Goal: Task Accomplishment & Management: Manage account settings

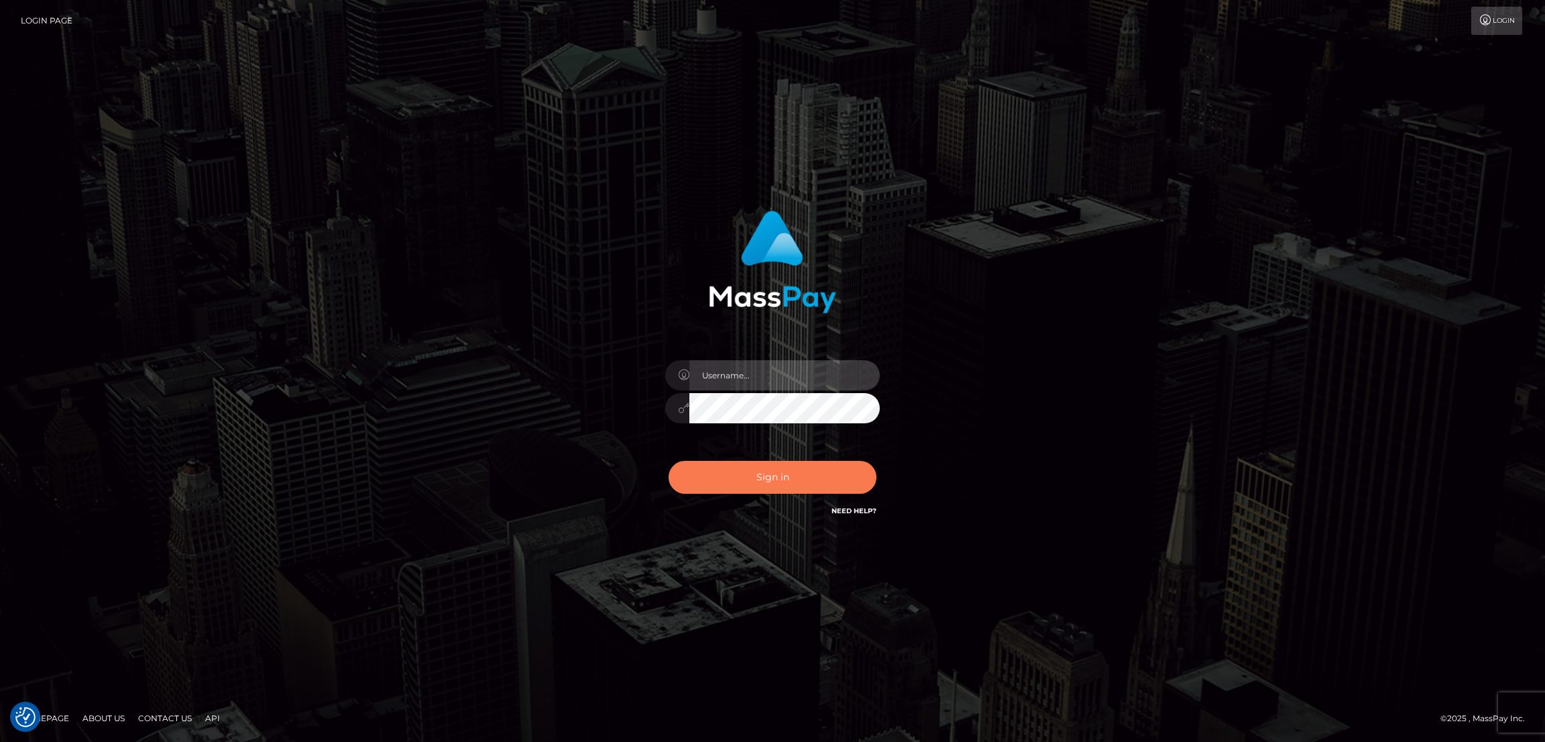
type input "alexstef"
click at [736, 470] on button "Sign in" at bounding box center [773, 477] width 208 height 33
type input "alexstef"
click at [758, 479] on button "Sign in" at bounding box center [773, 477] width 208 height 33
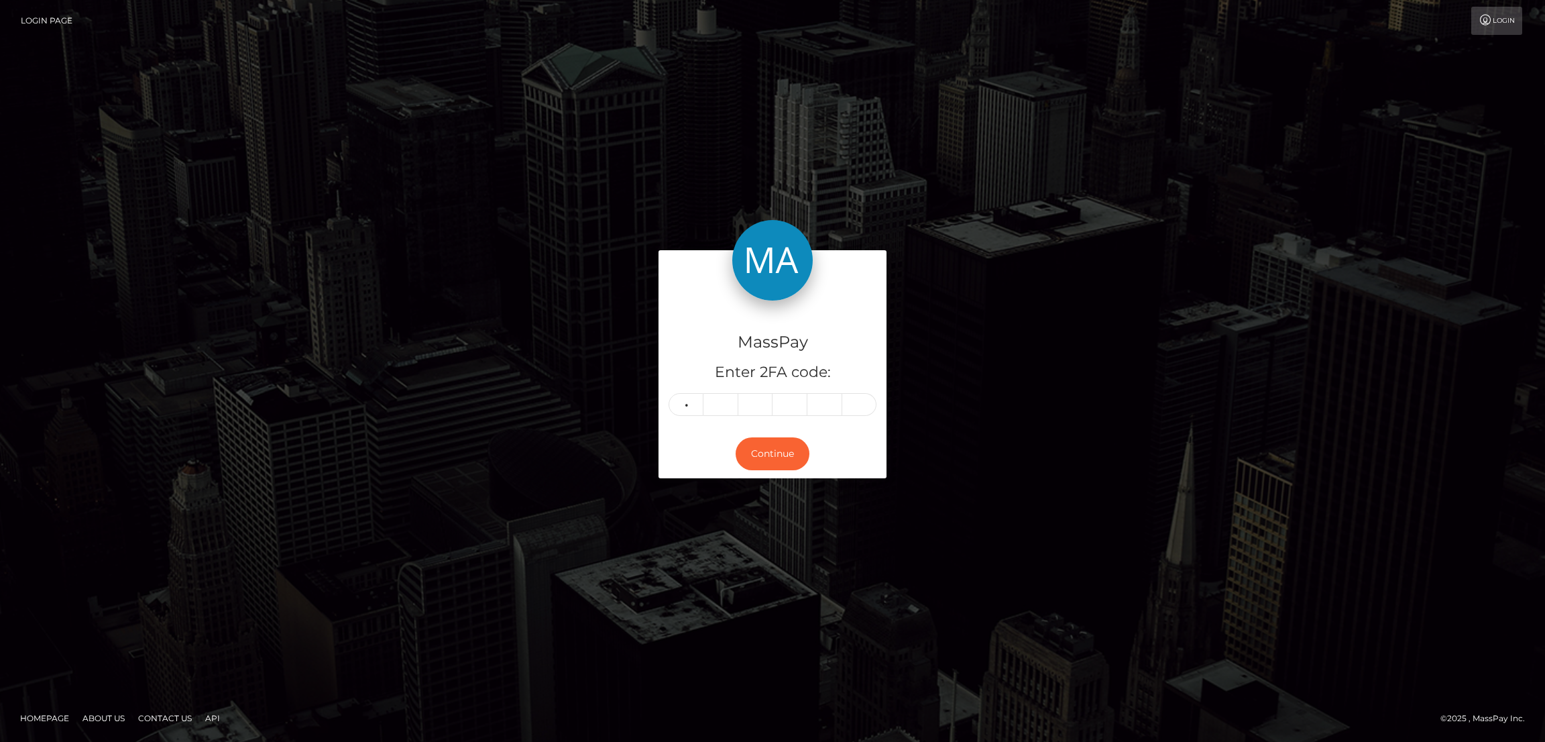
type input "6"
type input "7"
type input "4"
type input "3"
type input "1"
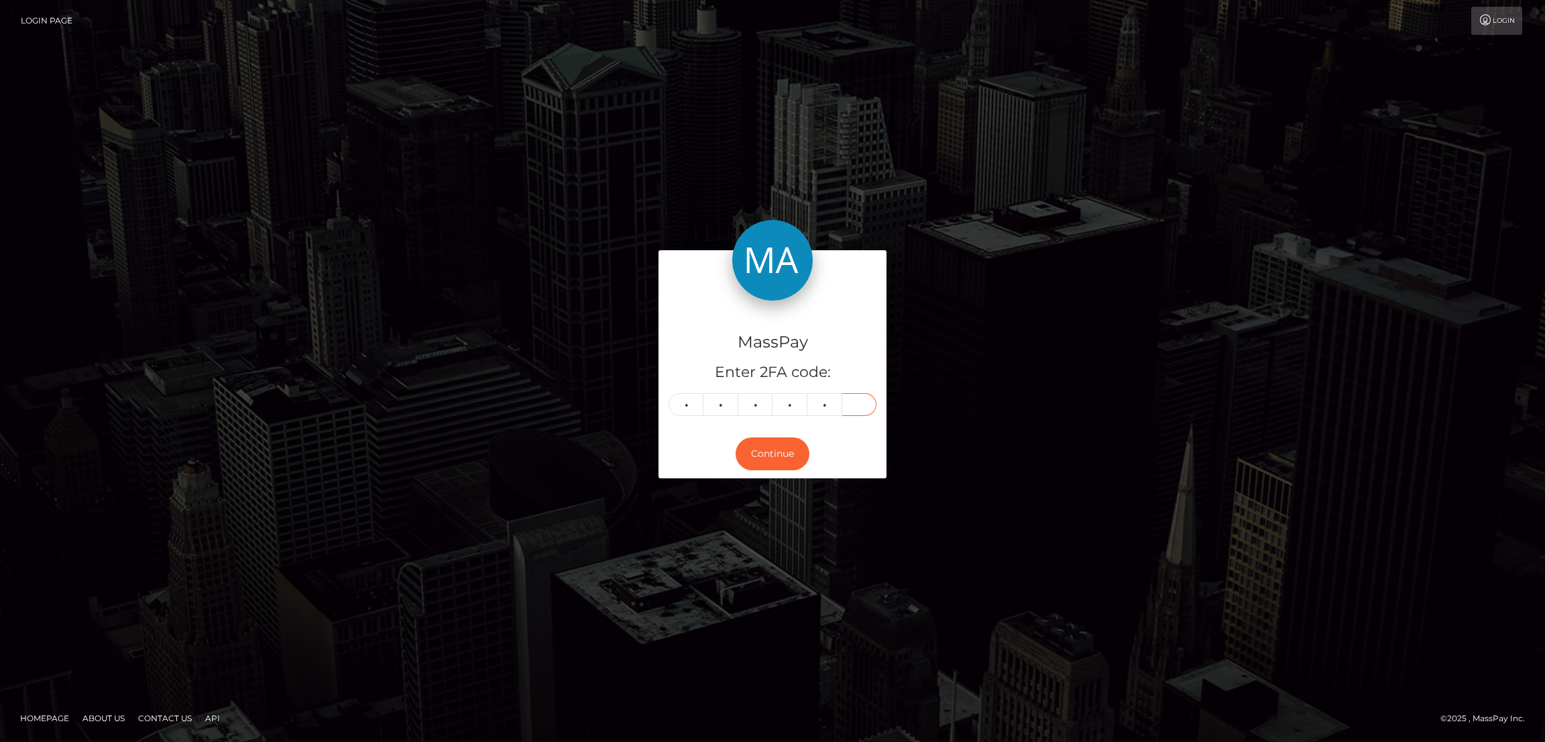
type input "3"
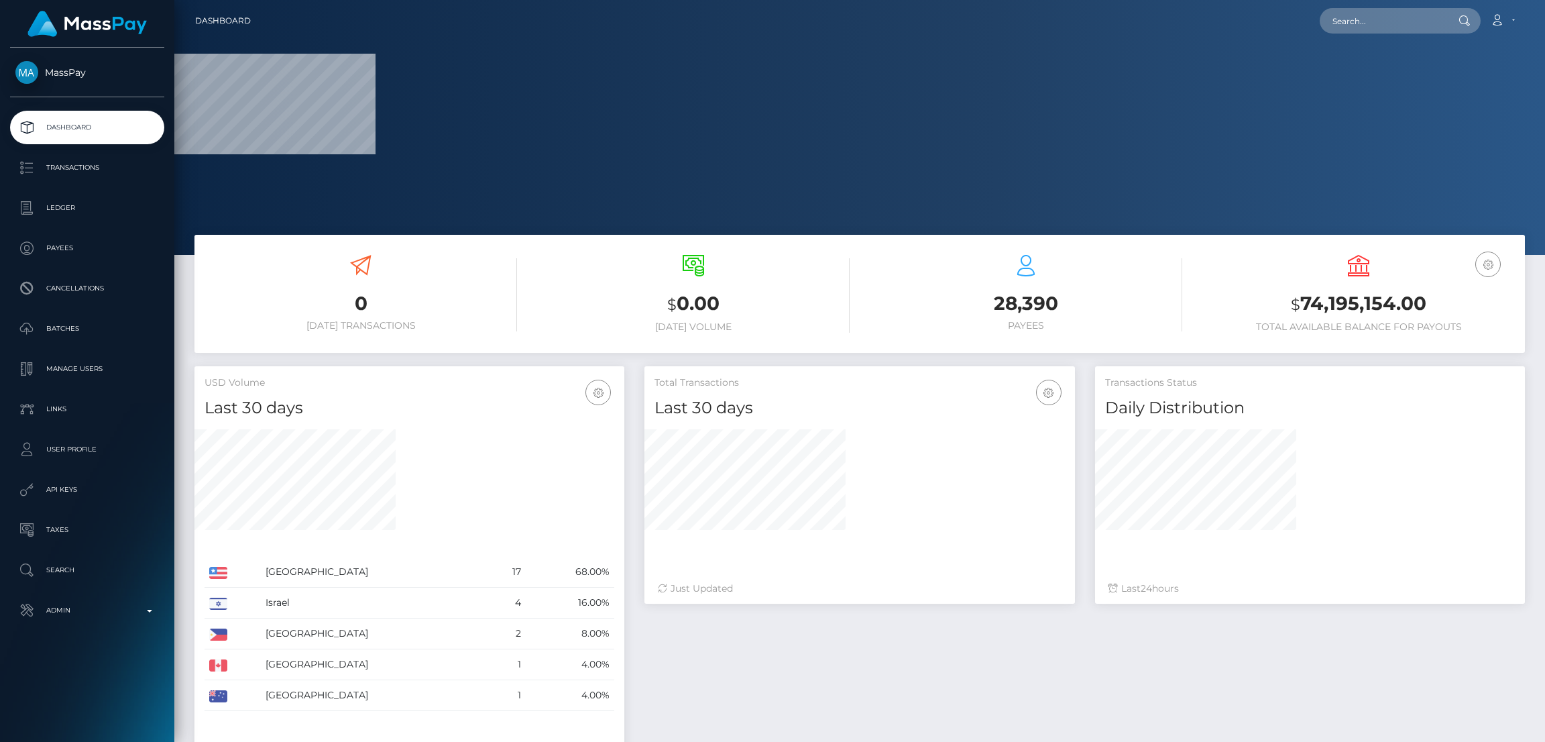
scroll to position [238, 430]
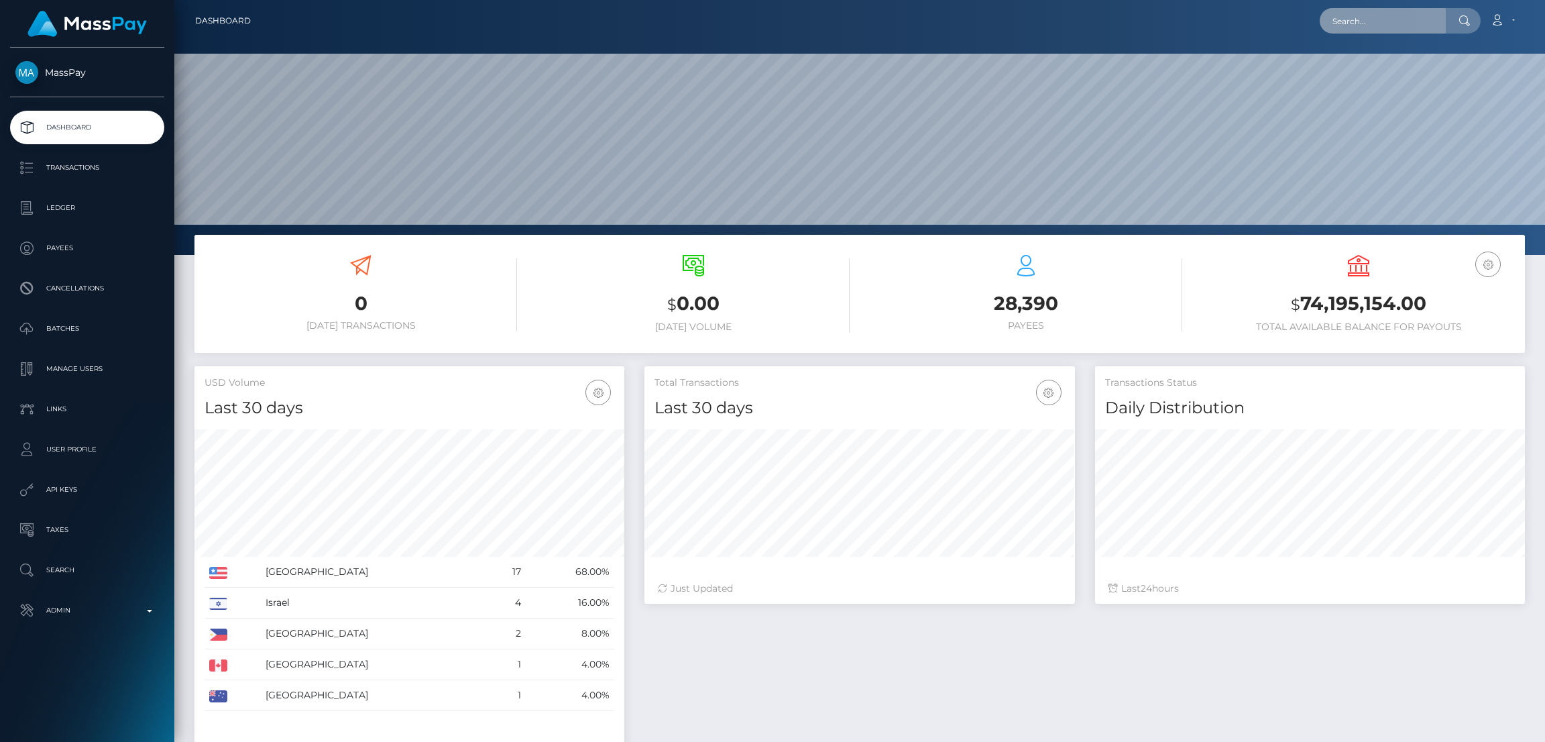
click at [1395, 9] on input "text" at bounding box center [1383, 20] width 126 height 25
paste input "dcardinal50@gmail.com"
type input "dcardinal50@gmail.com"
click at [1381, 70] on link "Deborah Cardinal" at bounding box center [1373, 69] width 107 height 25
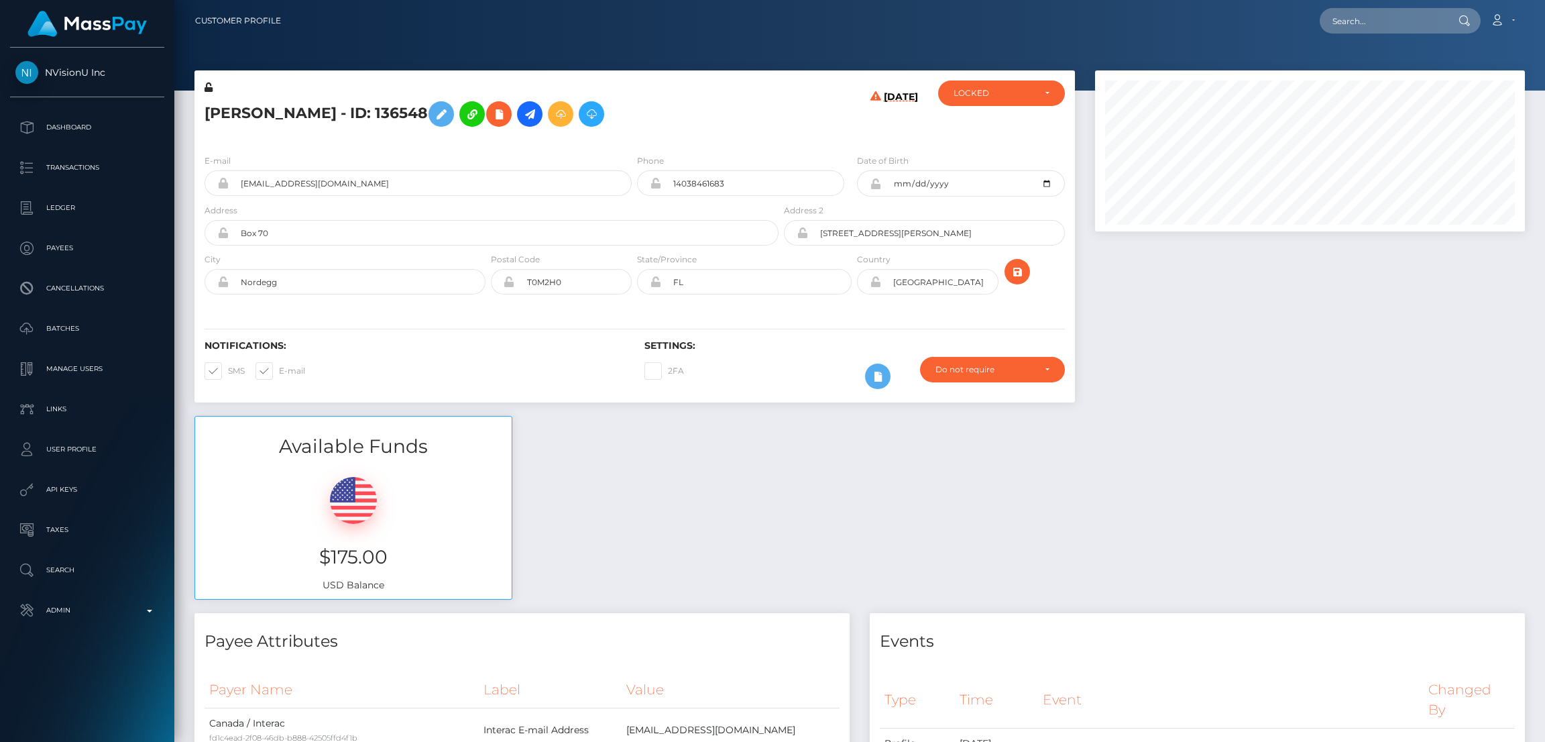
scroll to position [160, 430]
click at [887, 515] on div "Available Funds $175.00 USD Balance" at bounding box center [859, 514] width 1351 height 197
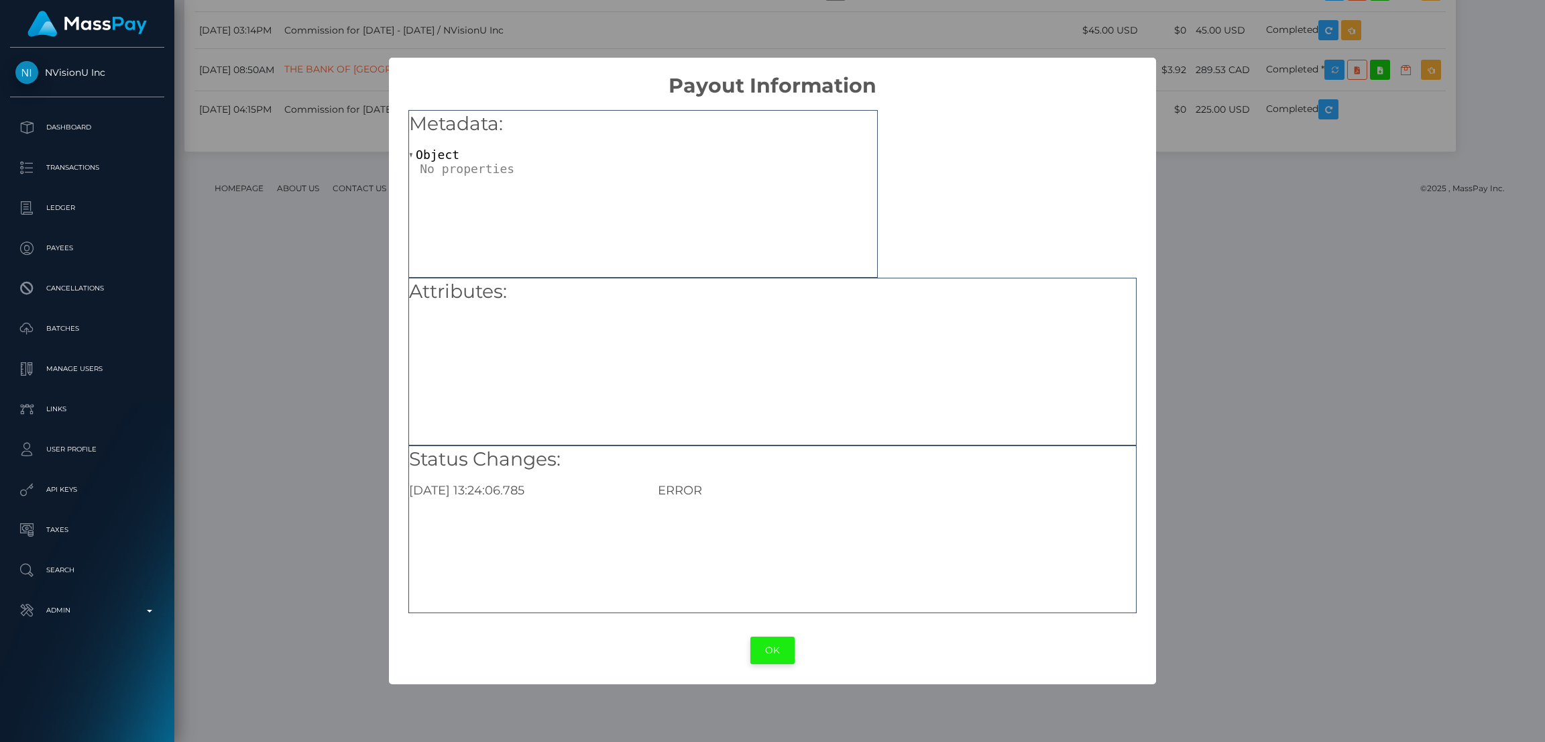
click at [775, 649] on button "OK" at bounding box center [772, 649] width 44 height 27
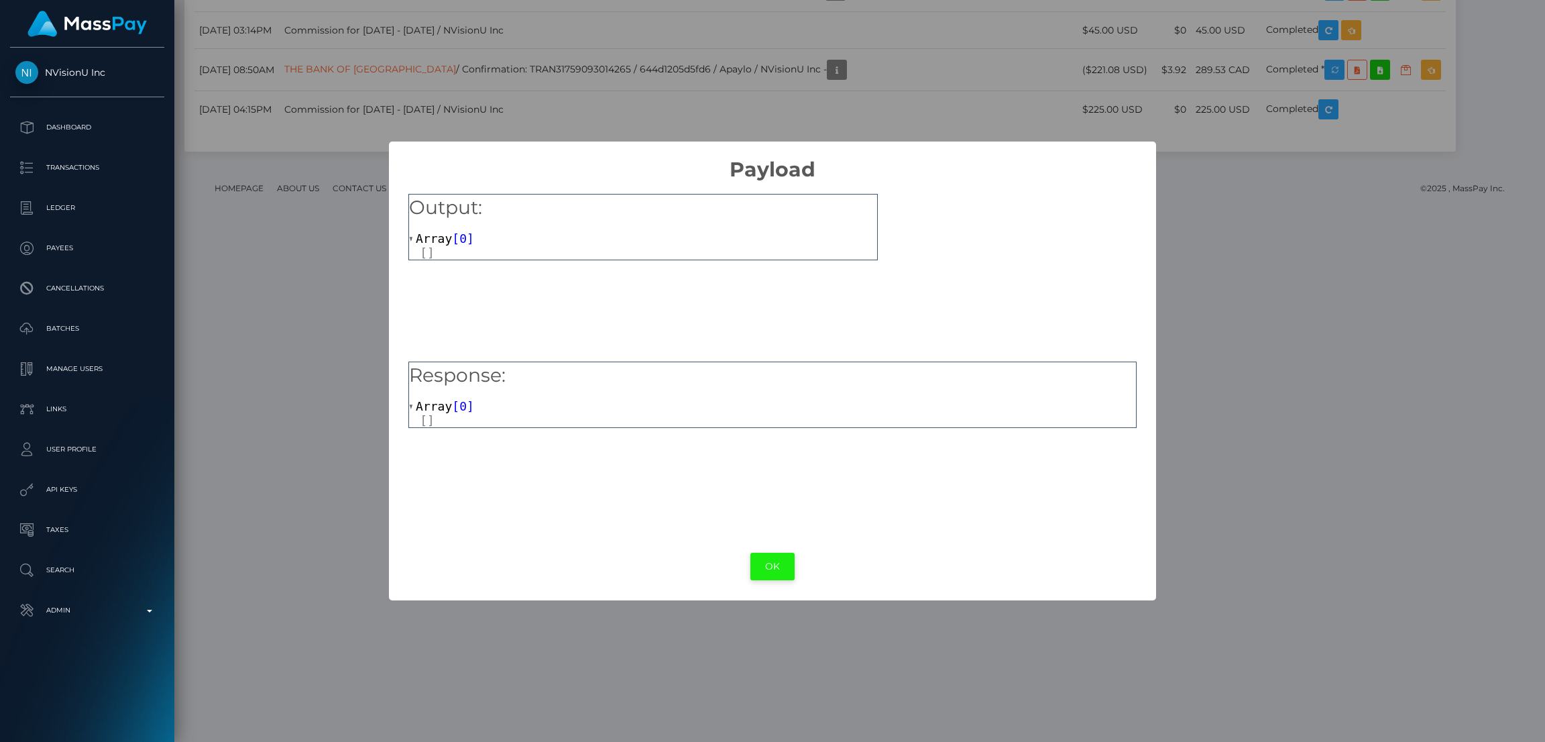
click at [785, 577] on button "OK" at bounding box center [772, 566] width 44 height 27
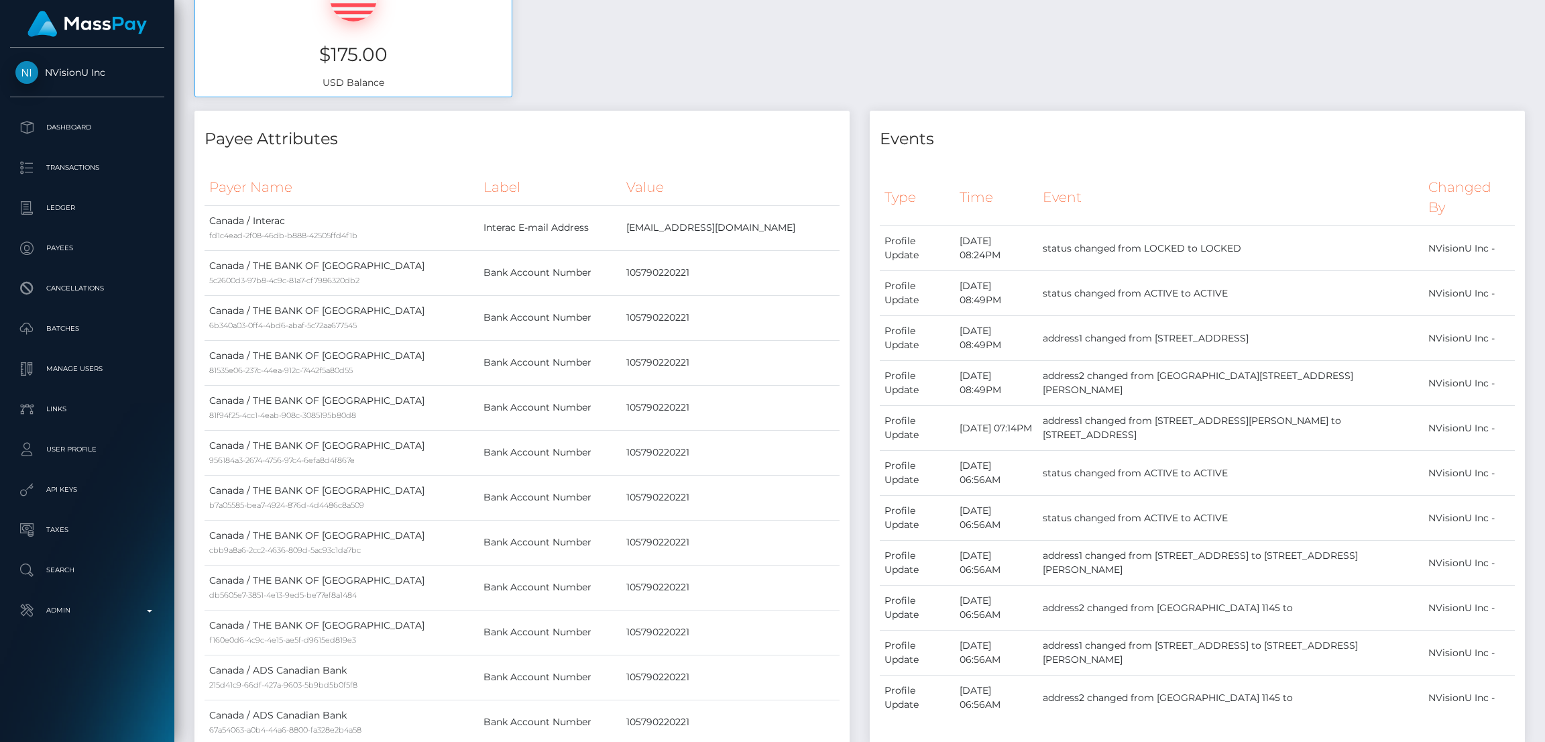
scroll to position [301, 0]
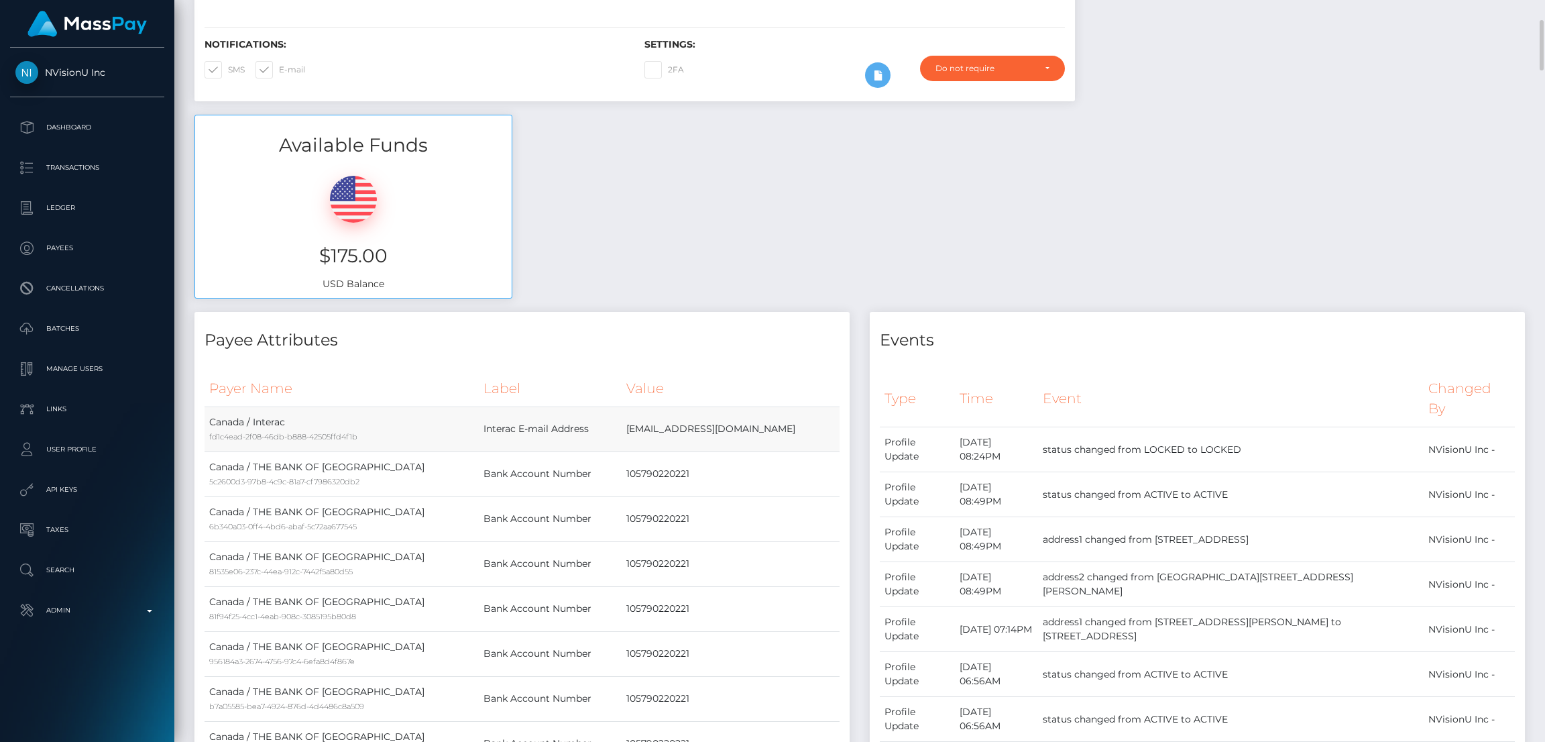
click at [742, 424] on td "dcardinal50@gmail.com" at bounding box center [731, 428] width 218 height 45
copy tbody "dcardinal50@gmail.com"
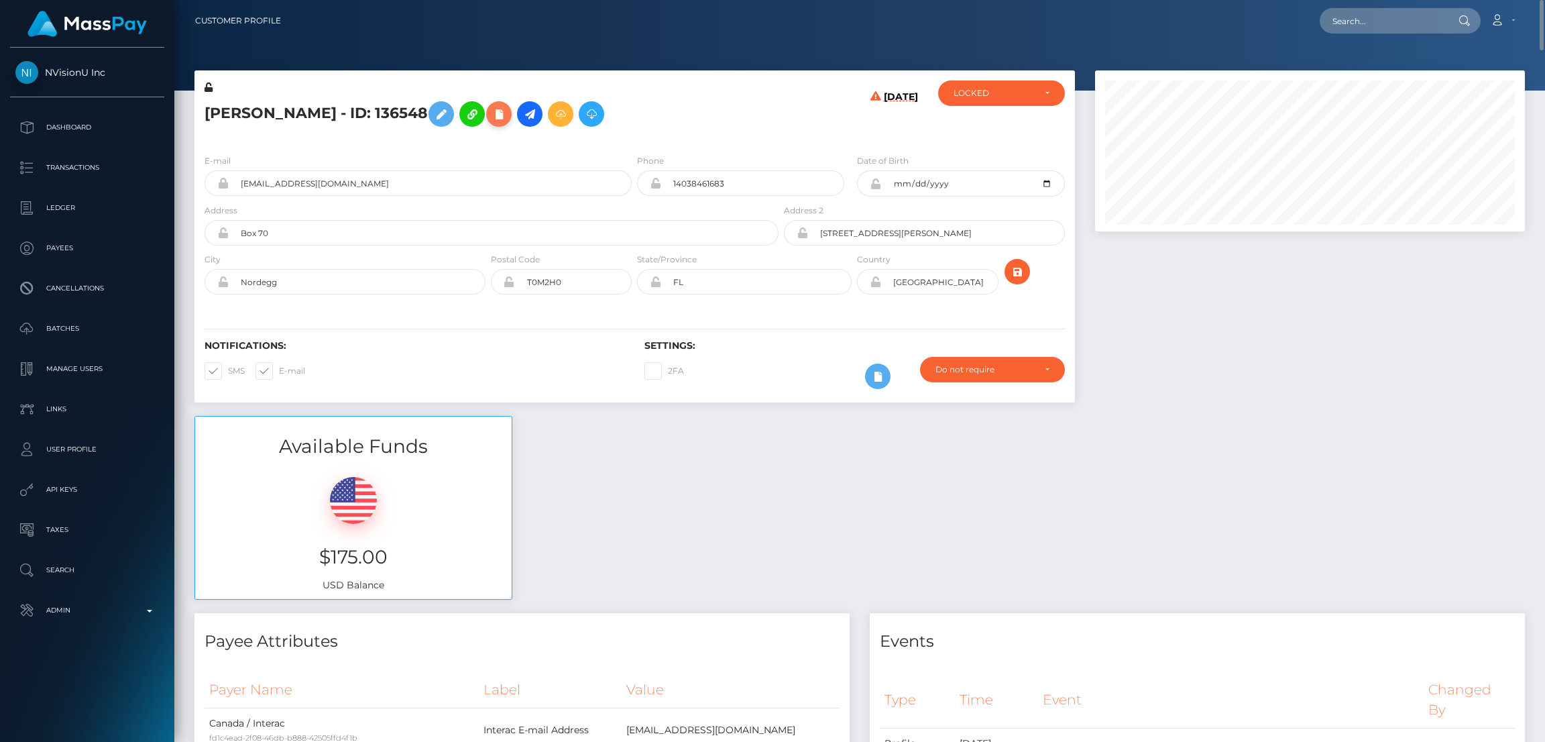
click at [498, 120] on icon at bounding box center [499, 114] width 16 height 17
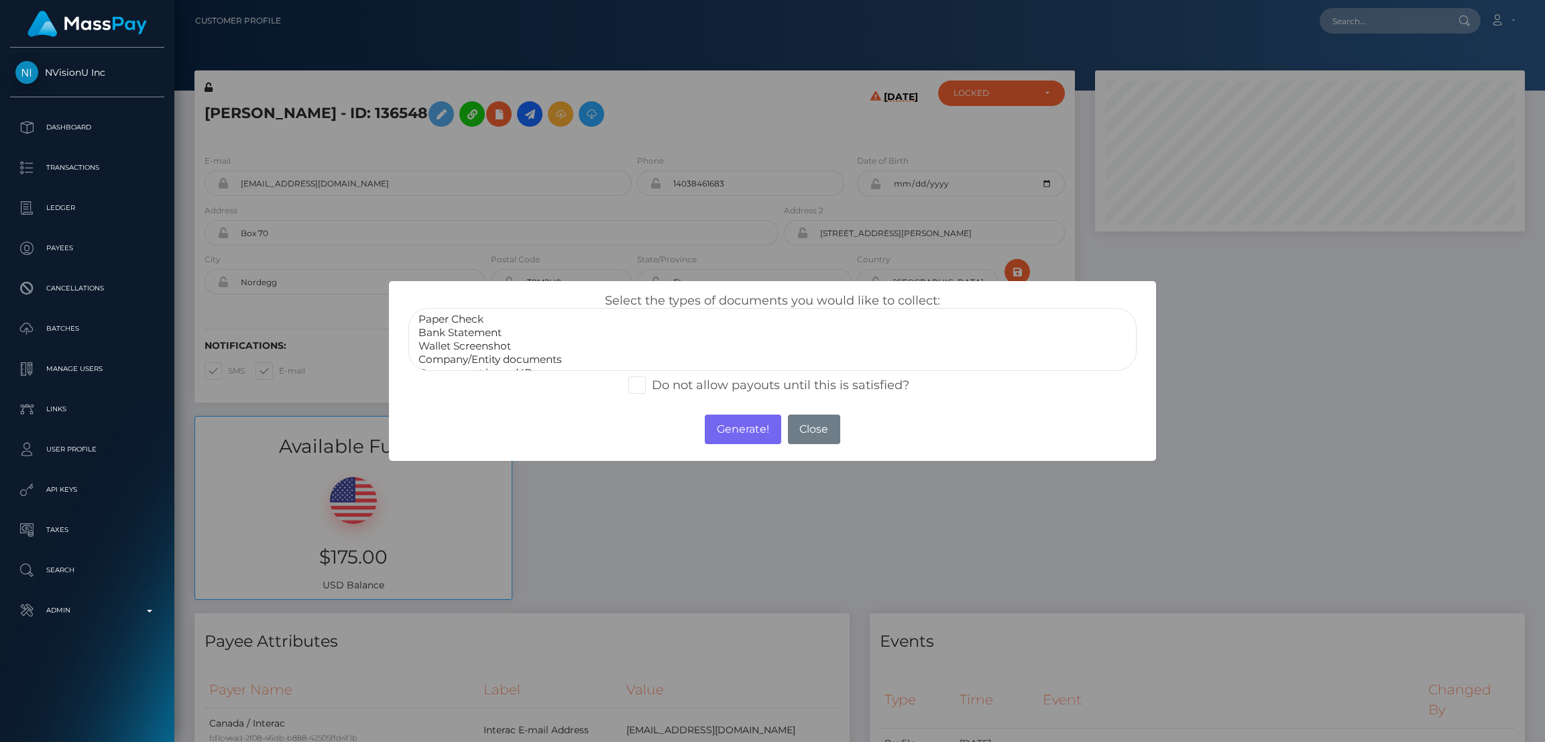
select select "Bank Statement"
click at [508, 335] on option "Bank Statement" at bounding box center [772, 332] width 711 height 13
click at [749, 419] on button "Generate!" at bounding box center [743, 429] width 76 height 30
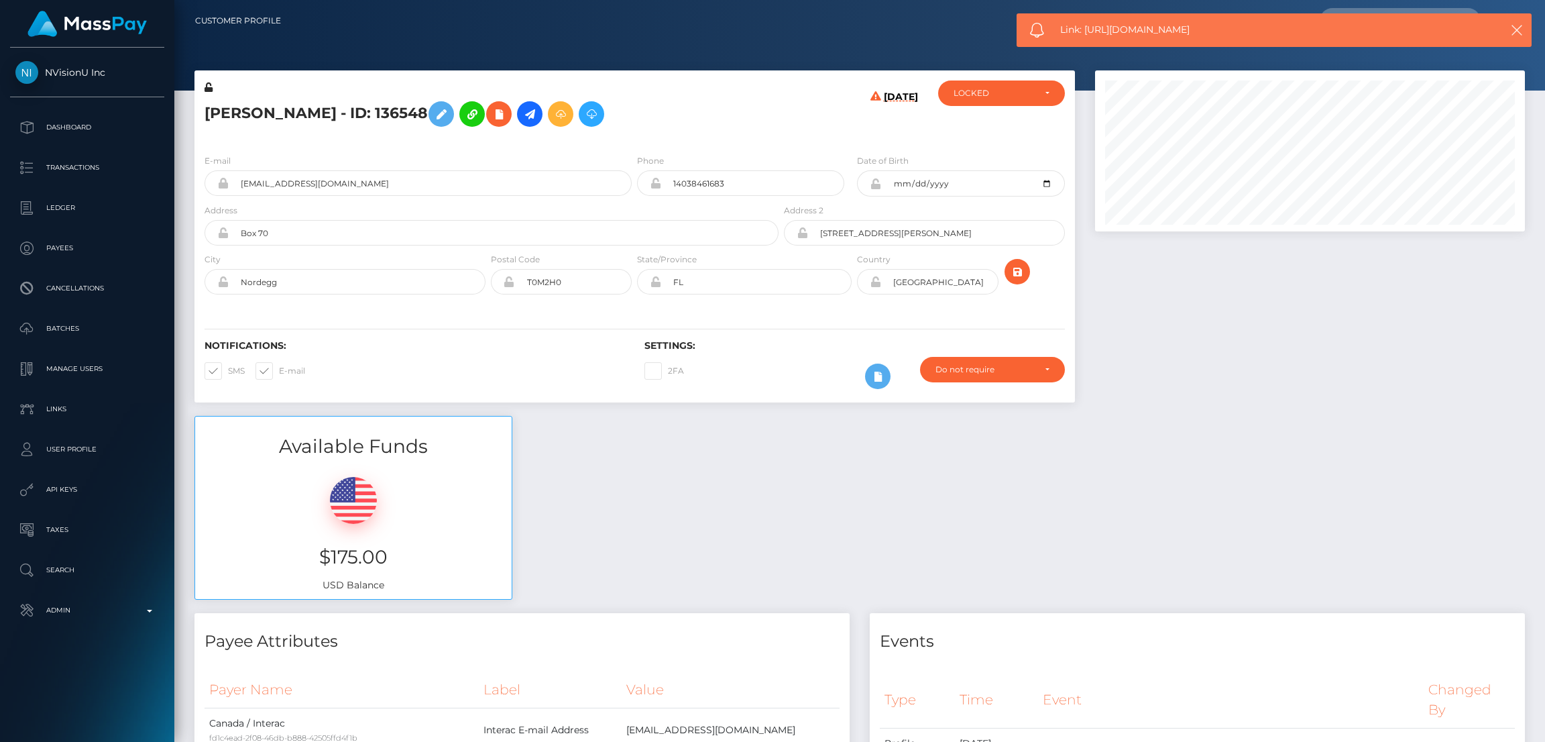
click at [1141, 13] on div "Link: https://l.maspay.io/ijqcZ" at bounding box center [1274, 30] width 515 height 34
click at [1141, 12] on div "Loading... Loading... Account Edit Profile Logout" at bounding box center [908, 21] width 1233 height 28
click at [1140, 26] on span "Link: https://l.maspay.io/ijqcZ" at bounding box center [1264, 30] width 408 height 14
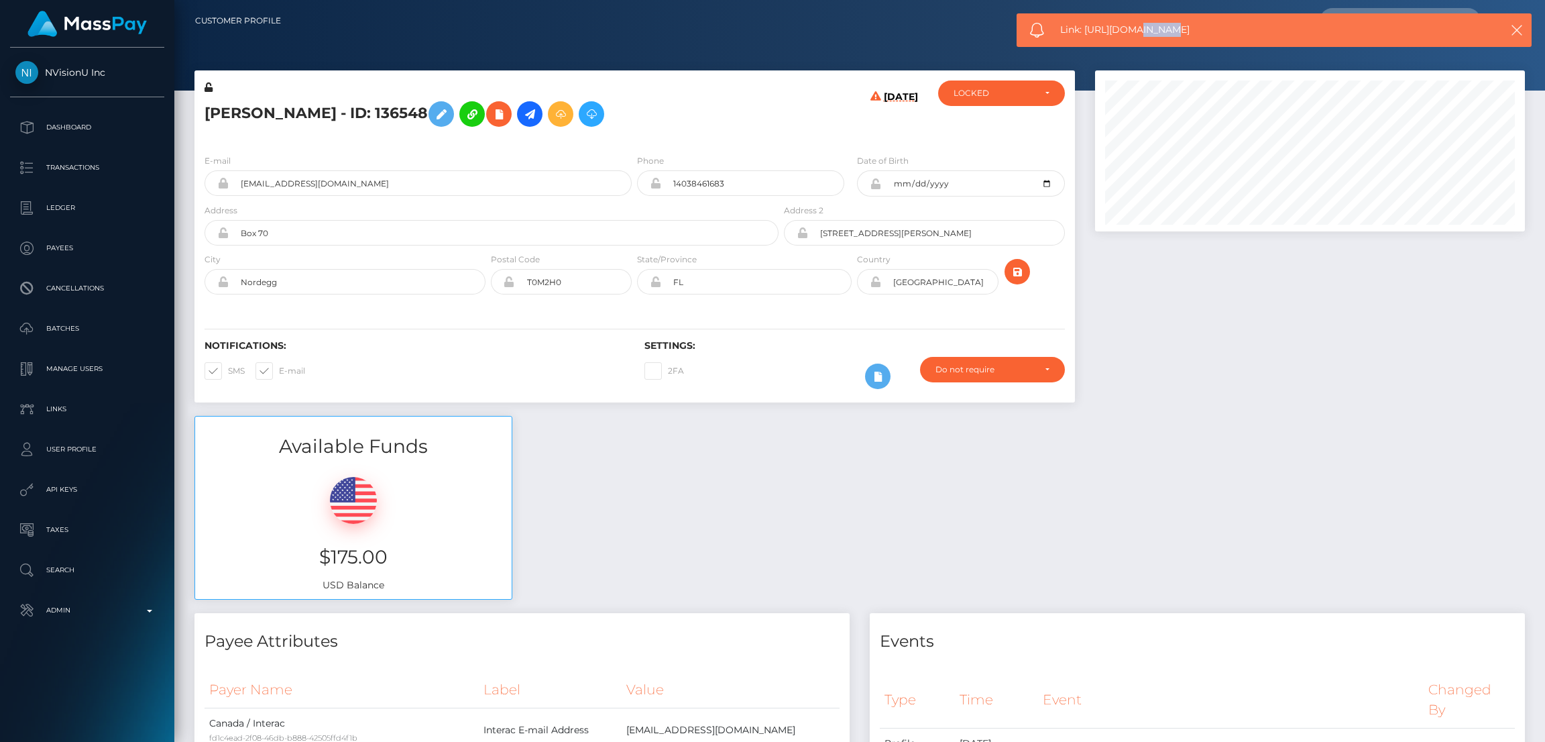
click at [1140, 26] on span "Link: https://l.maspay.io/ijqcZ" at bounding box center [1264, 30] width 408 height 14
copy span "Link: https://l.maspay.io/ijqcZ"
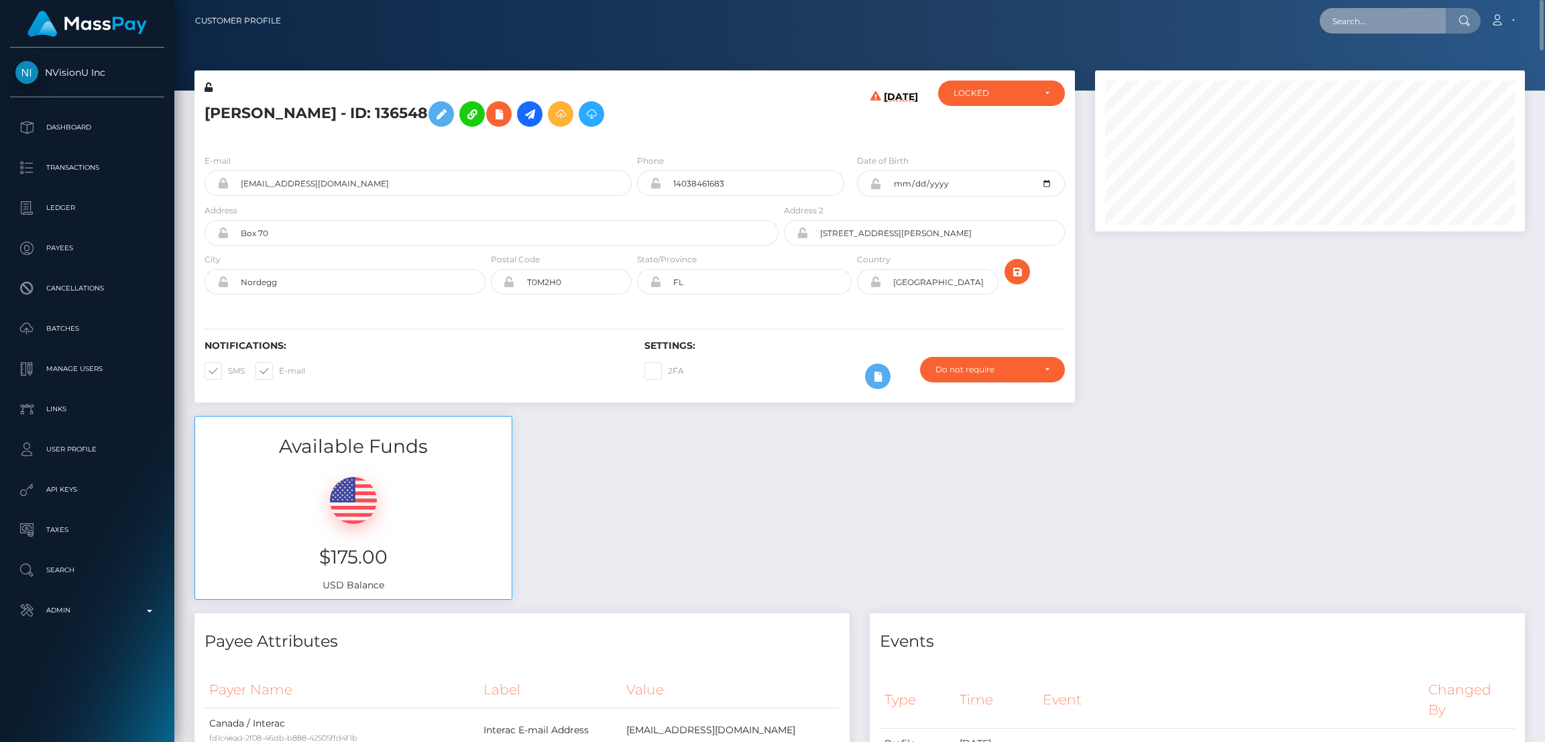
click at [1355, 22] on input "text" at bounding box center [1383, 20] width 126 height 25
paste input "Runningwithit1@gmail.com"
type input "Runningwithit1@gmail.com"
click at [1391, 74] on link "Sarah Verbeek" at bounding box center [1373, 69] width 107 height 25
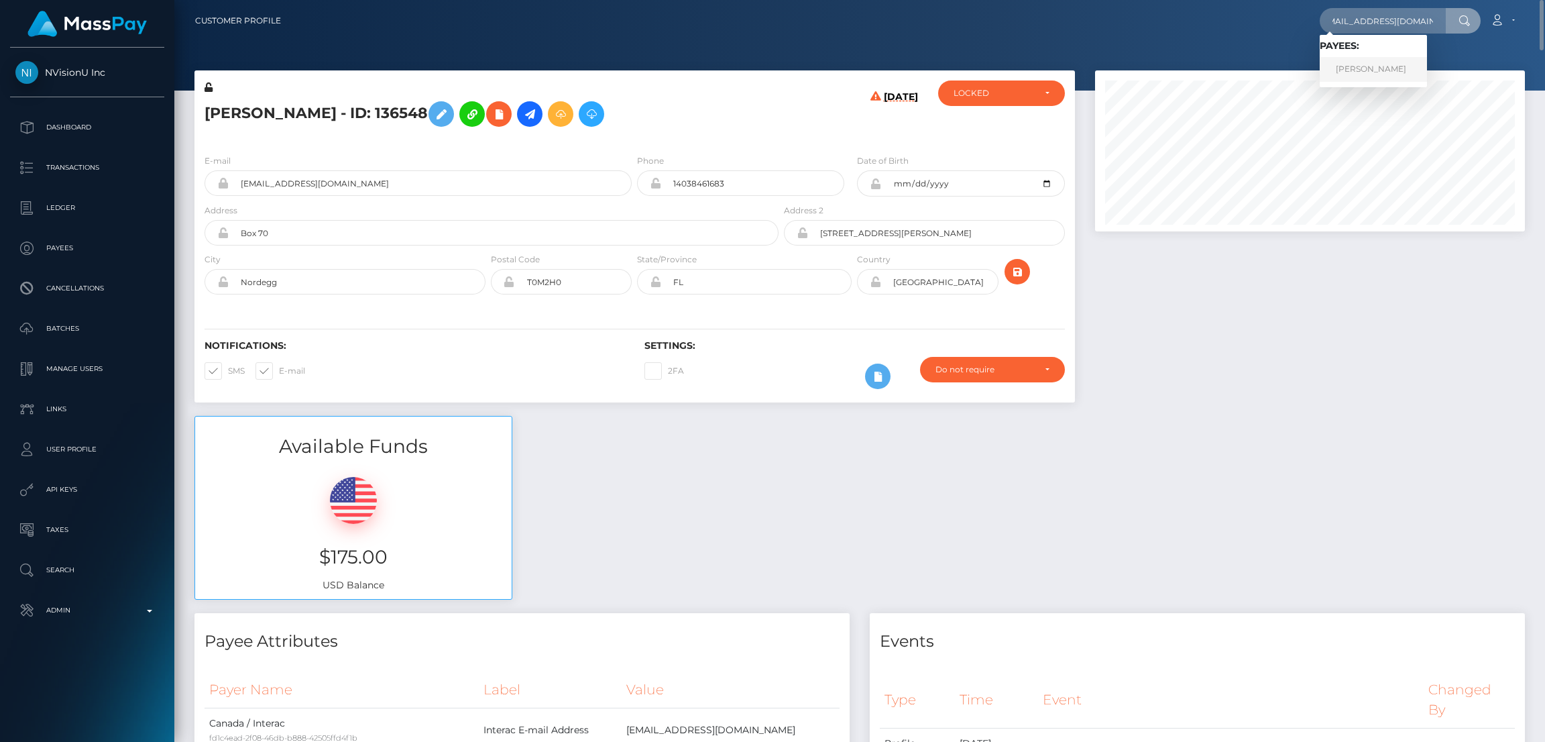
scroll to position [0, 0]
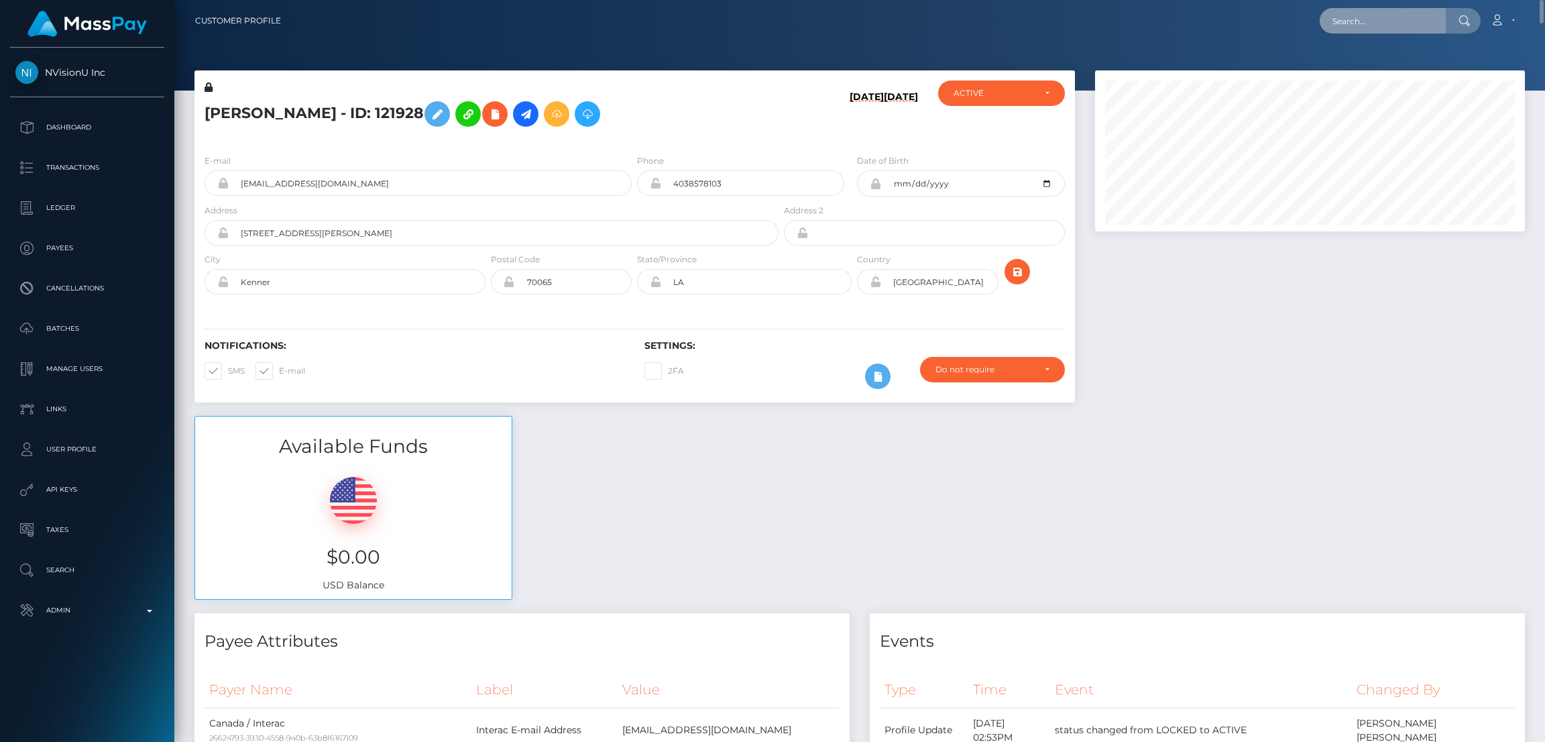
click at [1361, 16] on input "text" at bounding box center [1383, 20] width 126 height 25
paste input "pout_SgUl3cJP4HkcR"
type input "pout_SgUl3cJP4HkcR"
click at [1371, 70] on link "ClubCloser (Whop Inc - )" at bounding box center [1385, 69] width 131 height 25
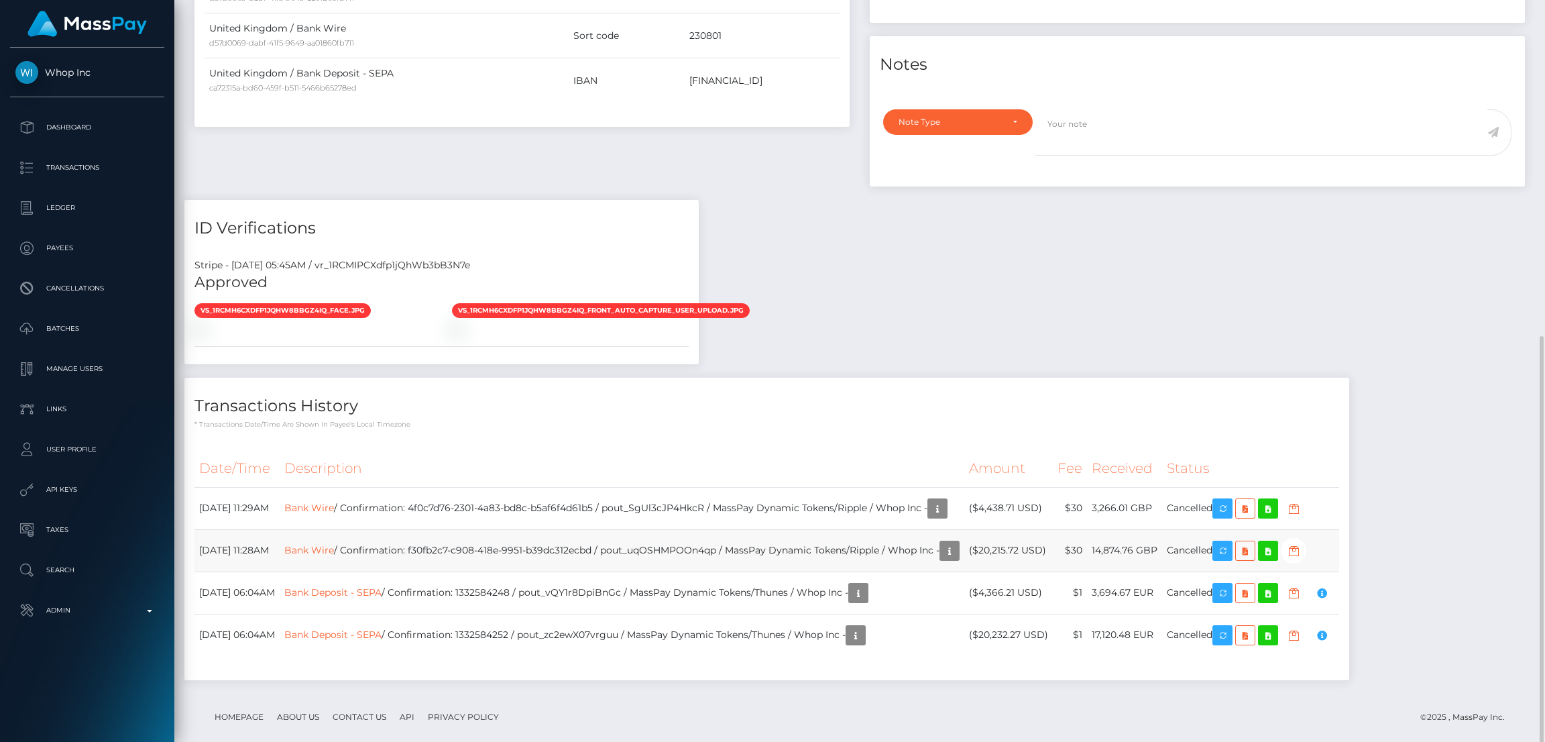
scroll to position [160, 430]
click at [334, 501] on link "Bank Wire" at bounding box center [309, 507] width 50 height 12
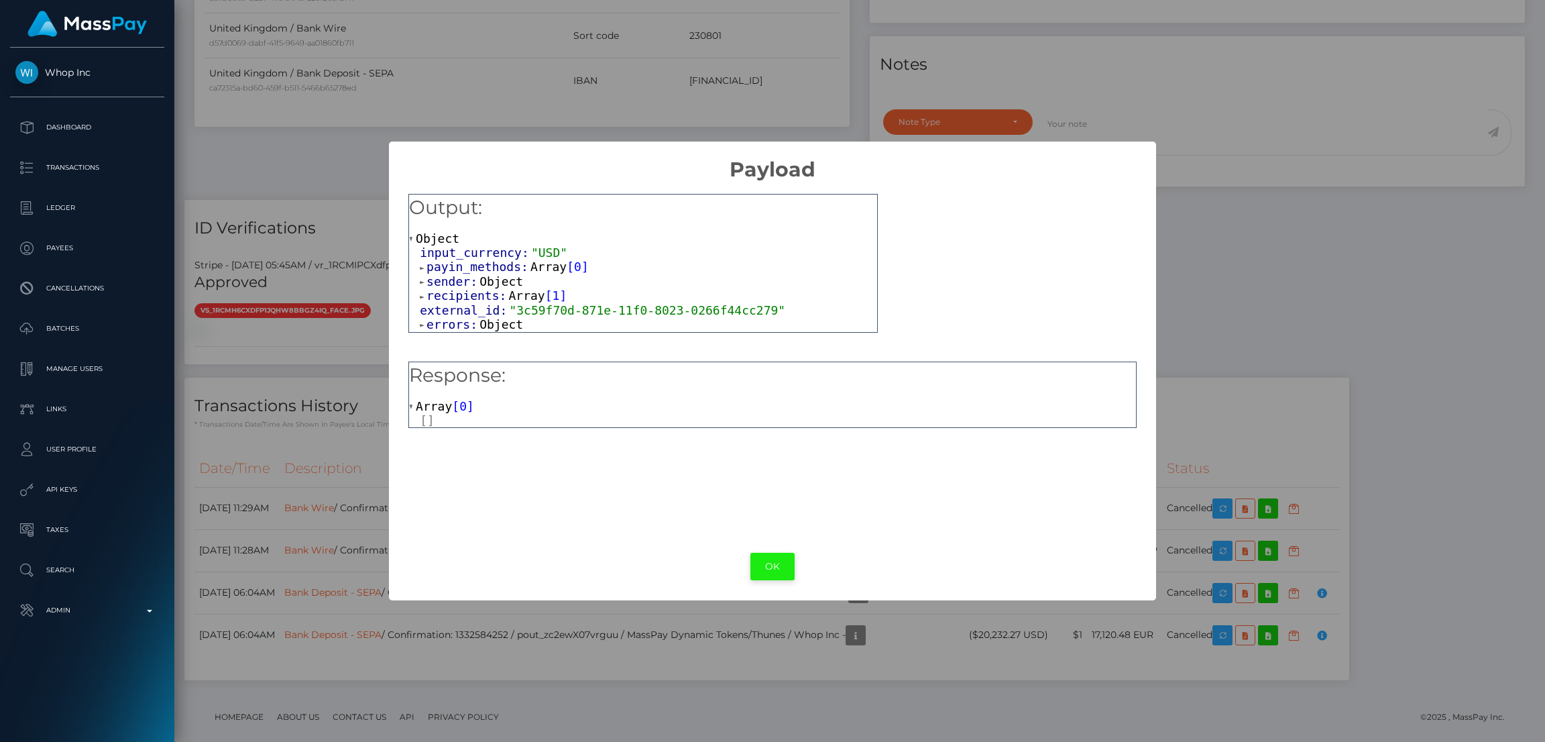
click at [774, 571] on button "OK" at bounding box center [772, 566] width 44 height 27
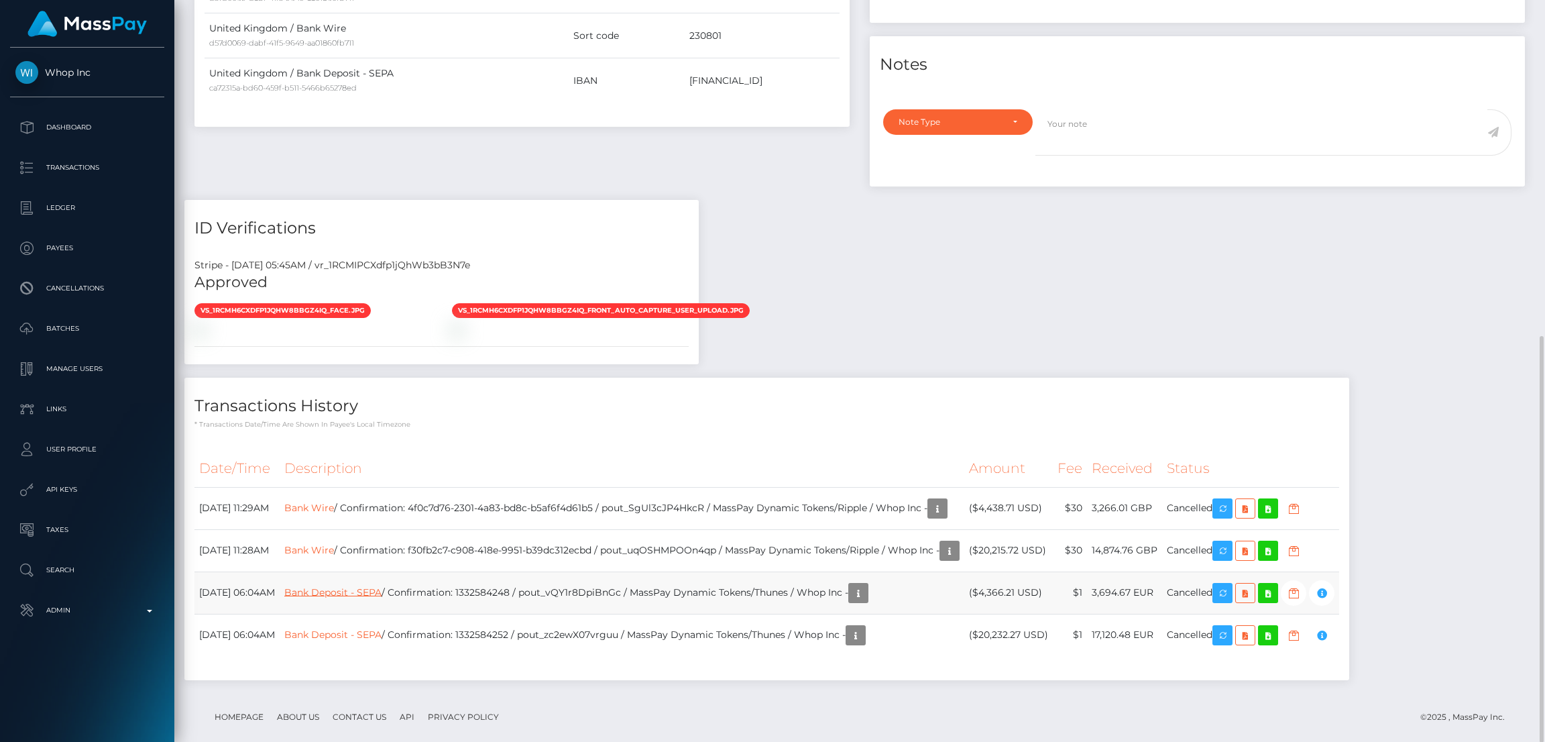
click at [382, 585] on link "Bank Deposit - SEPA" at bounding box center [332, 591] width 97 height 12
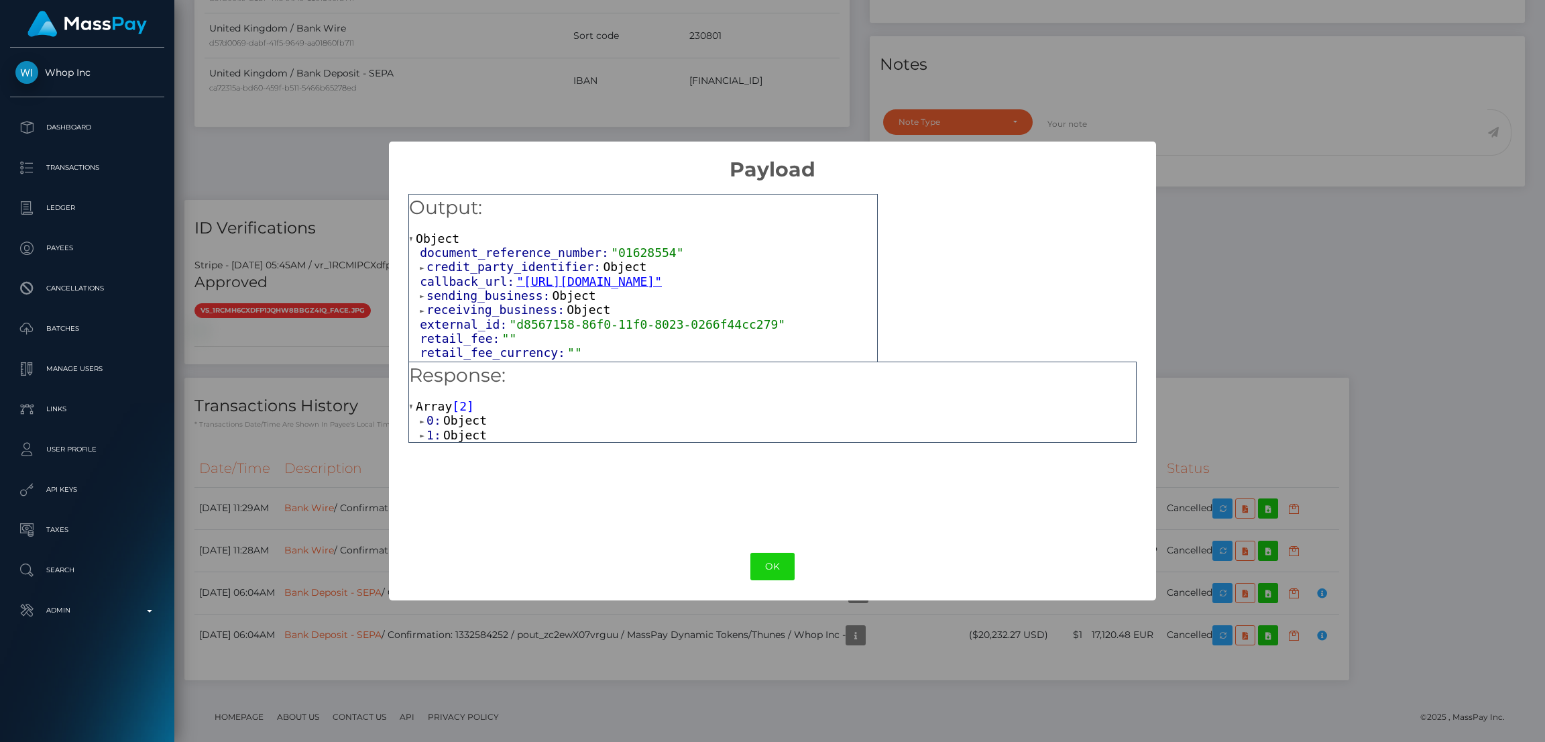
click at [465, 428] on span "Object" at bounding box center [465, 435] width 44 height 14
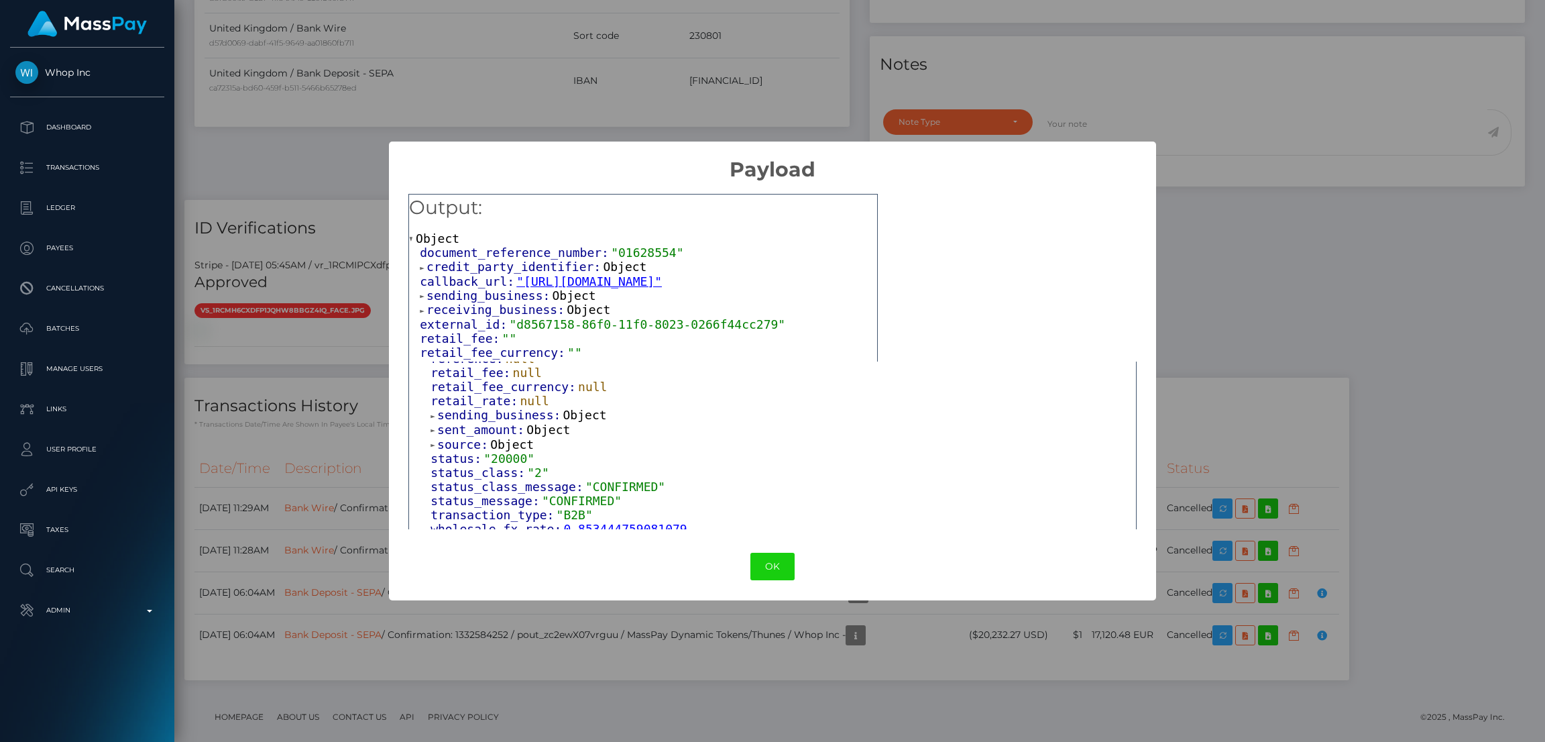
scroll to position [365, 0]
click at [775, 568] on button "OK" at bounding box center [772, 566] width 44 height 27
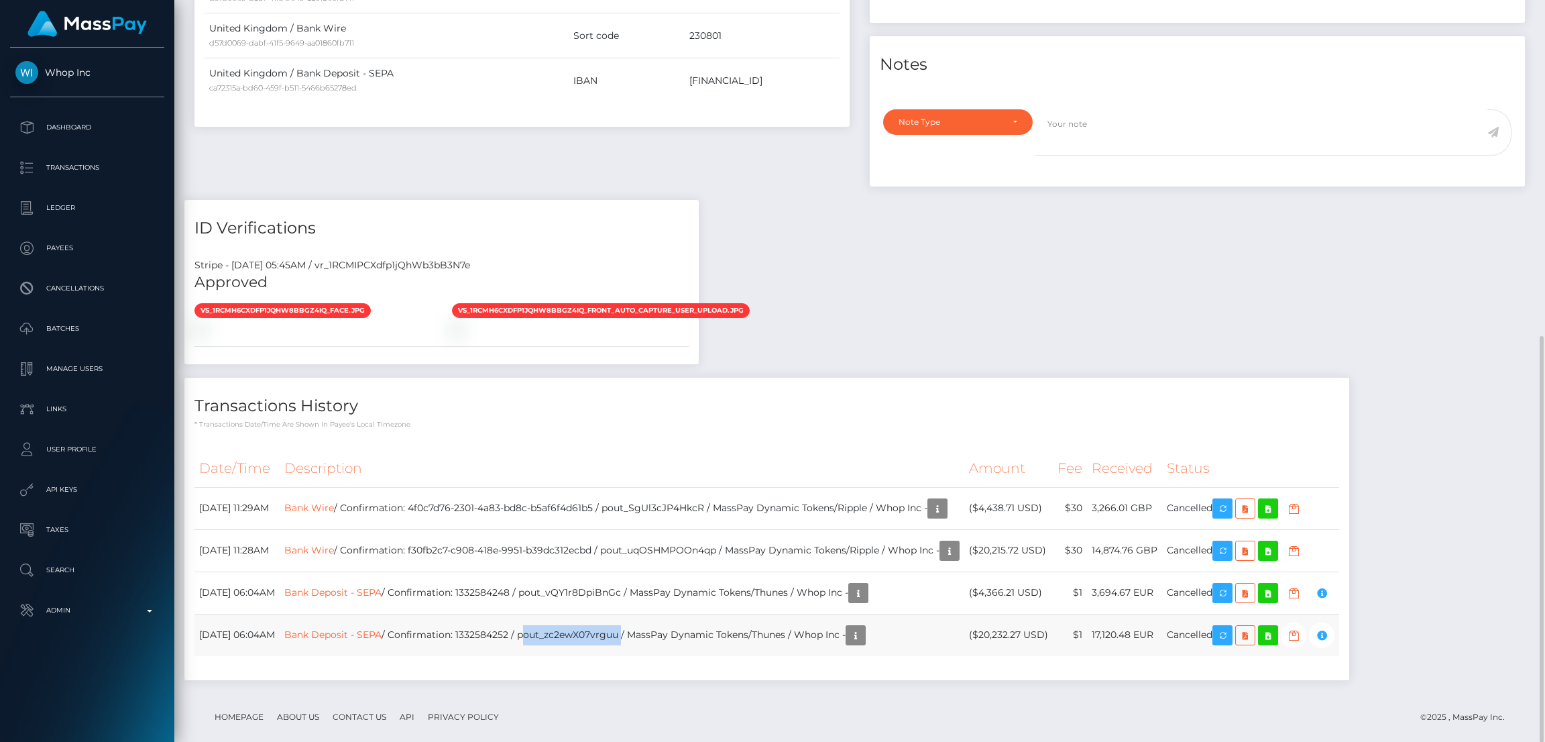
drag, startPoint x: 671, startPoint y: 615, endPoint x: 571, endPoint y: 617, distance: 99.9
click at [571, 617] on td "Bank Deposit - SEPA / Confirmation: 1332584252 / pout_zc2ewX07vrguu / MassPay D…" at bounding box center [622, 635] width 685 height 42
copy td "pout_zc2ewX07vrguu"
drag, startPoint x: 677, startPoint y: 573, endPoint x: 569, endPoint y: 577, distance: 107.4
click at [569, 577] on td "Bank Deposit - SEPA / Confirmation: 1332584248 / pout_vQY1r8DpiBnGc / MassPay D…" at bounding box center [622, 592] width 685 height 42
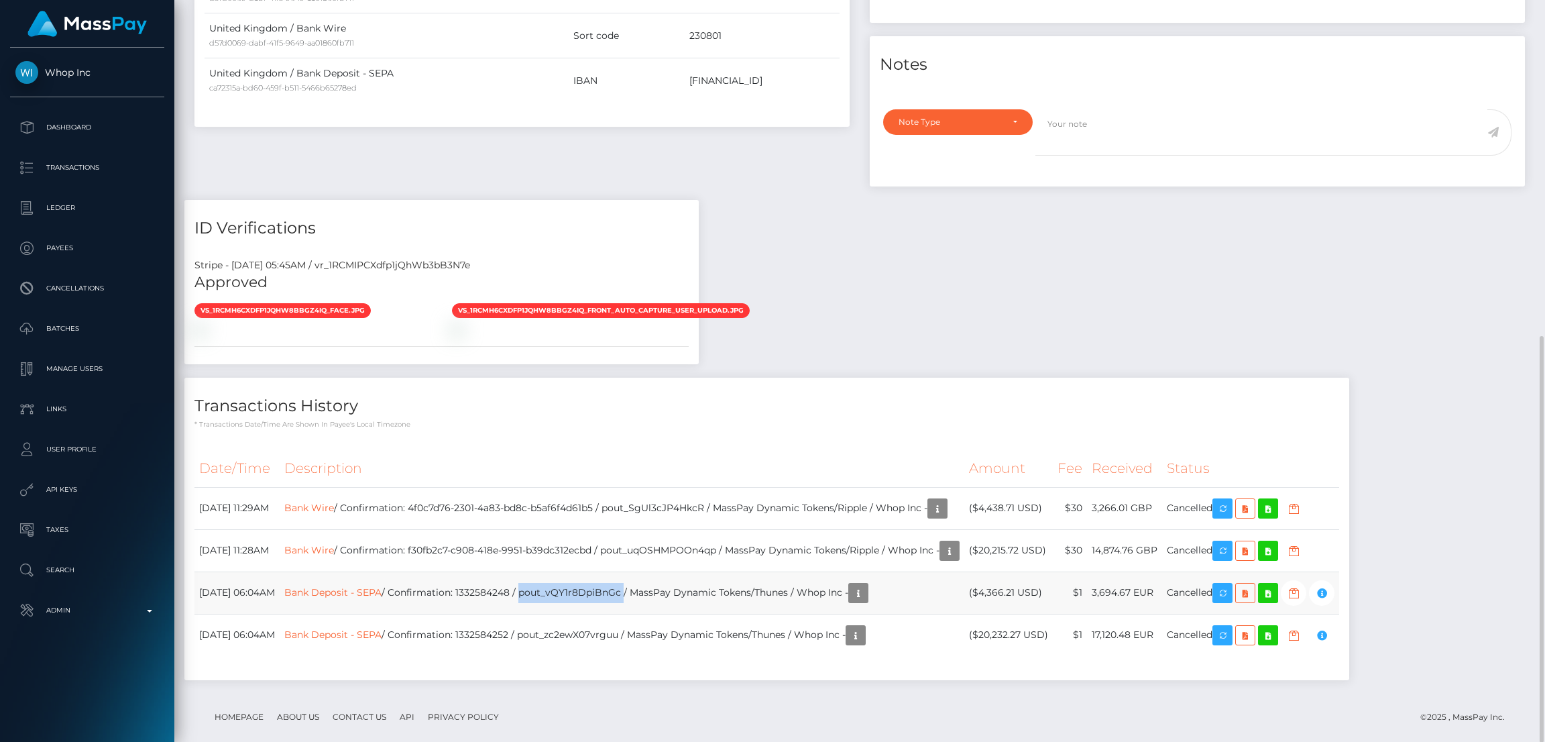
copy td "pout_vQY1r8DpiBnGc"
click at [608, 576] on td "Bank Deposit - SEPA / Confirmation: 1332584248 / pout_vQY1r8DpiBnGc / MassPay D…" at bounding box center [622, 592] width 685 height 42
click at [866, 585] on icon "button" at bounding box center [858, 593] width 16 height 17
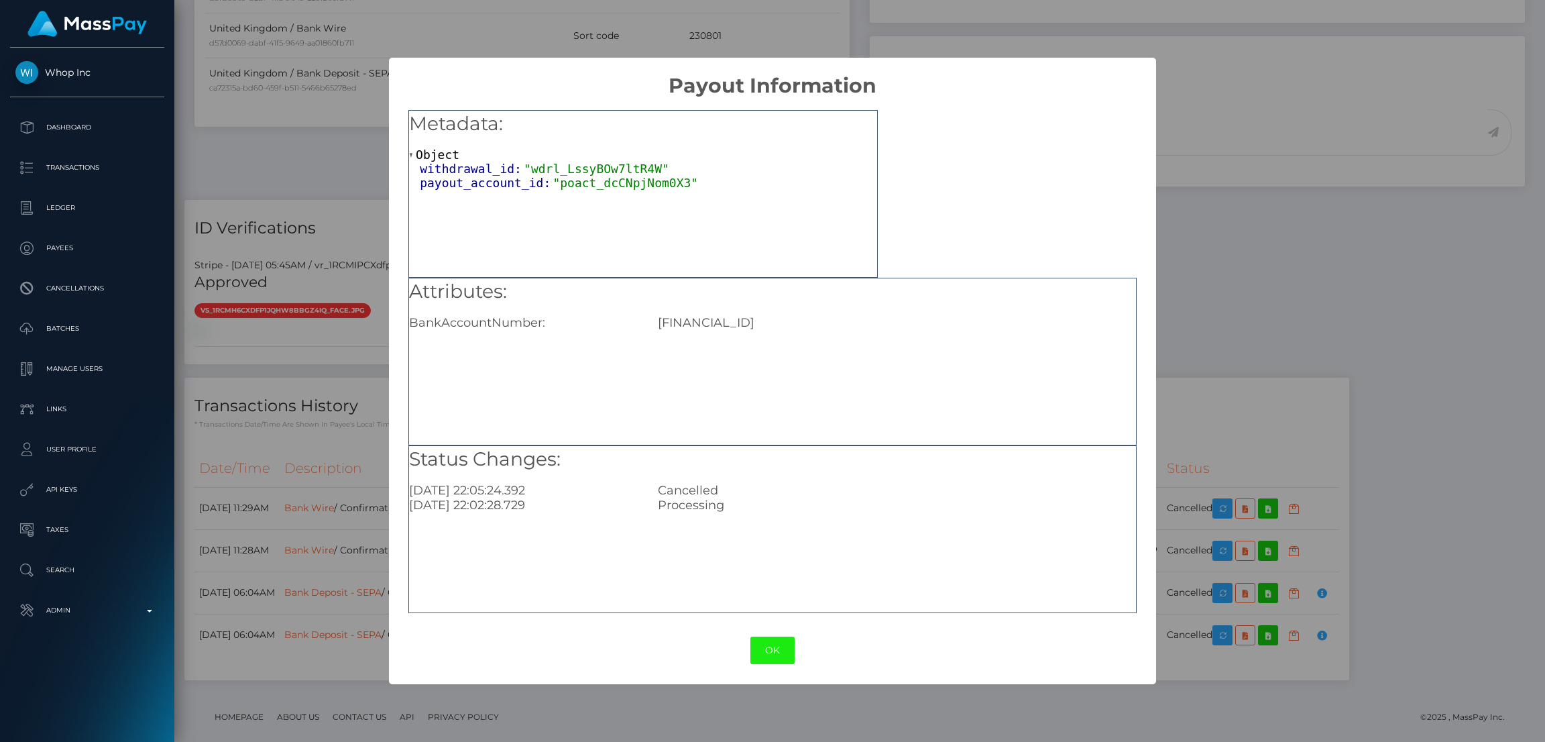
drag, startPoint x: 779, startPoint y: 642, endPoint x: 836, endPoint y: 575, distance: 87.5
click at [779, 642] on button "OK" at bounding box center [772, 649] width 44 height 27
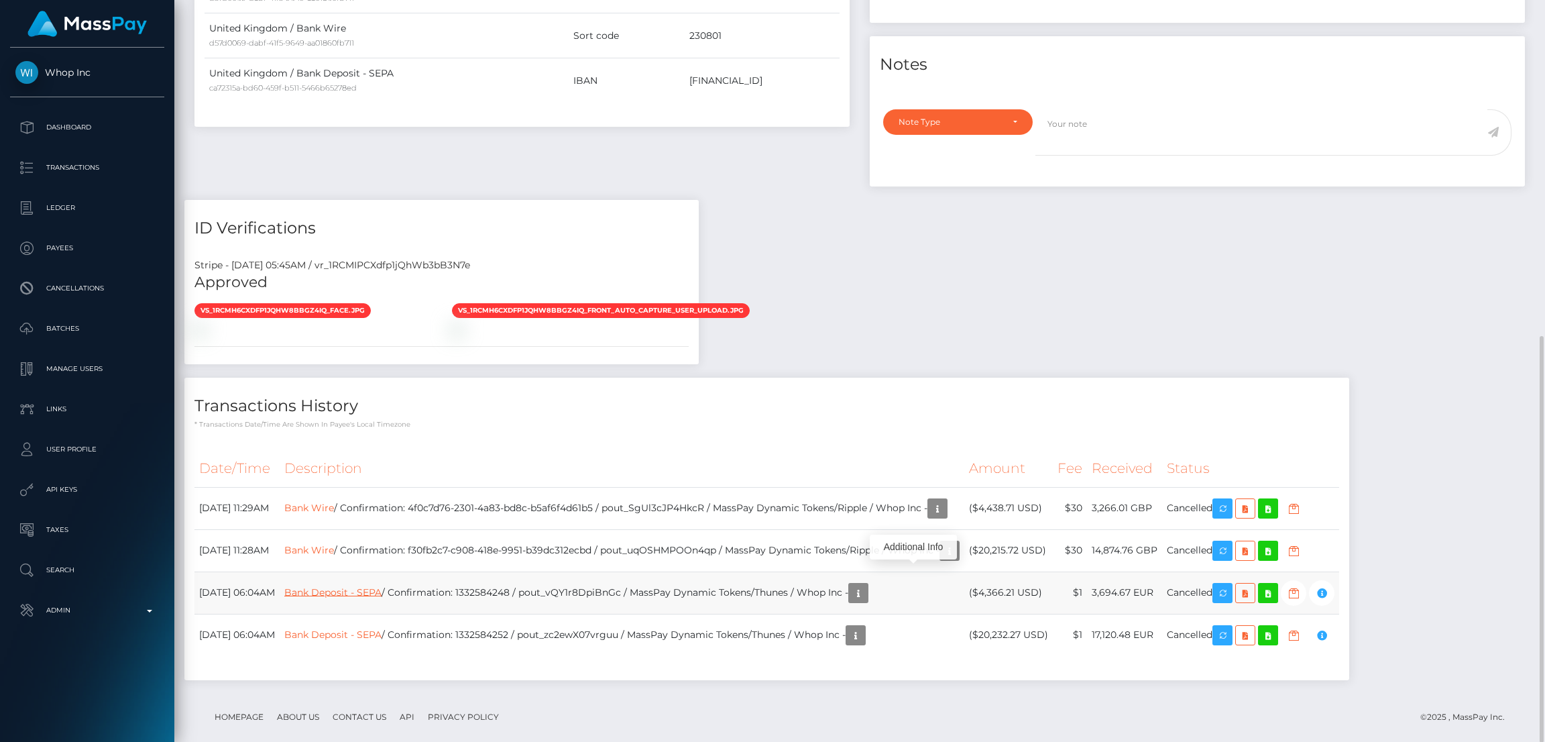
click at [382, 585] on link "Bank Deposit - SEPA" at bounding box center [332, 591] width 97 height 12
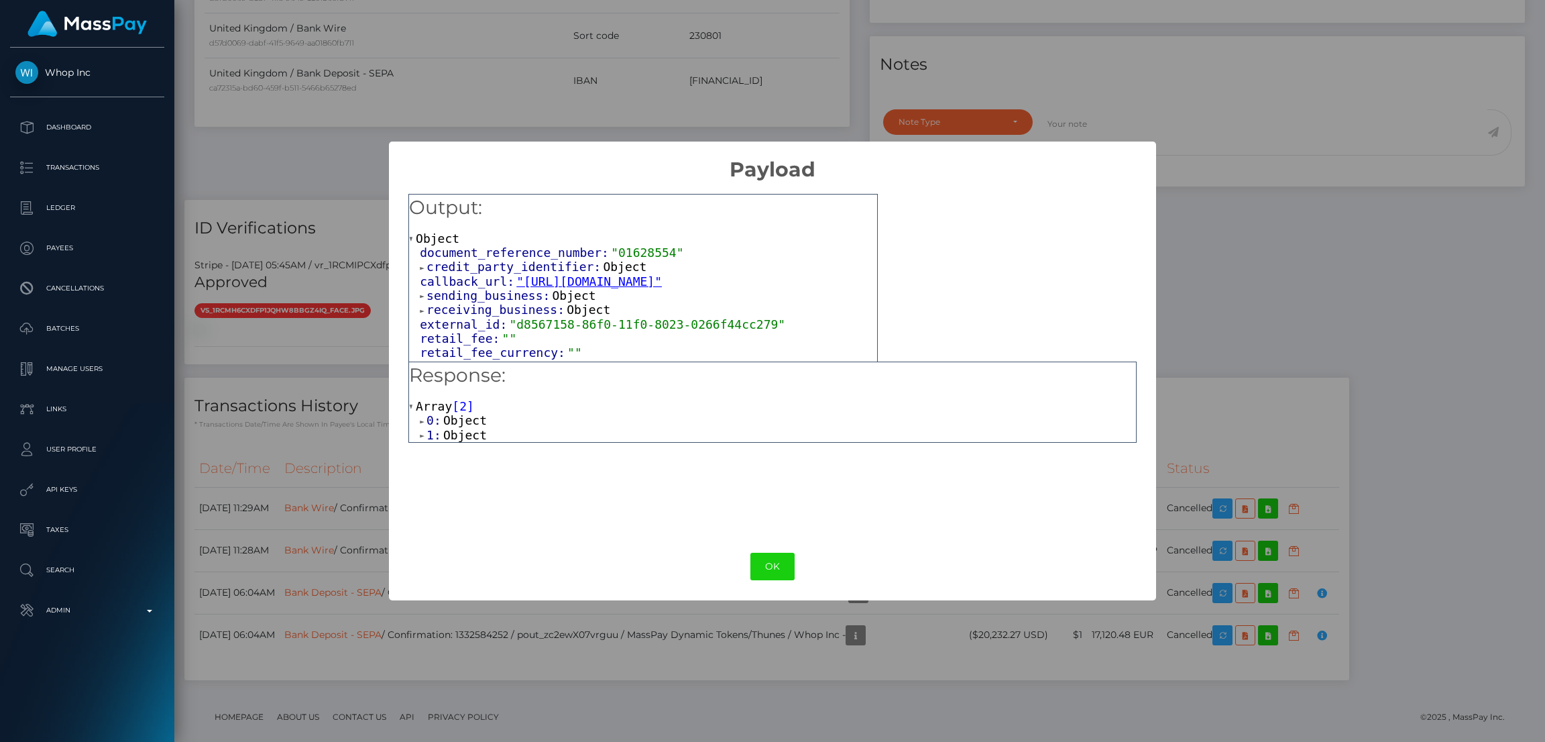
click at [465, 442] on span "Object" at bounding box center [465, 435] width 44 height 14
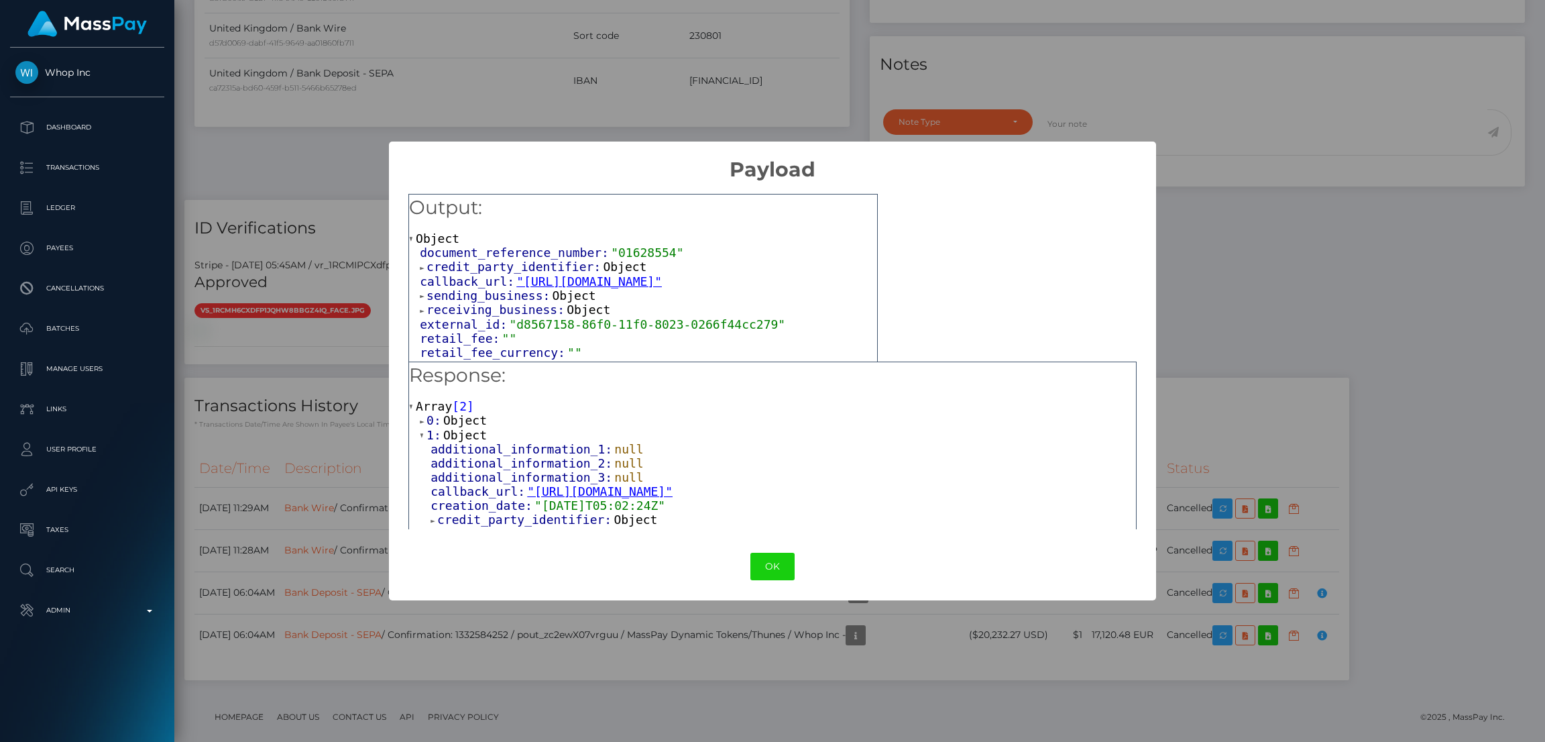
click at [614, 524] on span "Object" at bounding box center [636, 519] width 44 height 14
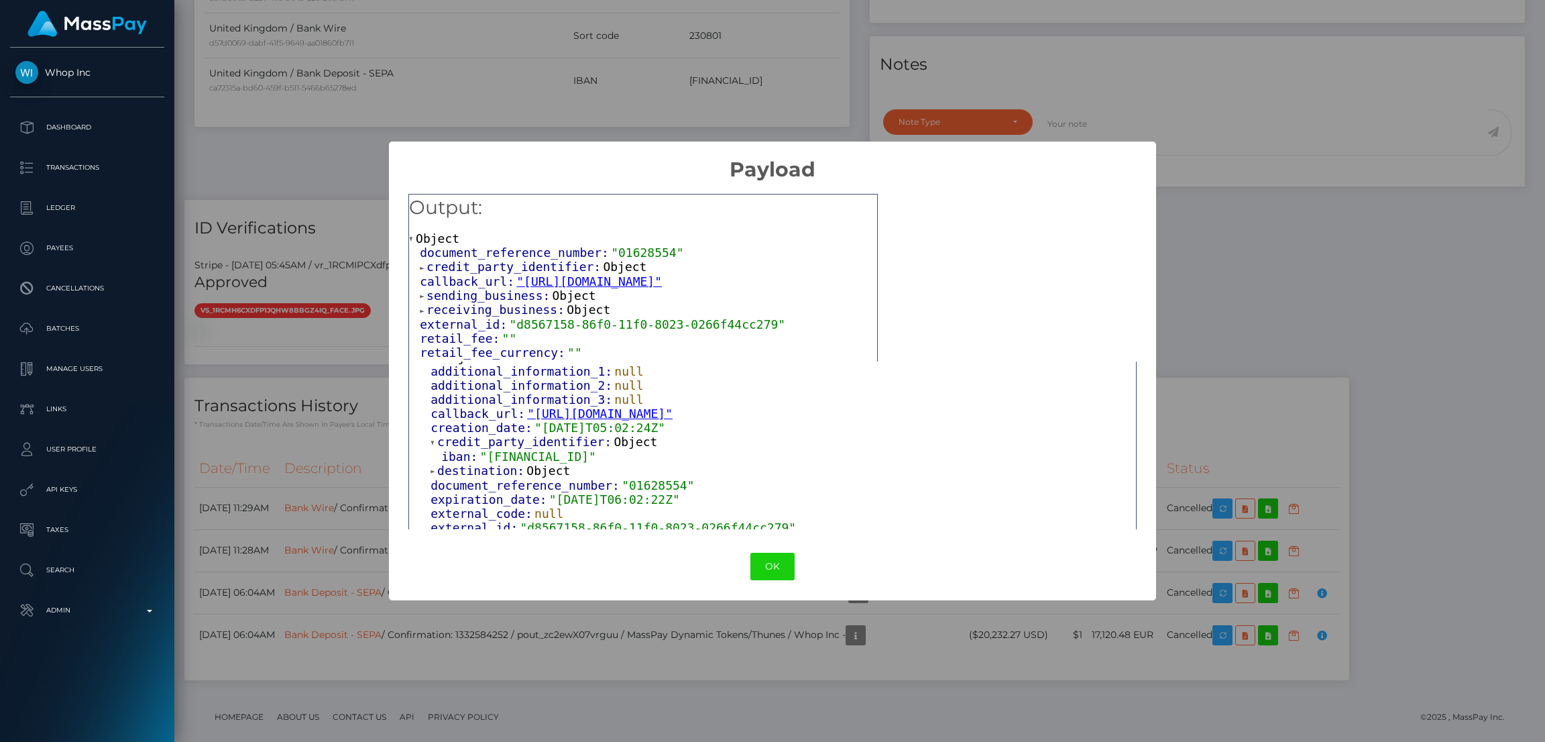
scroll to position [0, 0]
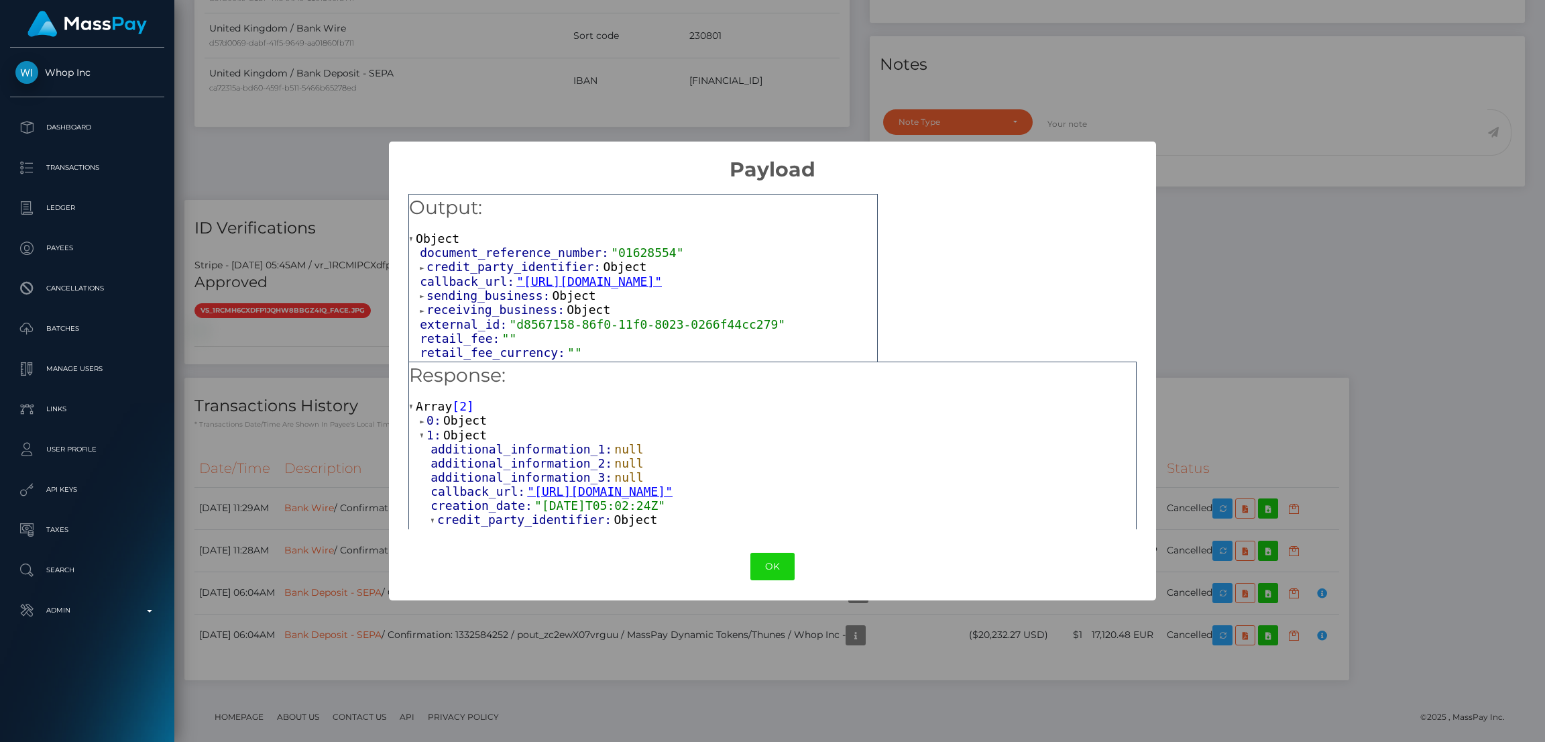
click at [453, 431] on span "Object" at bounding box center [465, 435] width 44 height 14
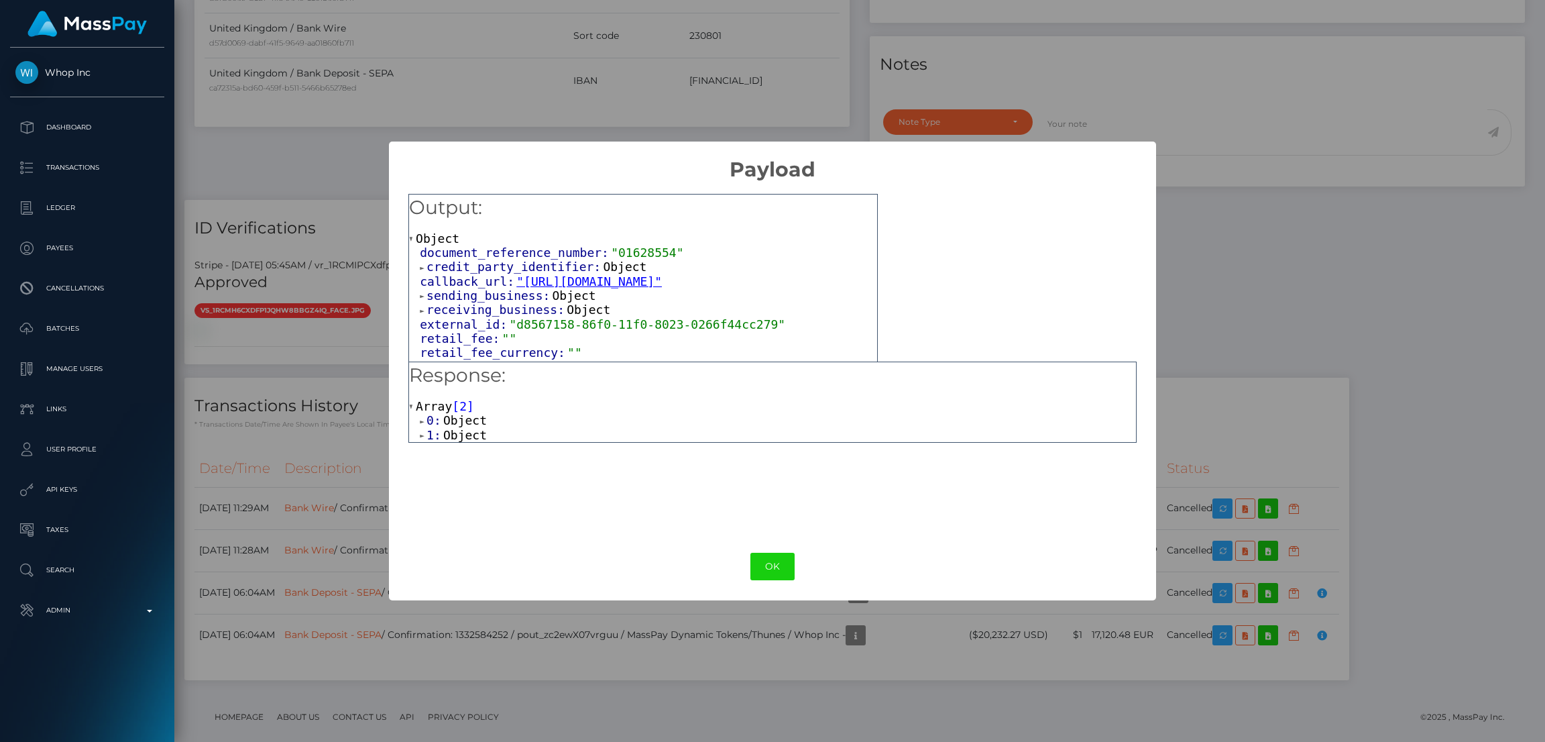
click at [465, 434] on span "Object" at bounding box center [465, 435] width 44 height 14
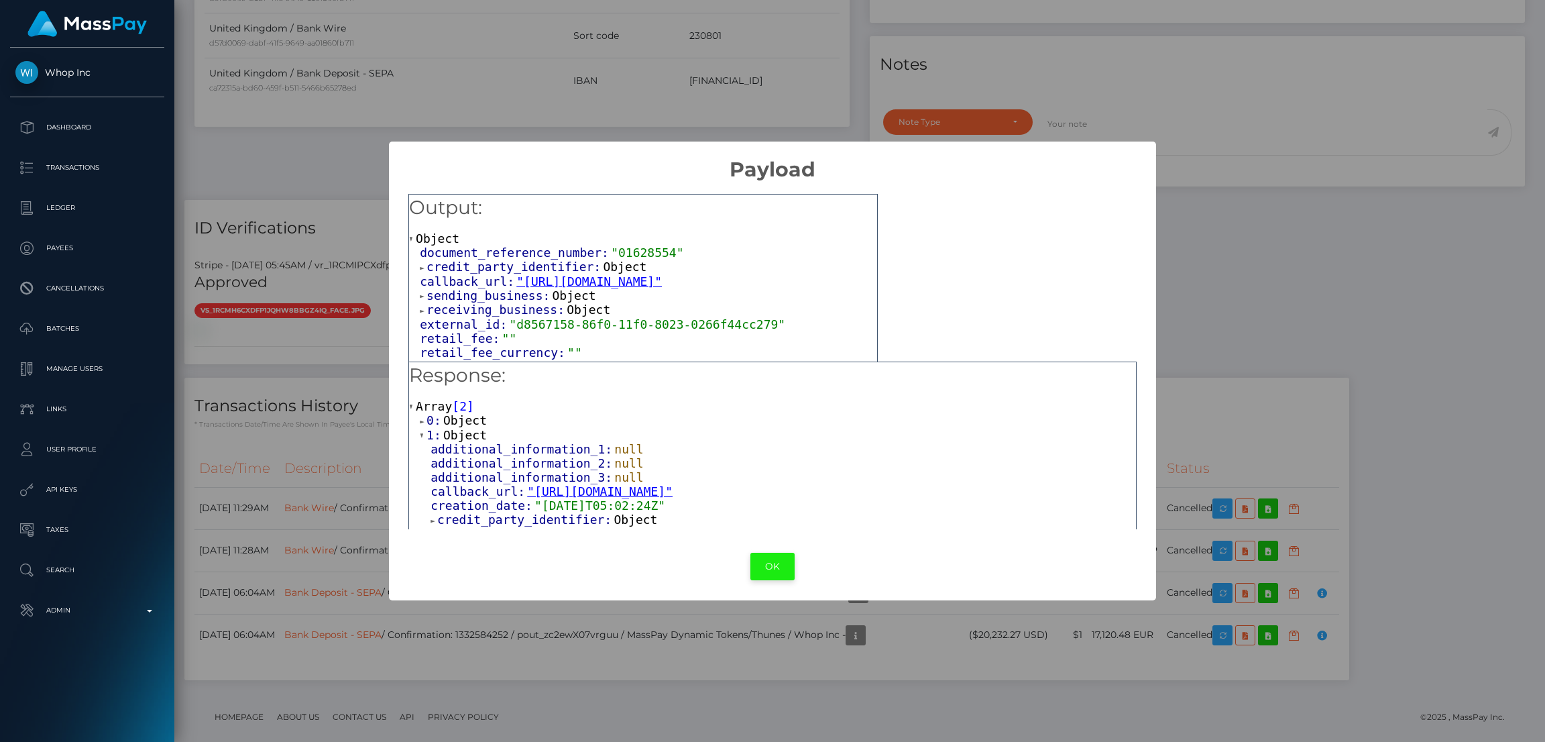
click at [785, 567] on button "OK" at bounding box center [772, 566] width 44 height 27
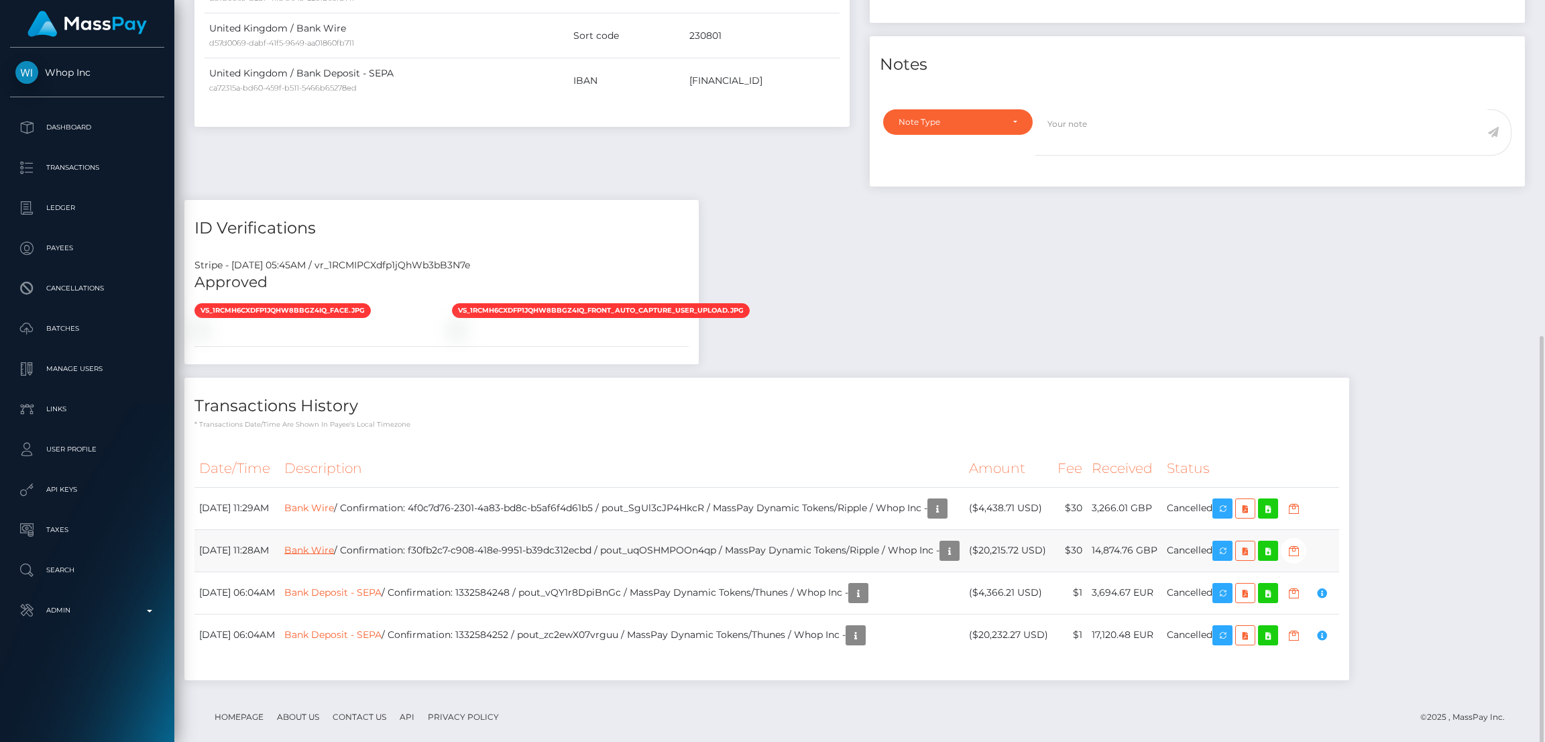
click at [334, 543] on link "Bank Wire" at bounding box center [309, 549] width 50 height 12
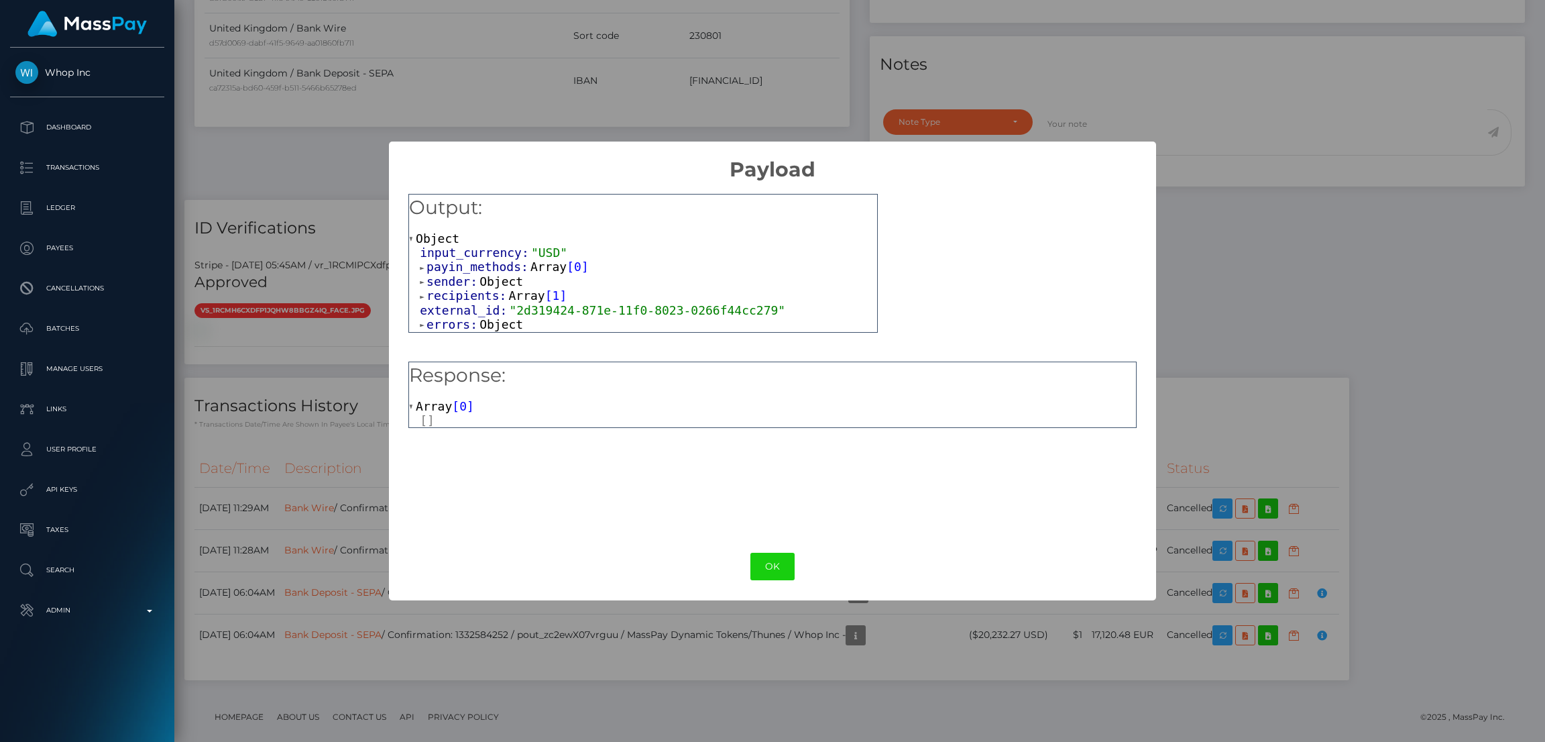
click at [504, 328] on span "Object" at bounding box center [501, 324] width 44 height 14
click at [777, 567] on button "OK" at bounding box center [772, 566] width 44 height 27
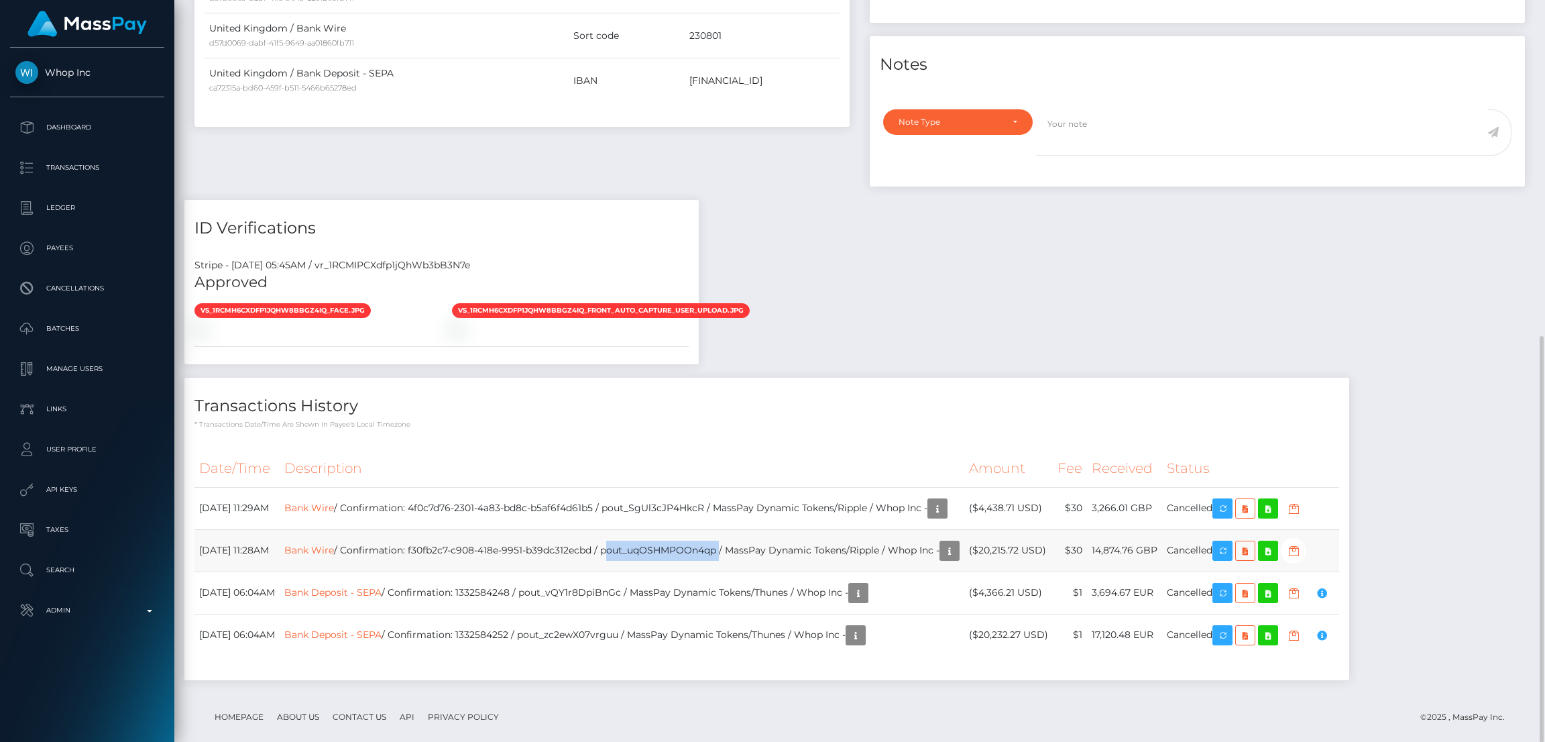
drag, startPoint x: 772, startPoint y: 530, endPoint x: 654, endPoint y: 534, distance: 117.4
click at [654, 534] on td "Bank Wire / Confirmation: f30fb2c7-c908-418e-9951-b39dc312ecbd / pout_uqOSHMPOO…" at bounding box center [622, 550] width 685 height 42
copy td "pout_uqOSHMPOOn4qp"
drag, startPoint x: 762, startPoint y: 487, endPoint x: 659, endPoint y: 494, distance: 102.9
click at [659, 494] on td "Bank Wire / Confirmation: 4f0c7d76-2301-4a83-bd8c-b5af6f4d61b5 / pout_SgUl3cJP4…" at bounding box center [622, 508] width 685 height 42
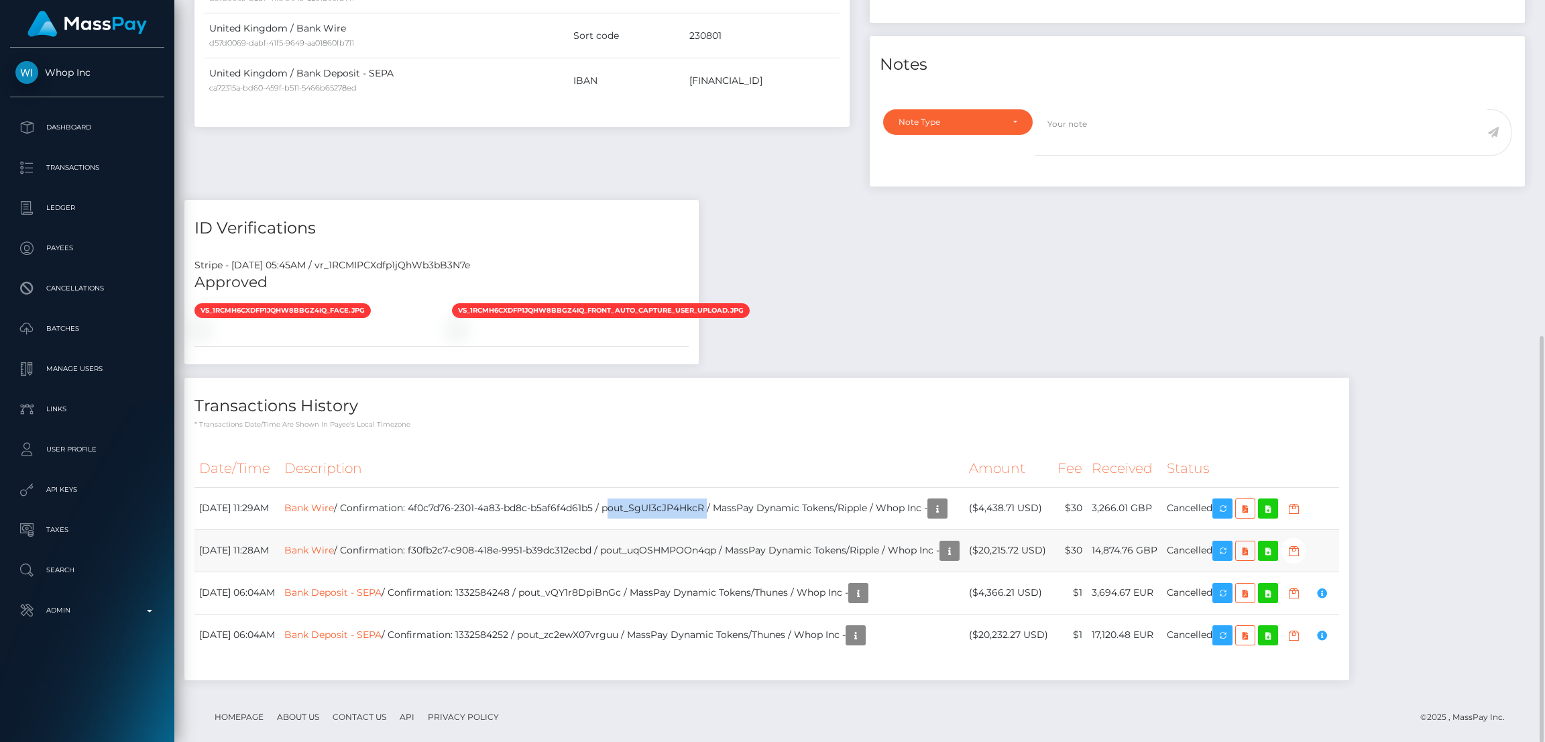
copy td "pout_SgUl3cJP4HkcR"
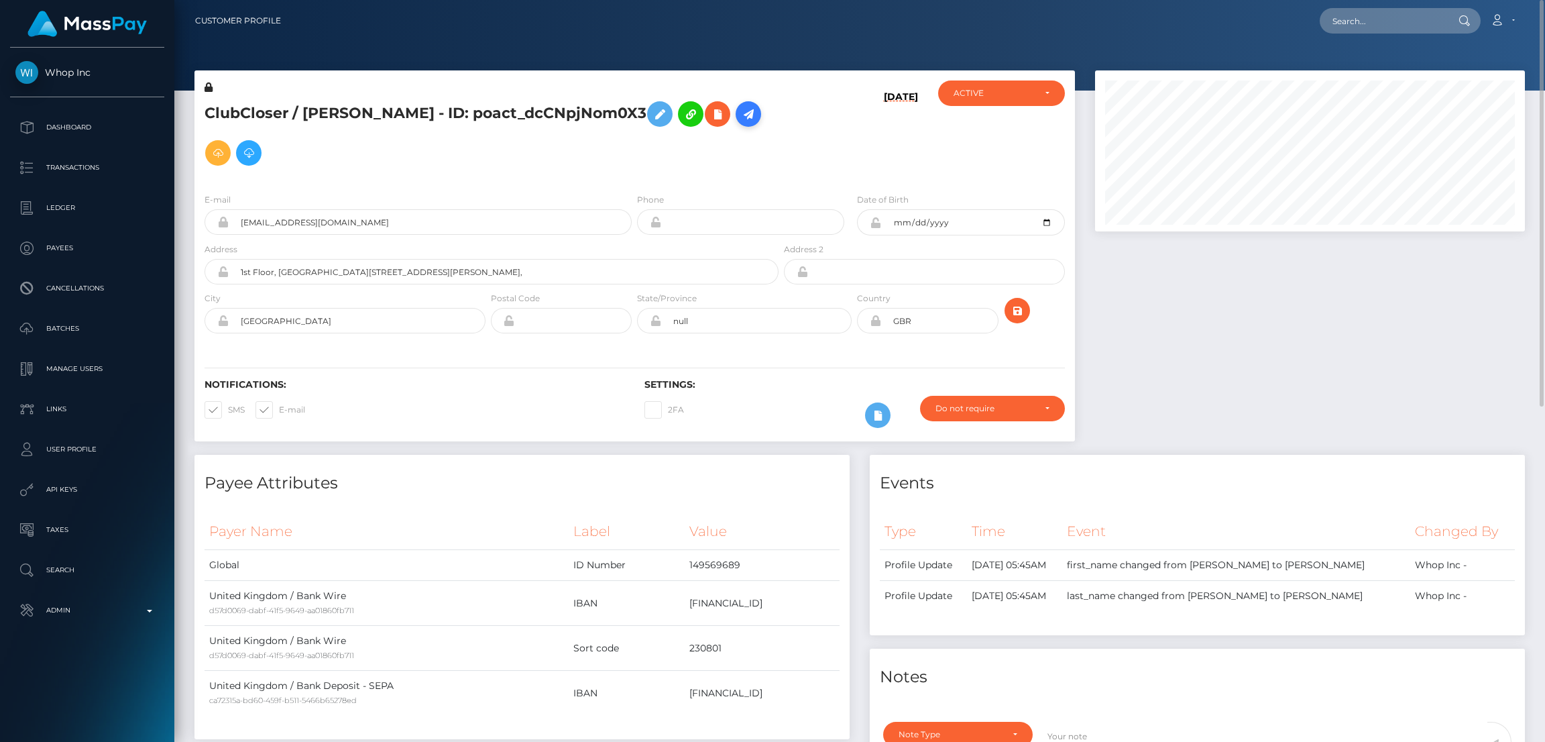
click at [740, 123] on icon at bounding box center [748, 114] width 16 height 17
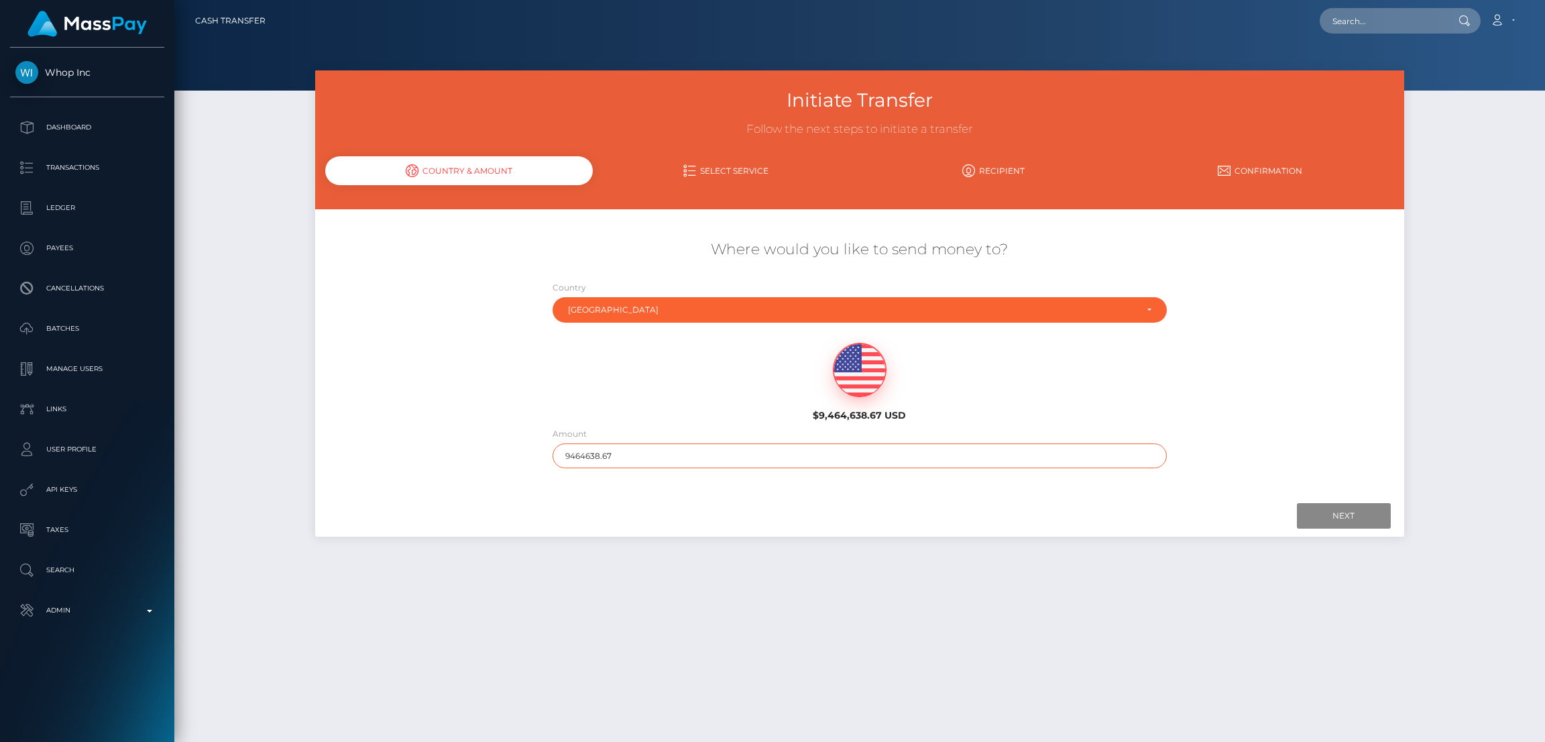
click at [745, 451] on input "9464638.67" at bounding box center [860, 455] width 615 height 25
type input "20000"
click at [1337, 516] on input "Next" at bounding box center [1344, 515] width 94 height 25
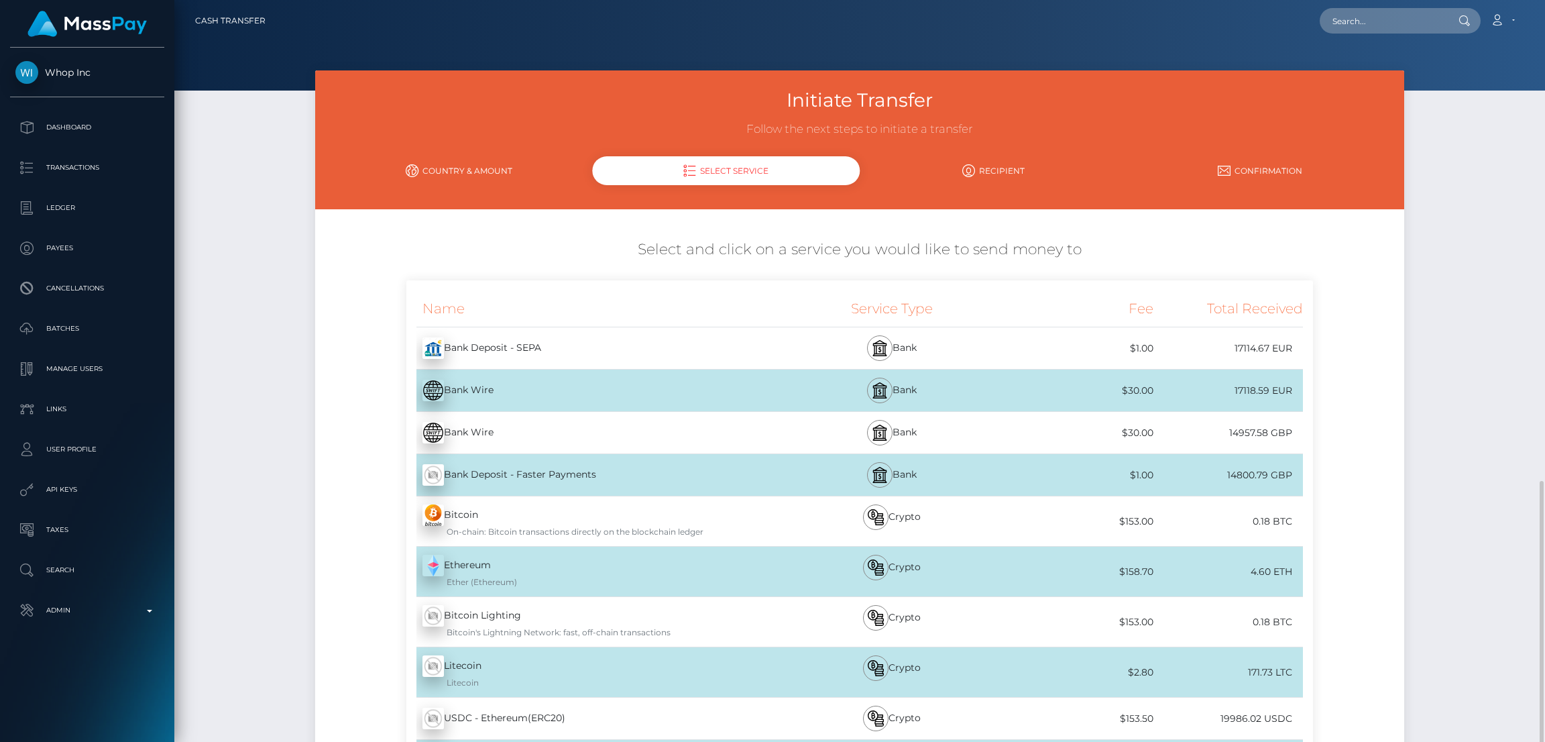
scroll to position [278, 0]
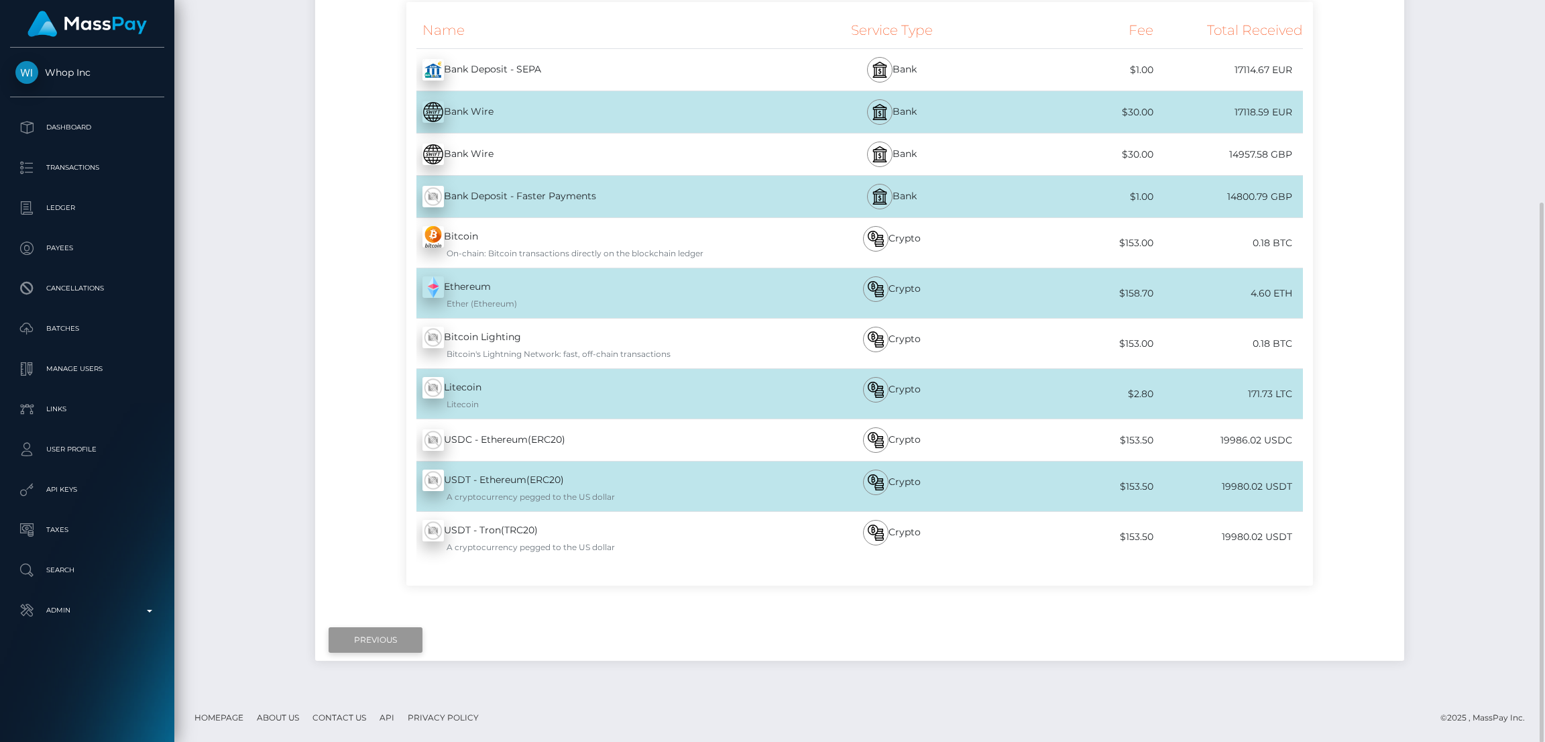
click at [373, 631] on input "Previous" at bounding box center [376, 639] width 94 height 25
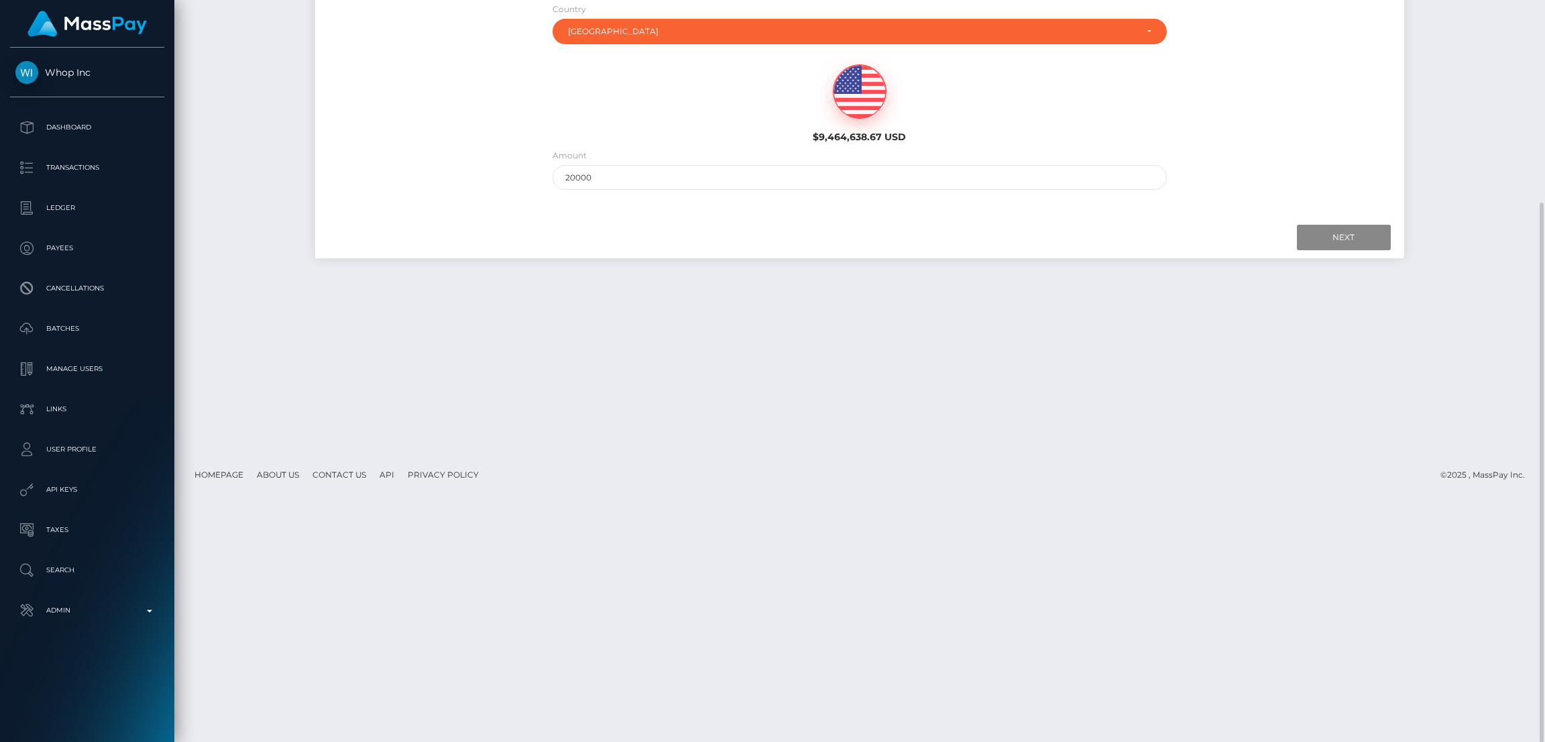
scroll to position [0, 0]
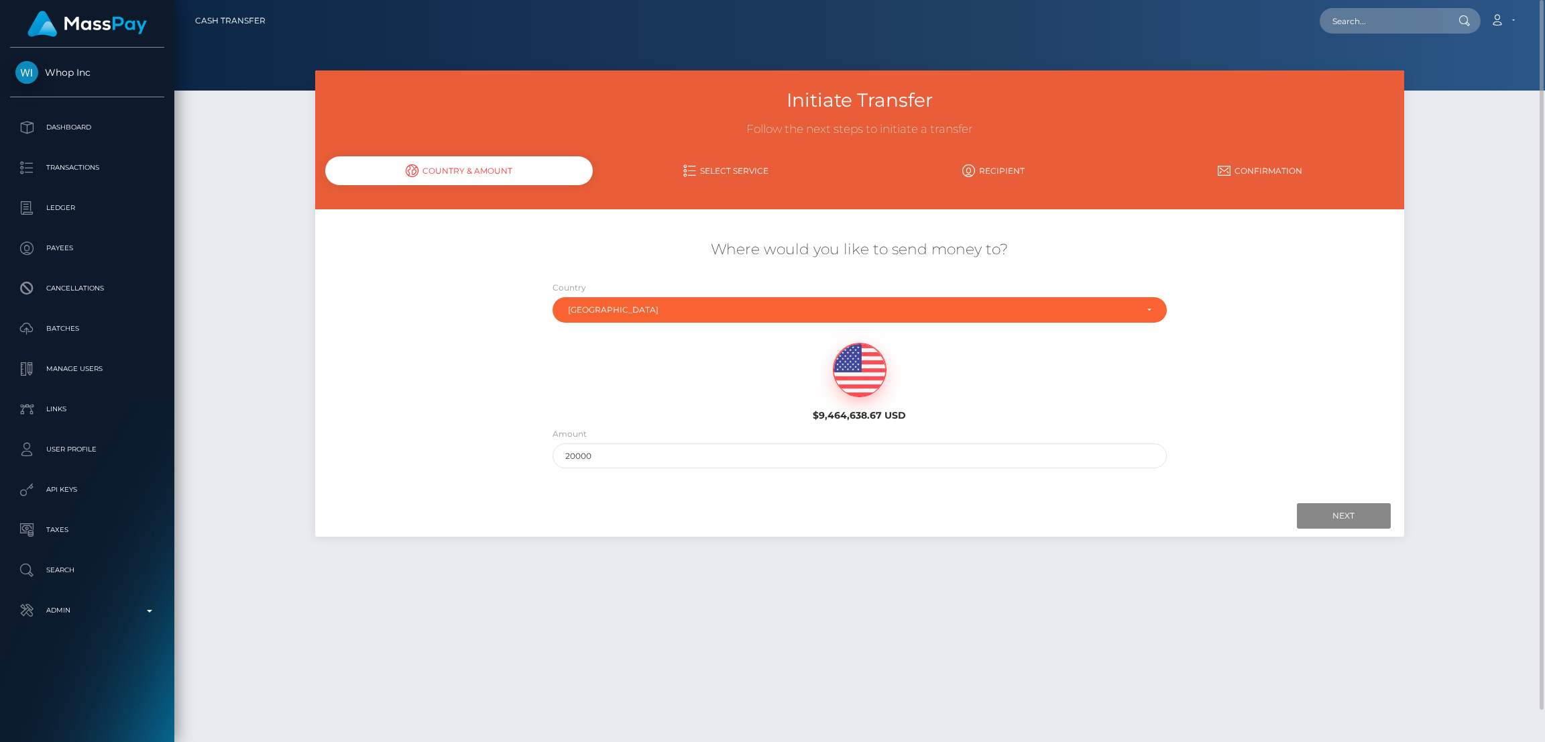
drag, startPoint x: 1298, startPoint y: 27, endPoint x: 1345, endPoint y: 32, distance: 47.8
click at [1316, 32] on div "Loading... Loading... Account Edit Profile Logout" at bounding box center [900, 21] width 1248 height 28
click at [1367, 26] on input "text" at bounding box center [1383, 20] width 126 height 25
paste input "pout_uqOSHMPOOn4qp"
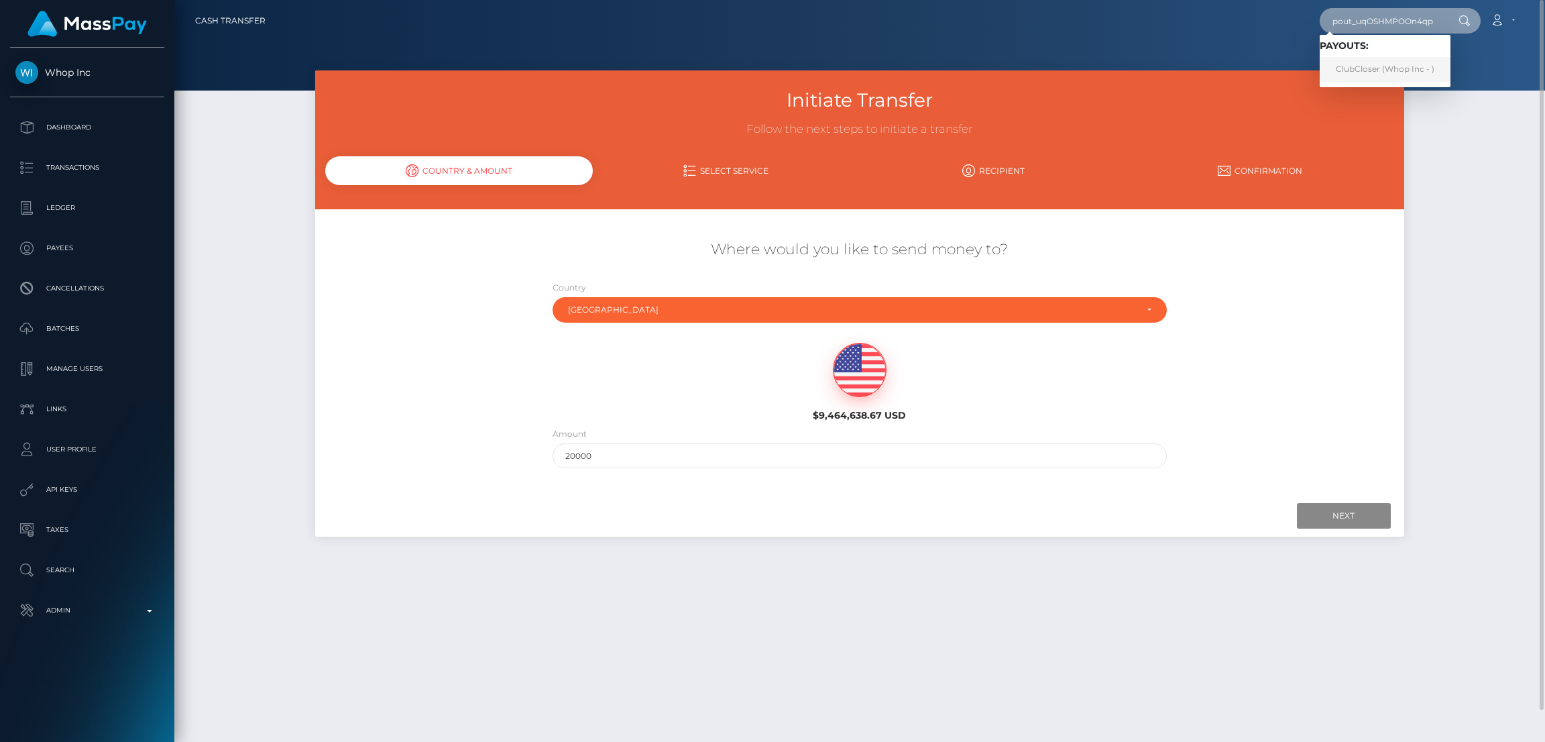
type input "pout_uqOSHMPOOn4qp"
click at [1393, 72] on link "ClubCloser (Whop Inc - )" at bounding box center [1385, 69] width 131 height 25
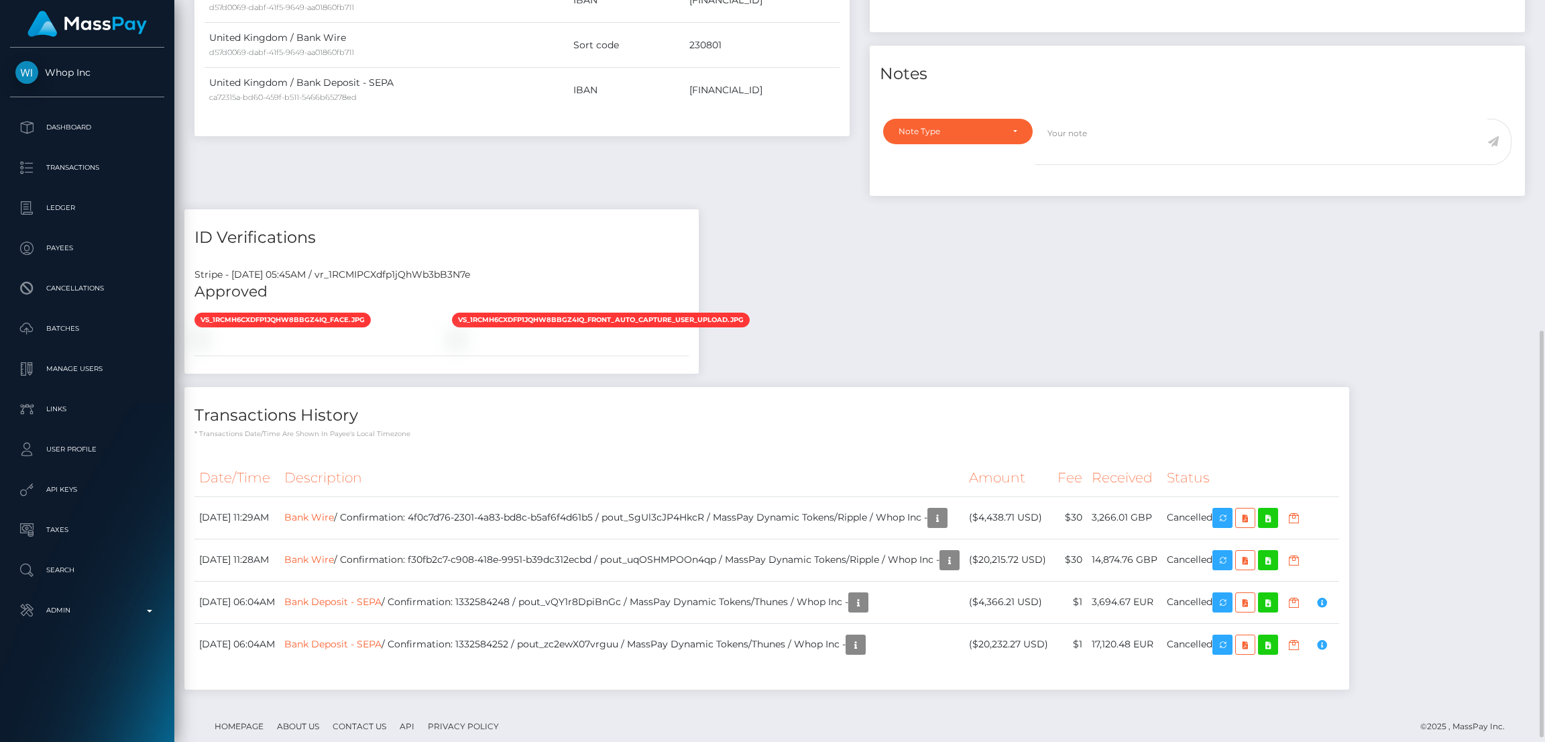
scroll to position [612, 0]
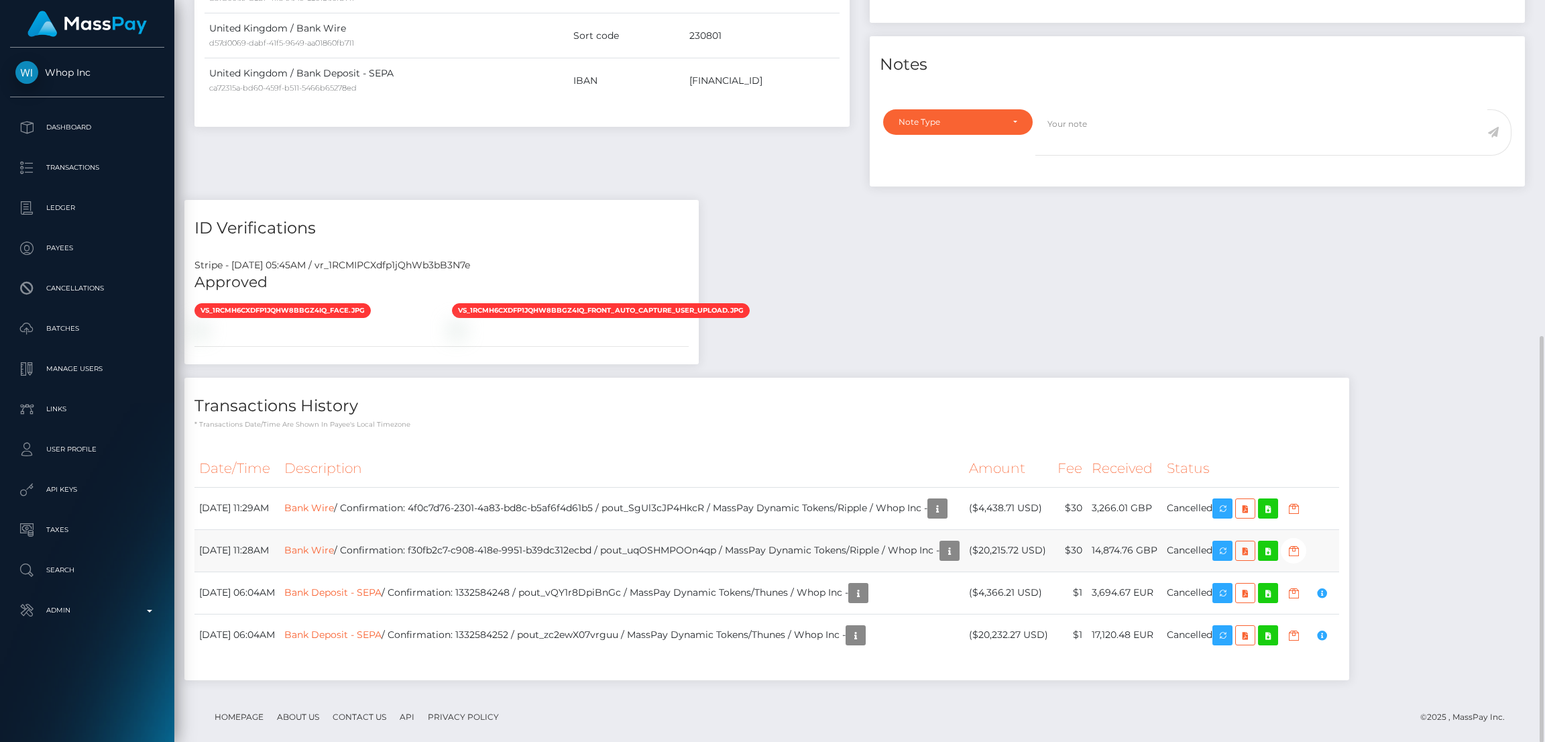
click at [585, 532] on td "Bank Wire / Confirmation: f30fb2c7-c908-418e-9951-b39dc312ecbd / pout_uqOSHMPOO…" at bounding box center [622, 550] width 685 height 42
copy td "Bank Wire / Confirmation: f30fb2c7-c908-418e-9951-b39dc312ecbd / pout_uqOSHMPOO…"
click at [541, 487] on td "Bank Wire / Confirmation: 4f0c7d76-2301-4a83-bd8c-b5af6f4d61b5 / pout_SgUl3cJP4…" at bounding box center [622, 508] width 685 height 42
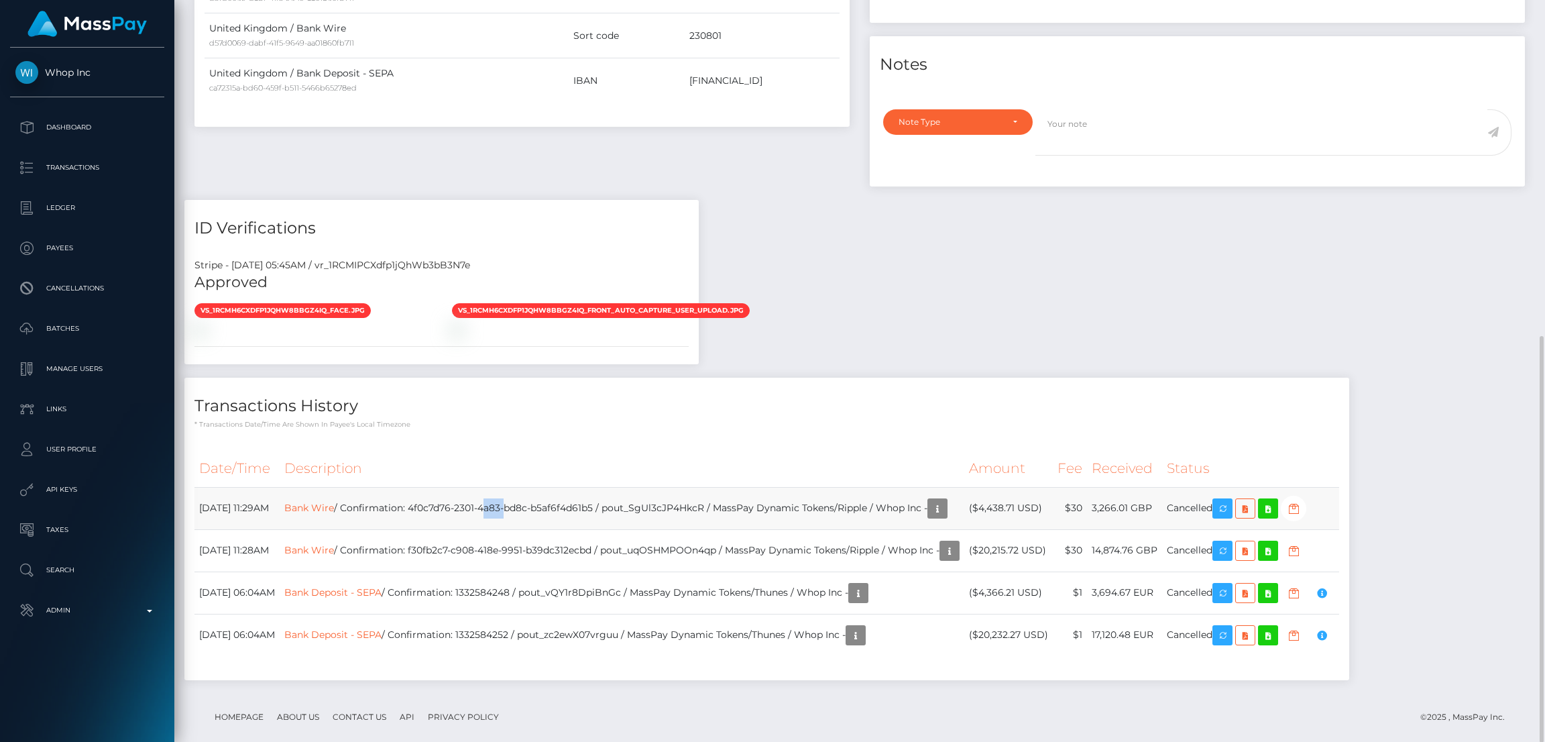
click at [541, 487] on td "Bank Wire / Confirmation: 4f0c7d76-2301-4a83-bd8c-b5af6f4d61b5 / pout_SgUl3cJP4…" at bounding box center [622, 508] width 685 height 42
copy td "Bank Wire / Confirmation: 4f0c7d76-2301-4a83-bd8c-b5af6f4d61b5 / pout_SgUl3cJP4…"
click at [334, 501] on link "Bank Wire" at bounding box center [309, 507] width 50 height 12
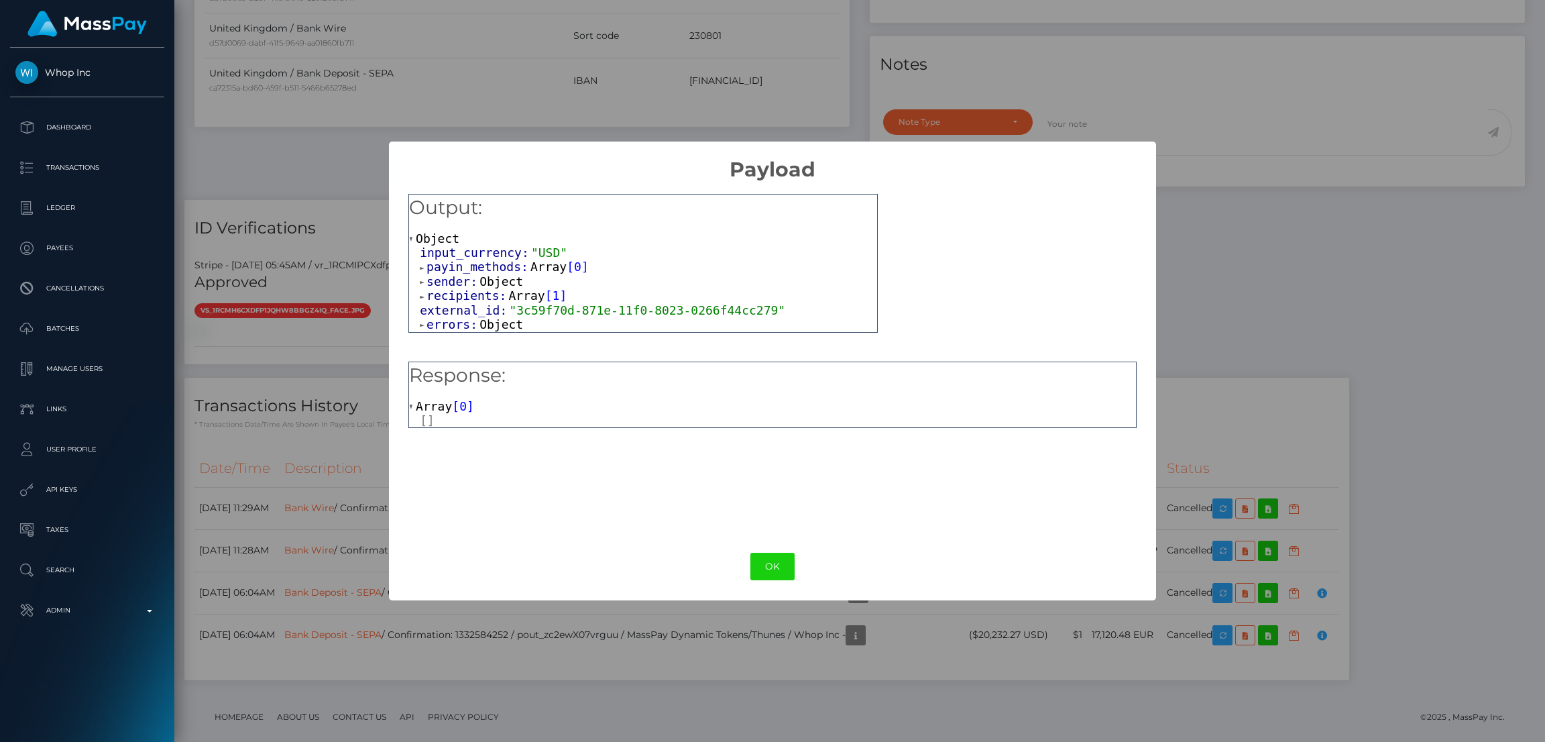
click at [482, 330] on span "Object" at bounding box center [501, 324] width 44 height 14
click at [498, 346] on div at bounding box center [654, 339] width 447 height 14
click at [481, 324] on span "Object" at bounding box center [501, 324] width 44 height 14
click at [768, 563] on button "OK" at bounding box center [772, 566] width 44 height 27
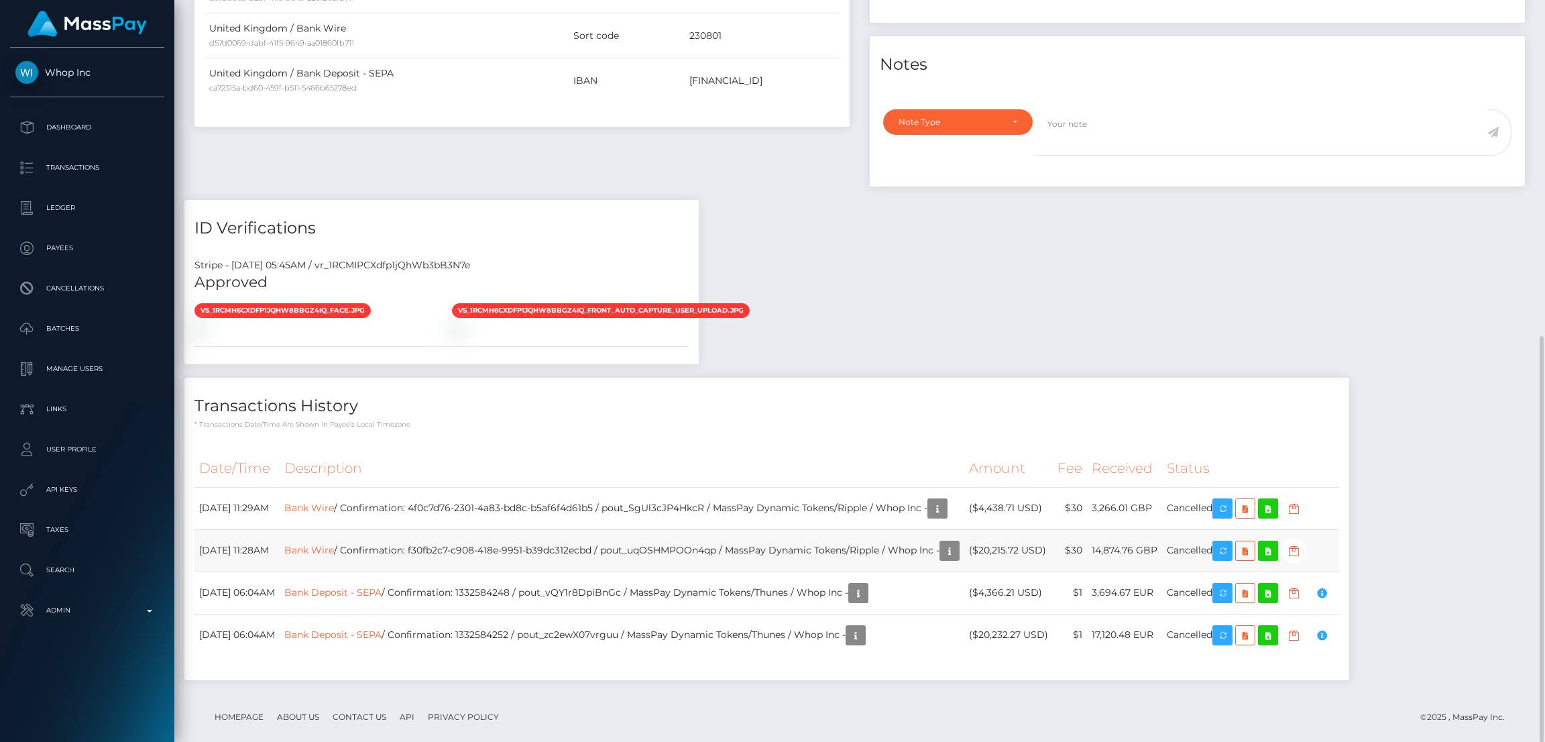
click at [694, 529] on td "Bank Wire / Confirmation: f30fb2c7-c908-418e-9951-b39dc312ecbd / pout_uqOSHMPOO…" at bounding box center [622, 550] width 685 height 42
copy td "pout_uqOSHMPOOn4qp"
click at [745, 491] on td "Bank Wire / Confirmation: 4f0c7d76-2301-4a83-bd8c-b5af6f4d61b5 / pout_SgUl3cJP4…" at bounding box center [622, 508] width 685 height 42
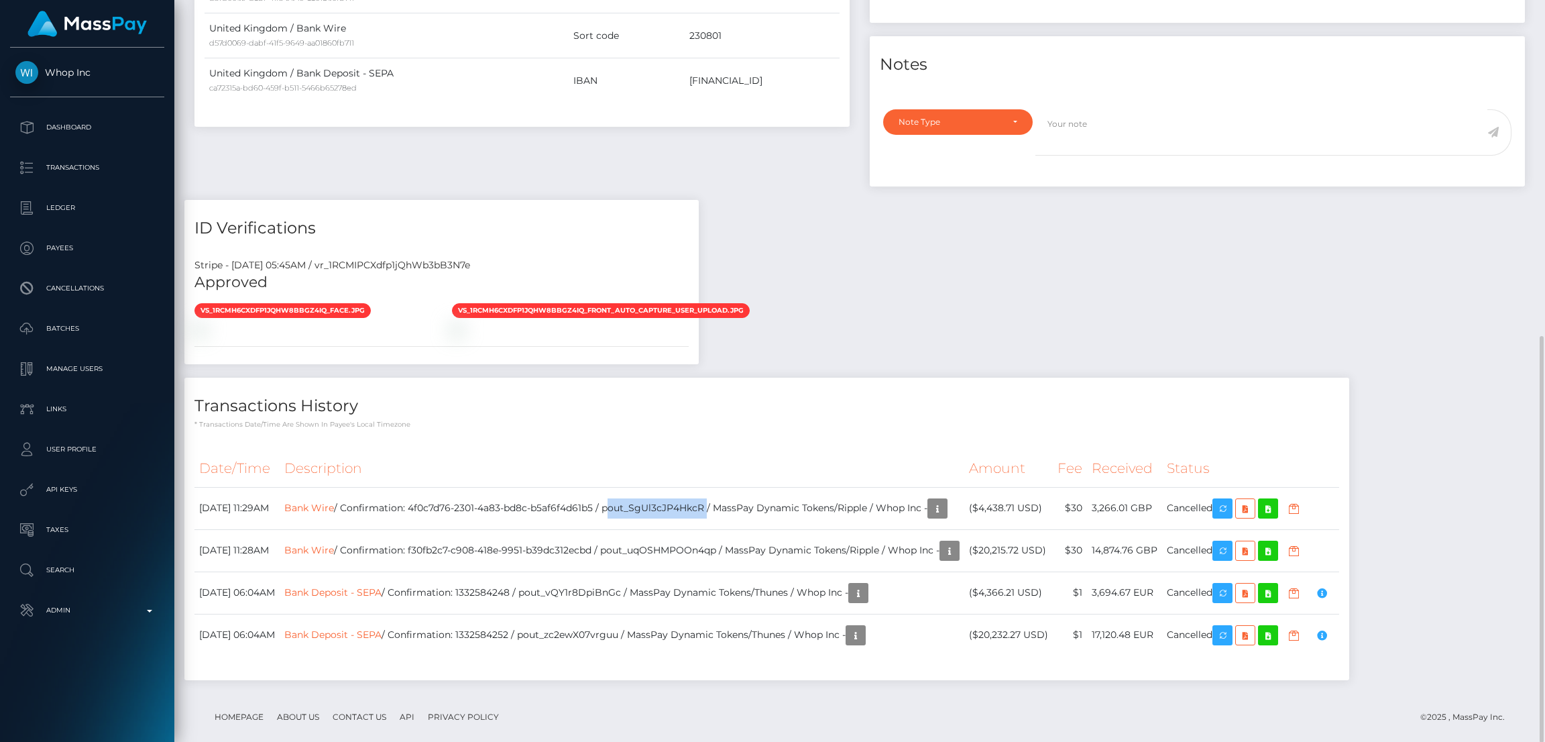
copy td "pout_SgUl3cJP4HkcR"
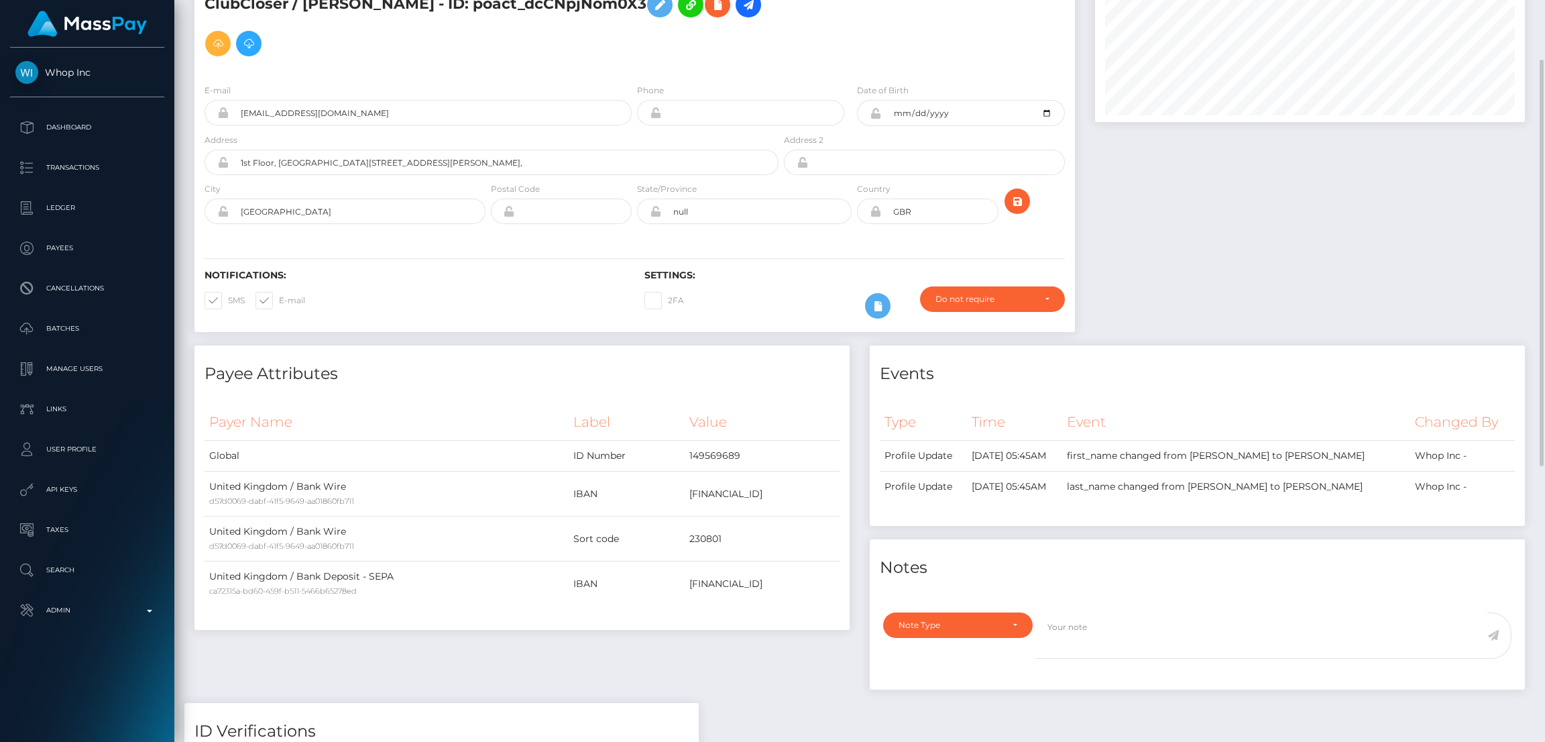
scroll to position [0, 0]
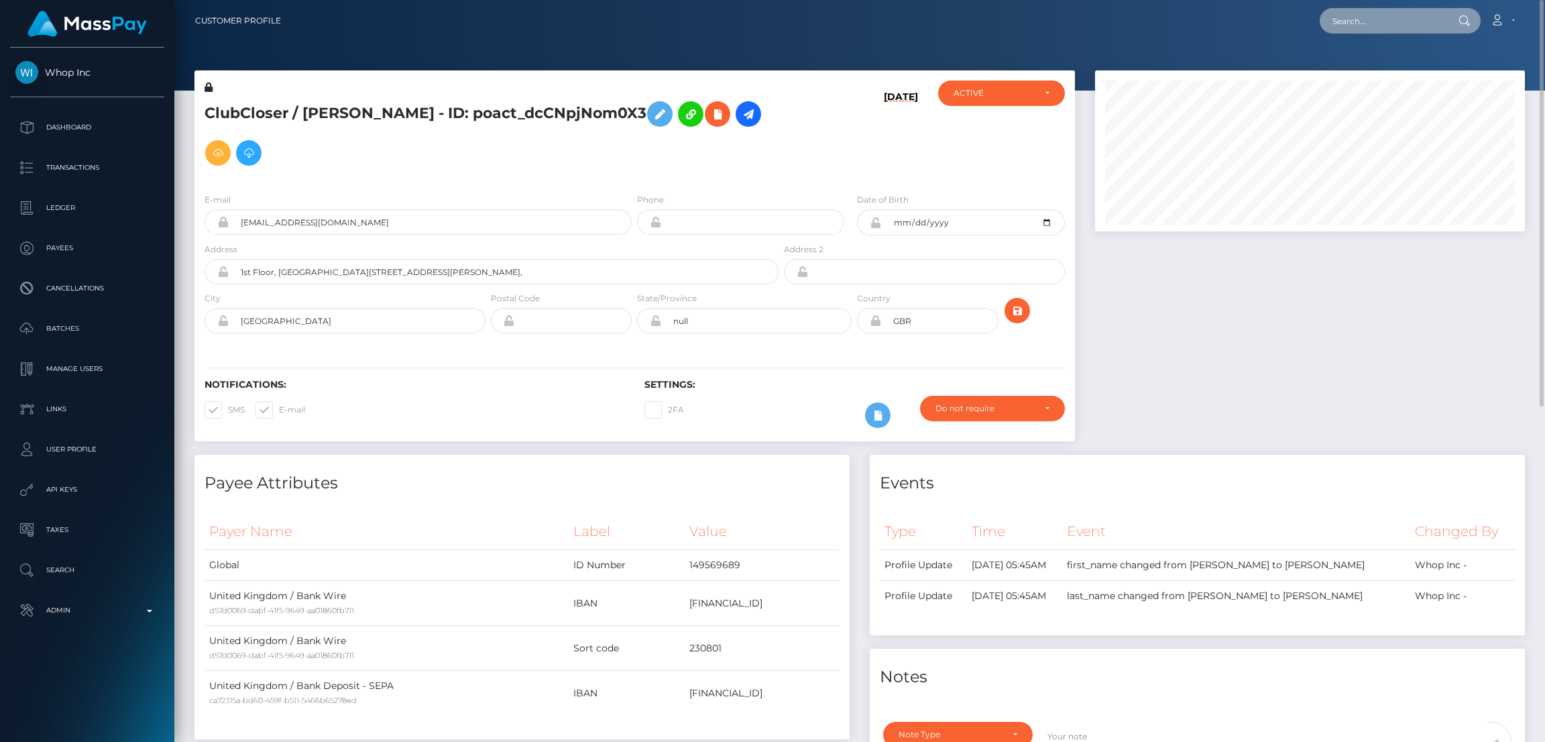
click at [1357, 23] on input "text" at bounding box center [1383, 20] width 126 height 25
paste input "de093770-4a78-11ef-9e4e-06f6d32cc99d"
type input "de093770-4a78-11ef-9e4e-06f6d32cc99d"
click at [1375, 66] on link "DRTV Talent Pty Ltd" at bounding box center [1376, 69] width 113 height 25
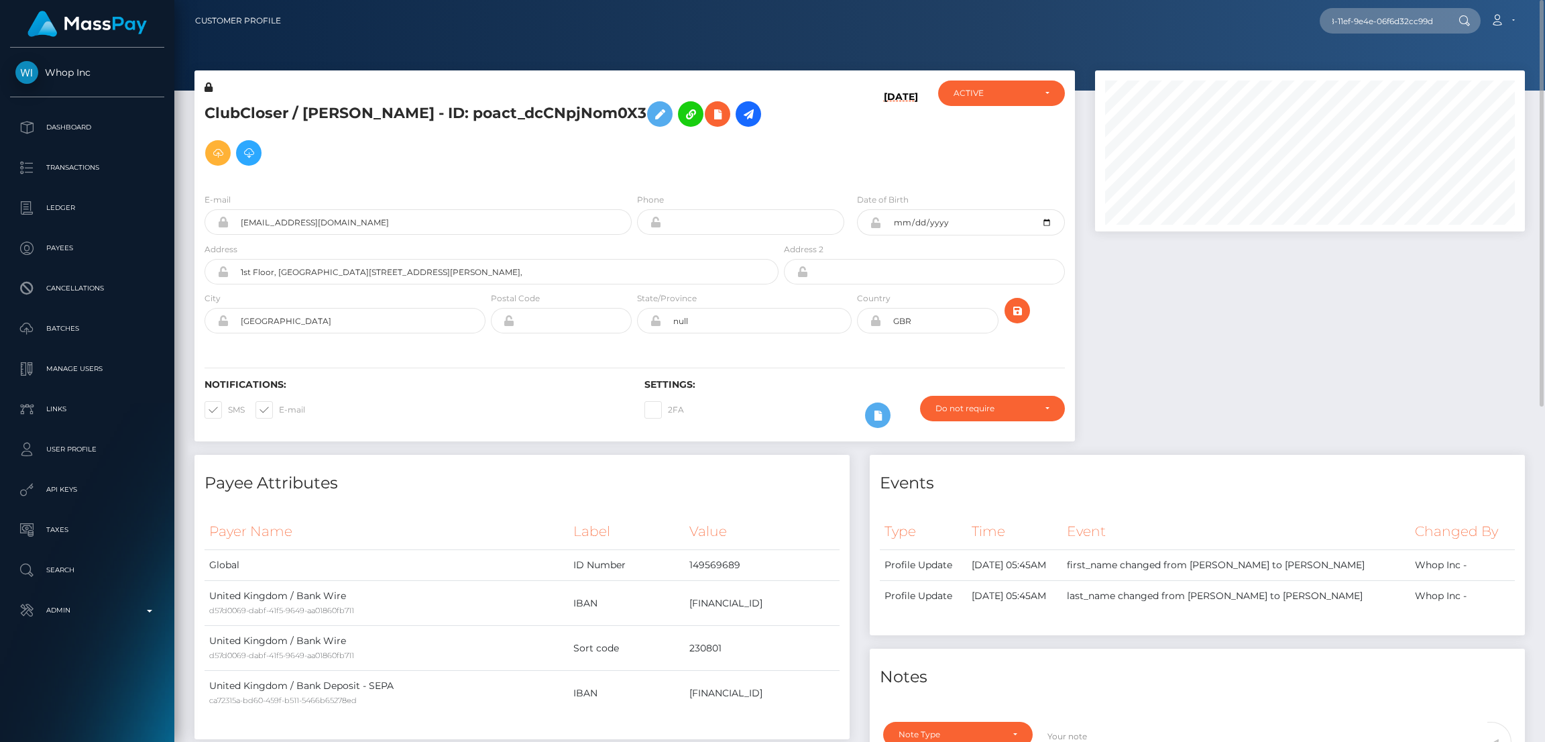
scroll to position [0, 0]
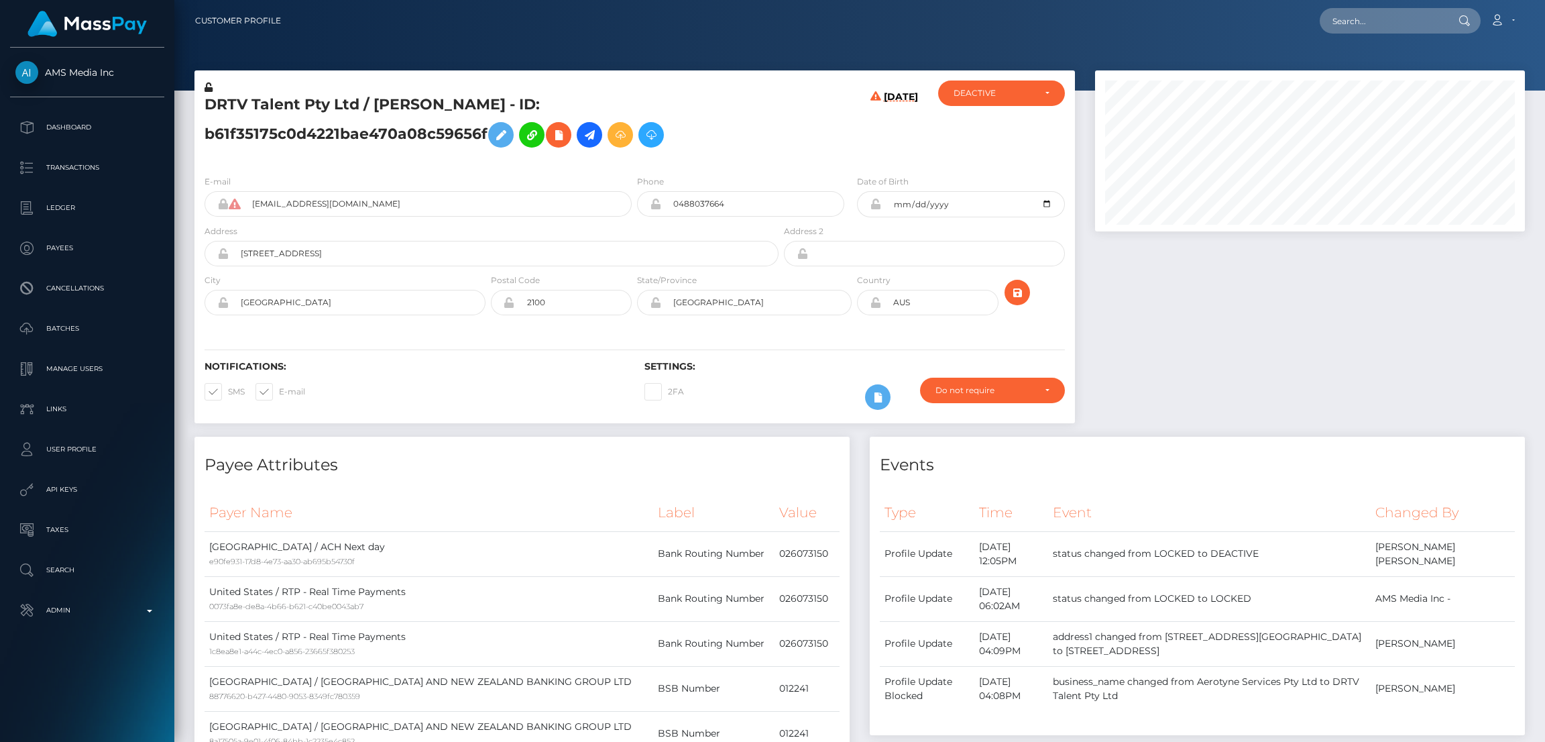
scroll to position [160, 430]
click at [1250, 291] on div at bounding box center [1310, 253] width 450 height 366
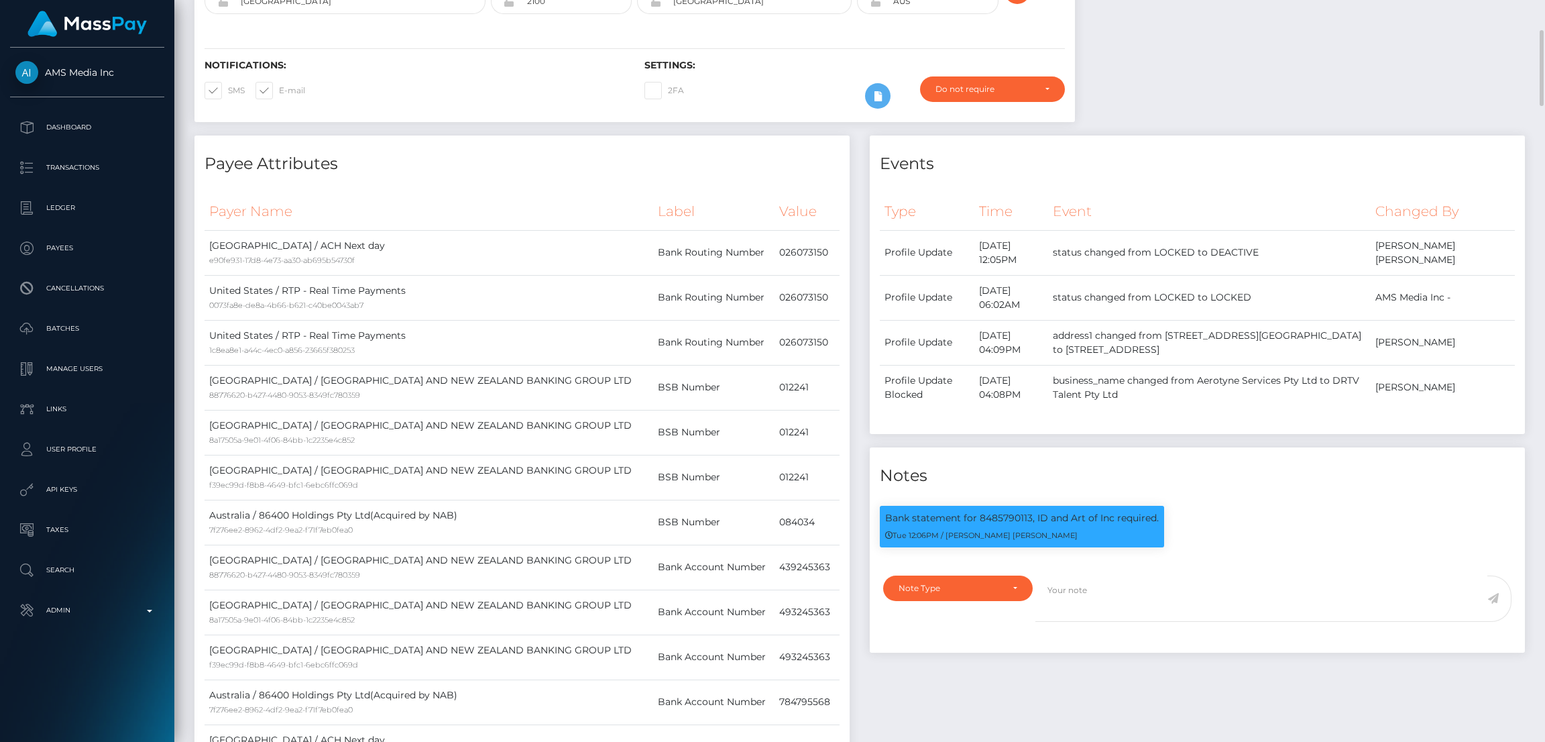
scroll to position [0, 0]
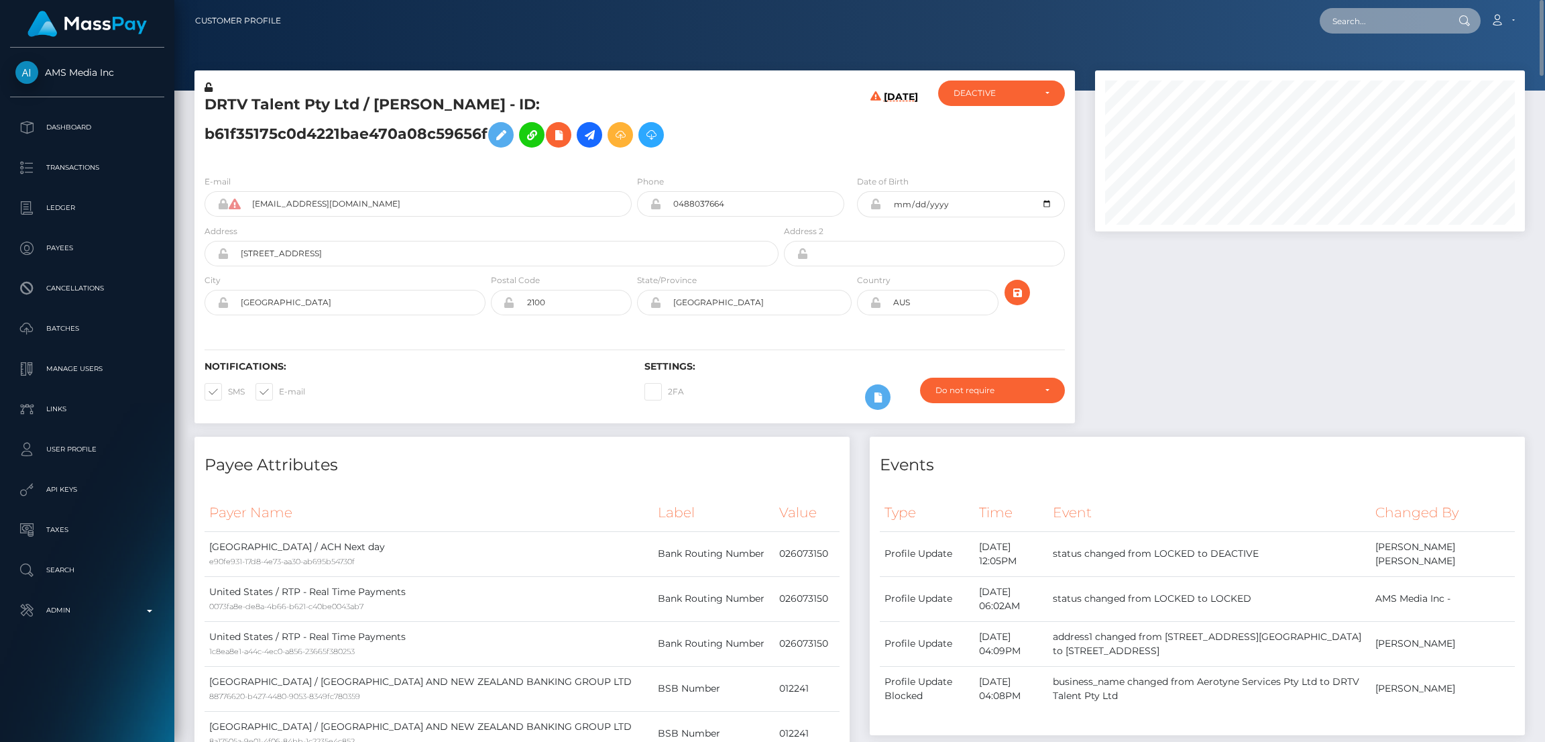
click at [1336, 28] on input "text" at bounding box center [1383, 20] width 126 height 25
paste input "poact_xaXHXacJpwRV"
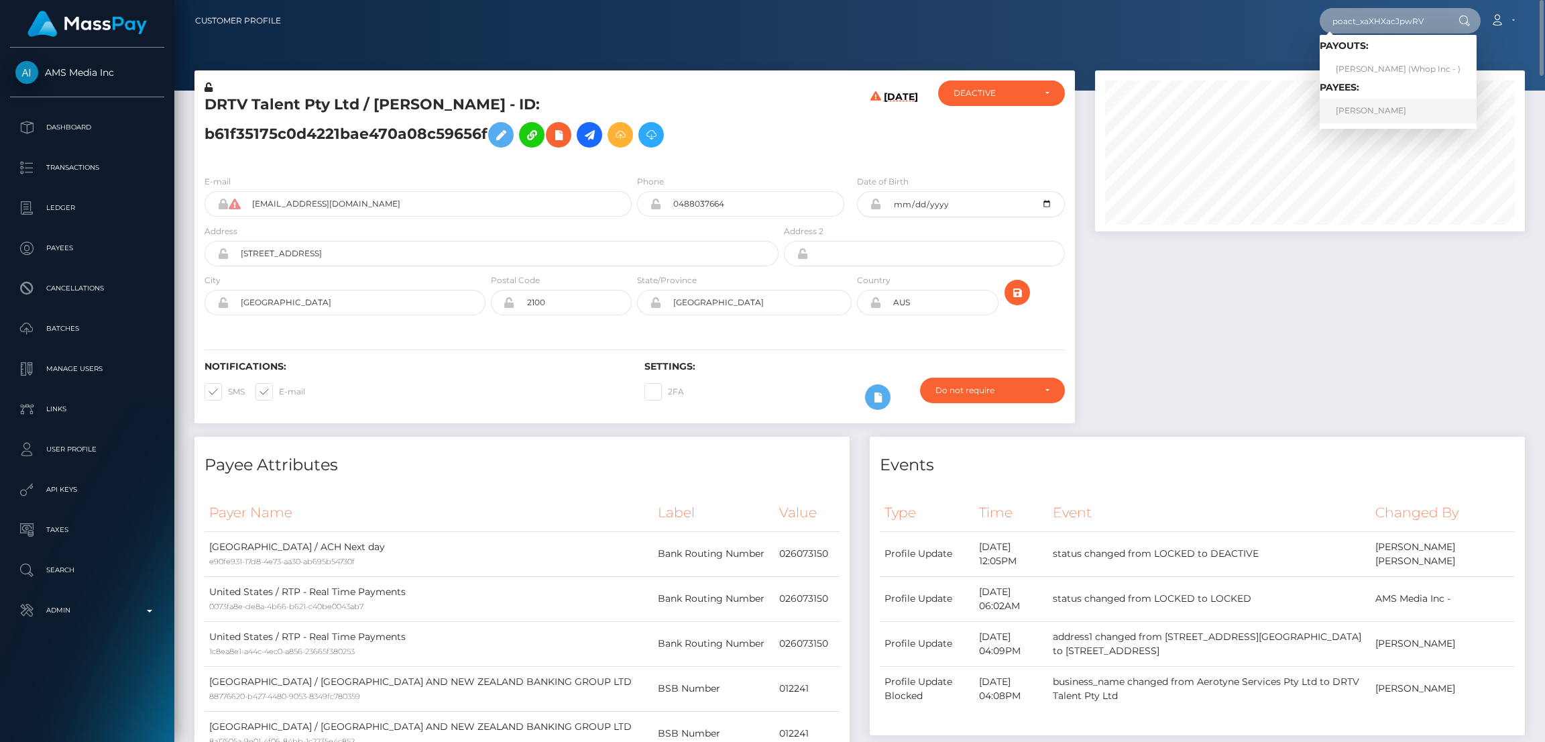
type input "poact_xaXHXacJpwRV"
click at [1377, 109] on link "[PERSON_NAME]" at bounding box center [1398, 111] width 157 height 25
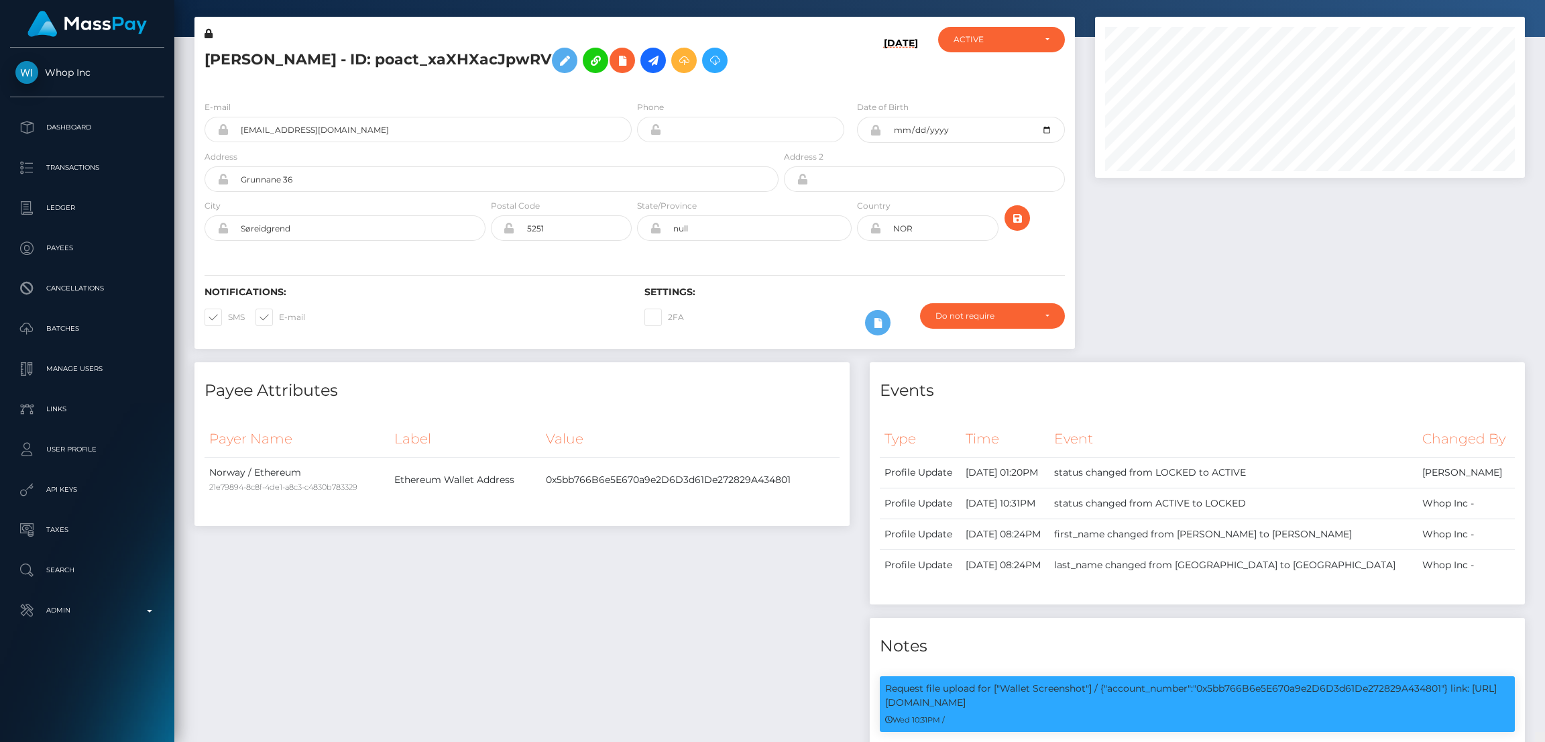
scroll to position [160, 430]
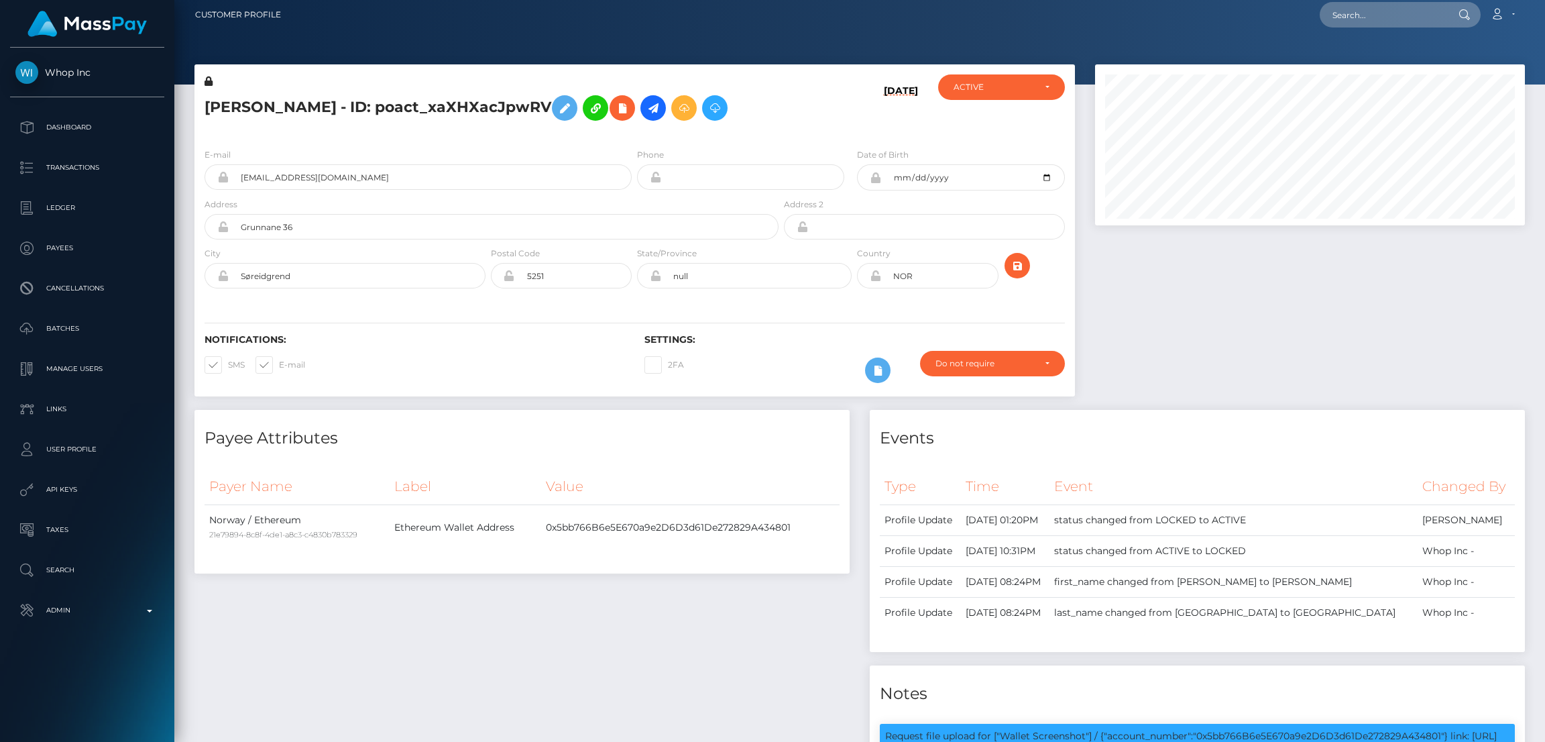
click at [1509, 0] on html "Whop Inc Dashboard Transactions Ledger Payees Cancellations Links" at bounding box center [772, 371] width 1545 height 742
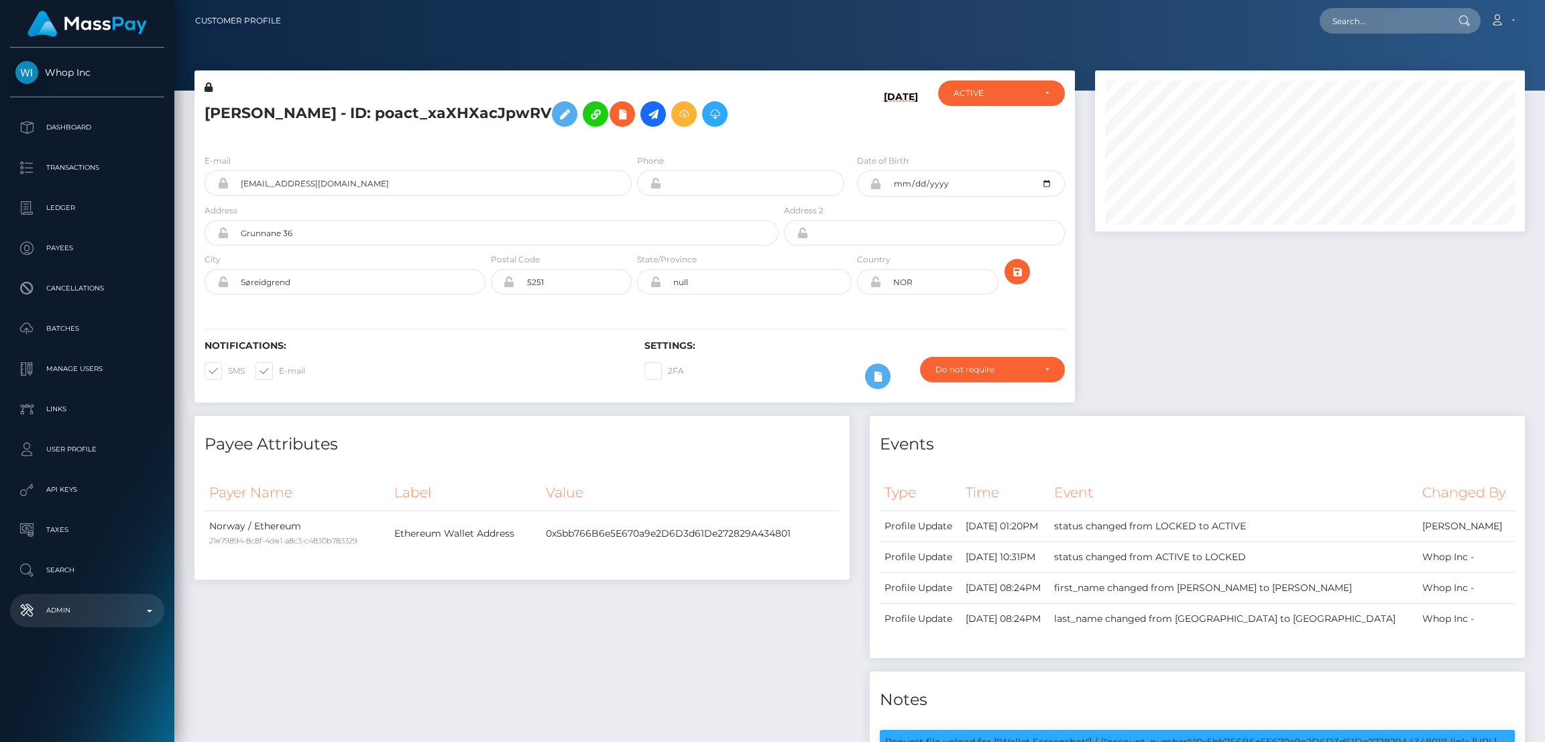
click at [91, 621] on link "Admin" at bounding box center [87, 610] width 154 height 34
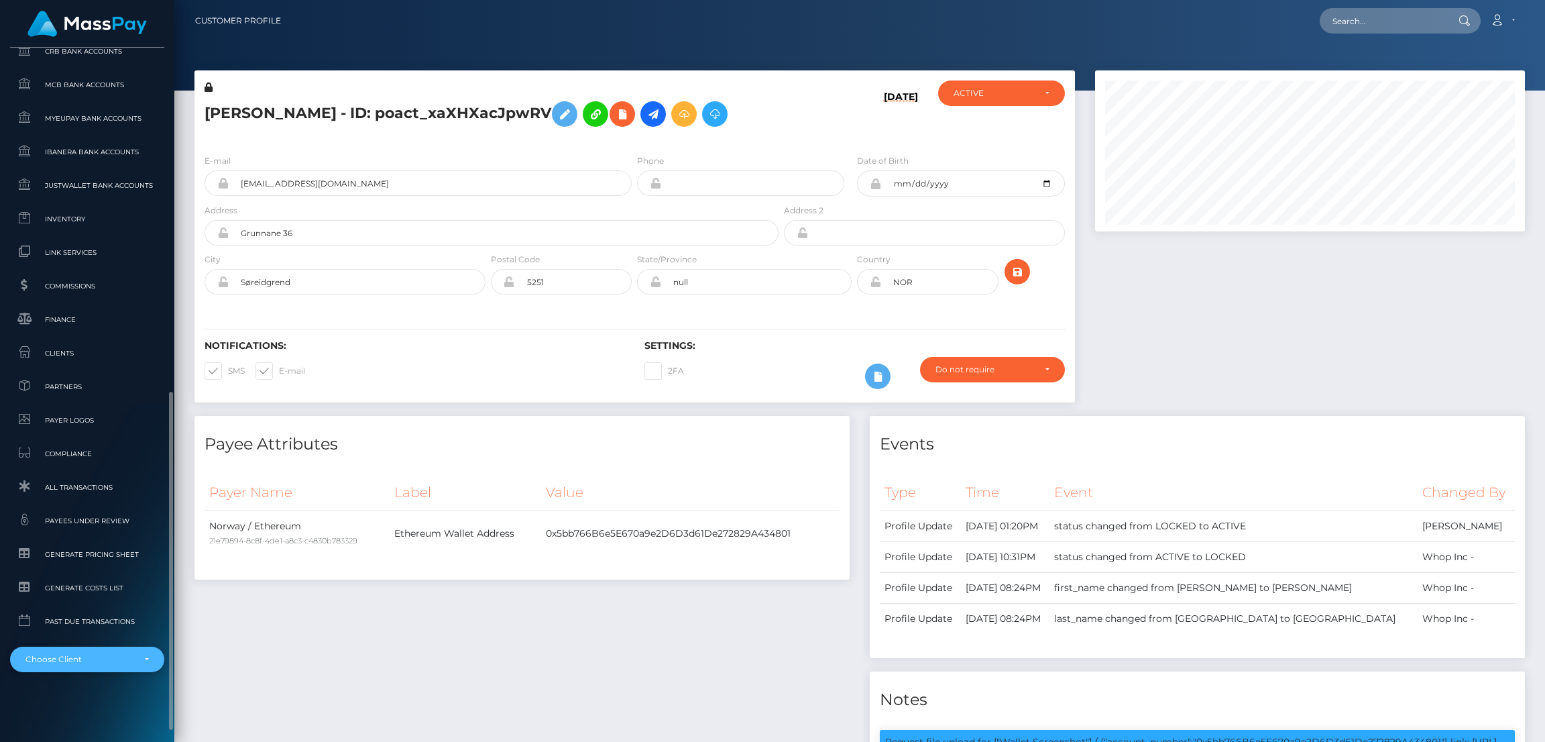
click at [86, 659] on div "Choose Client" at bounding box center [79, 659] width 108 height 11
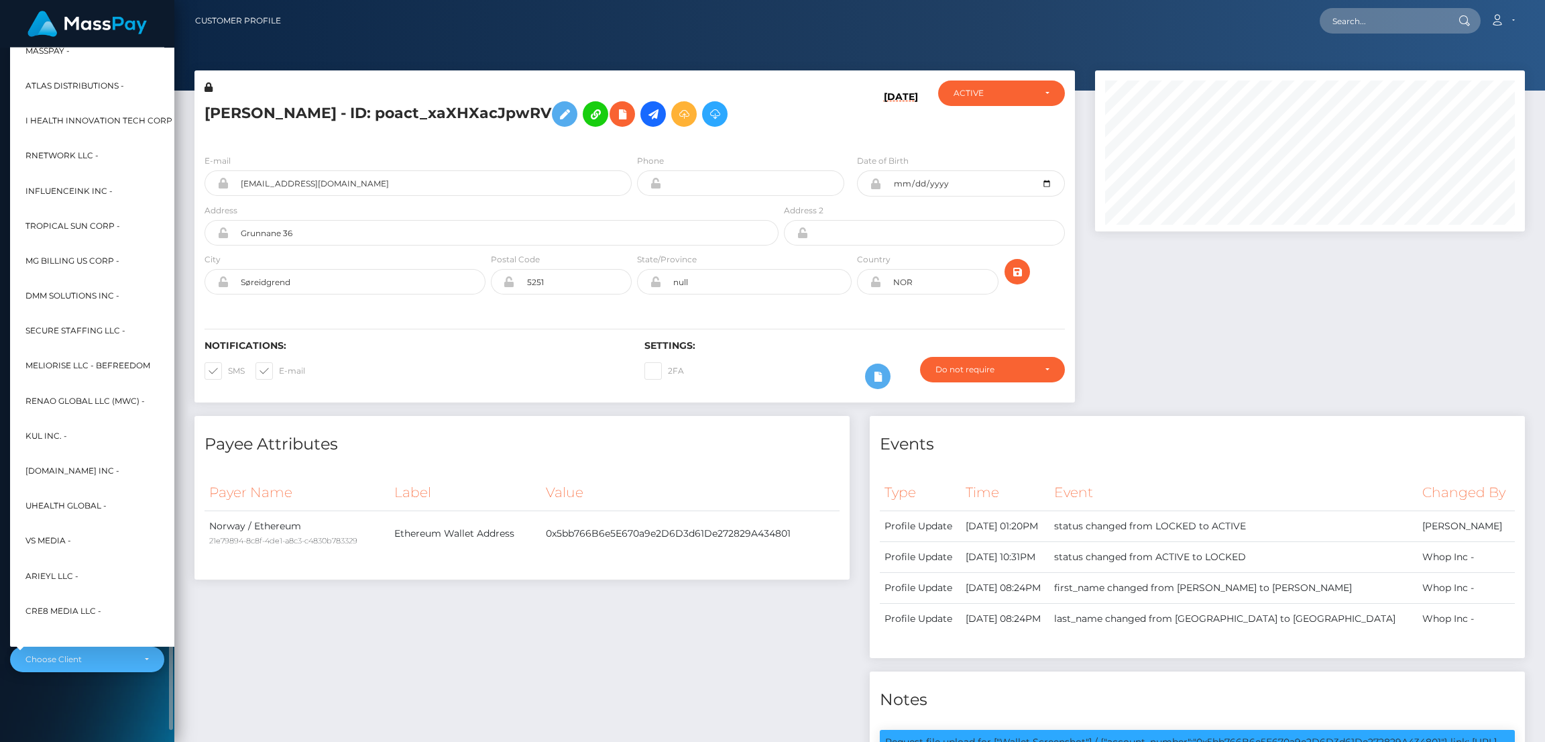
scroll to position [346, 0]
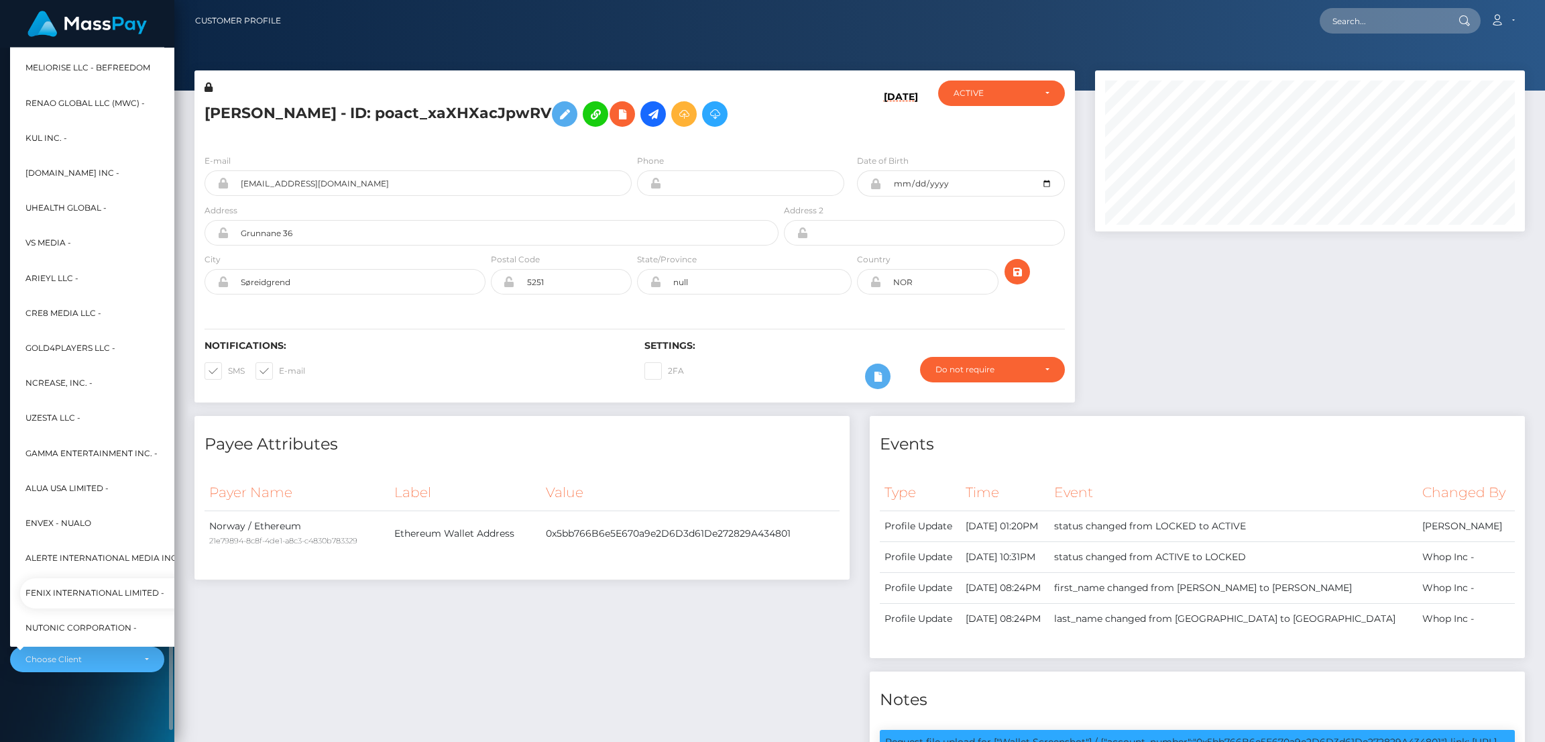
click at [87, 585] on span "Fenix International Limited -" at bounding box center [94, 592] width 139 height 17
select select "26"
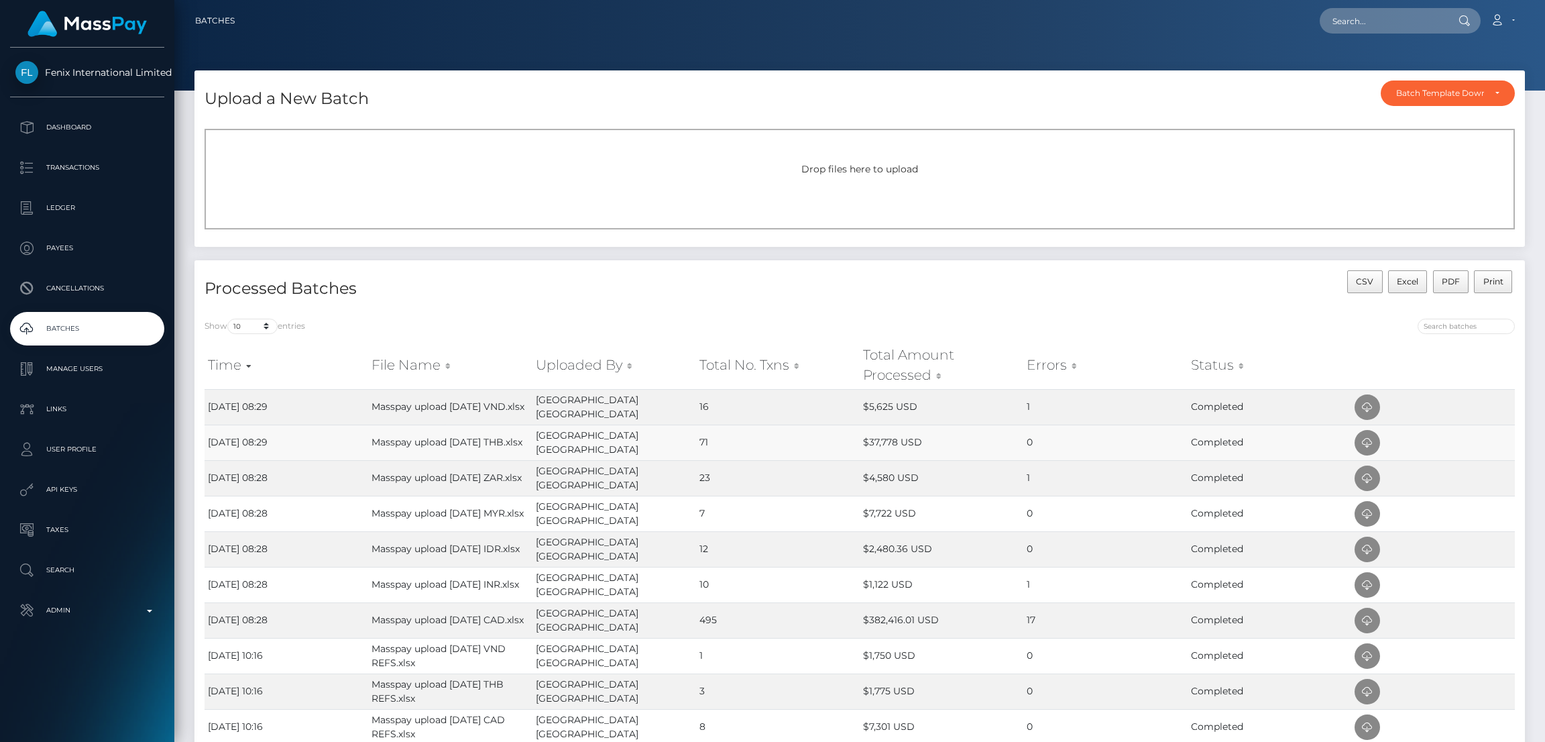
scroll to position [138, 0]
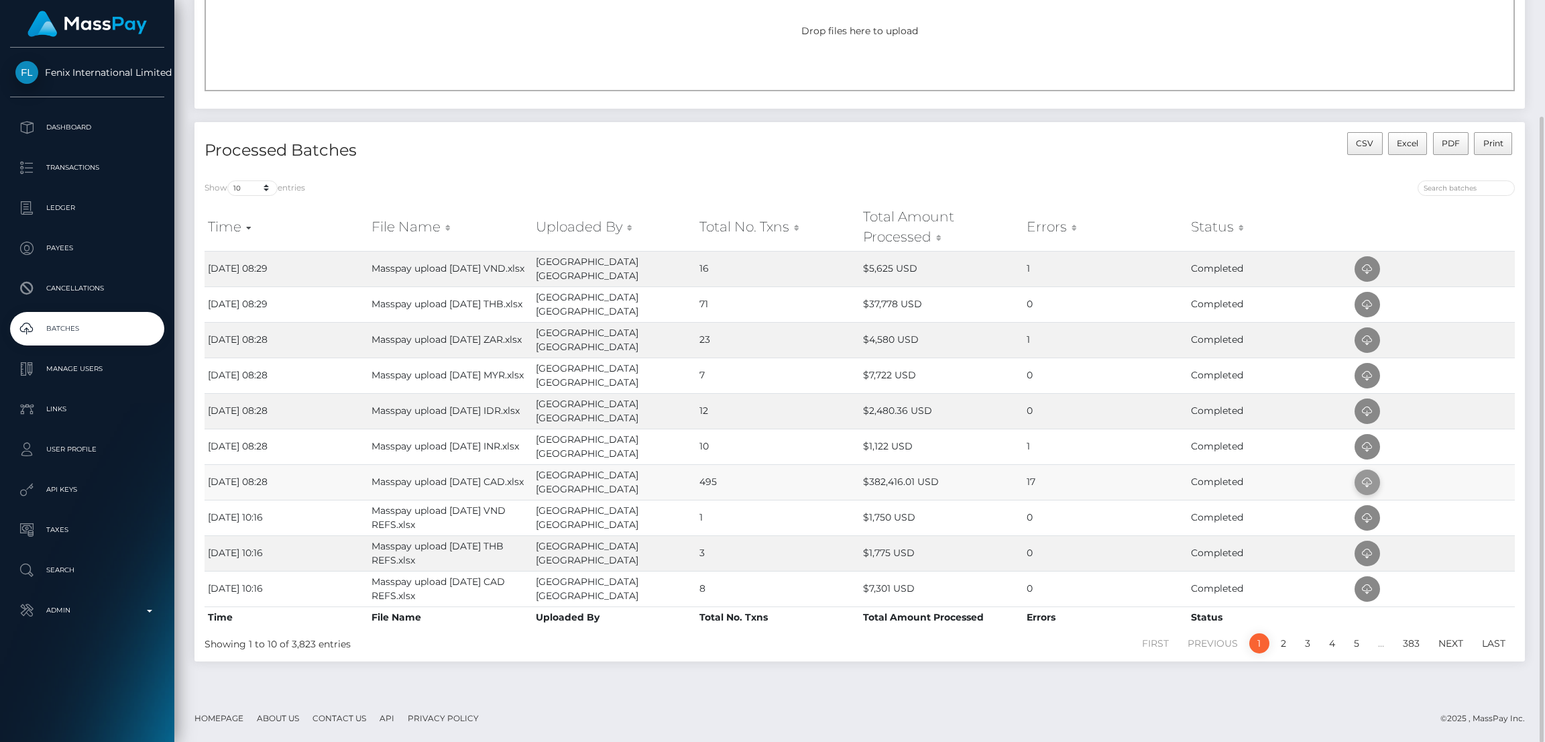
click at [1363, 476] on icon at bounding box center [1367, 482] width 16 height 17
click at [1365, 441] on icon at bounding box center [1367, 447] width 16 height 17
click at [1377, 336] on span at bounding box center [1367, 339] width 25 height 25
click at [1365, 266] on icon at bounding box center [1367, 269] width 16 height 17
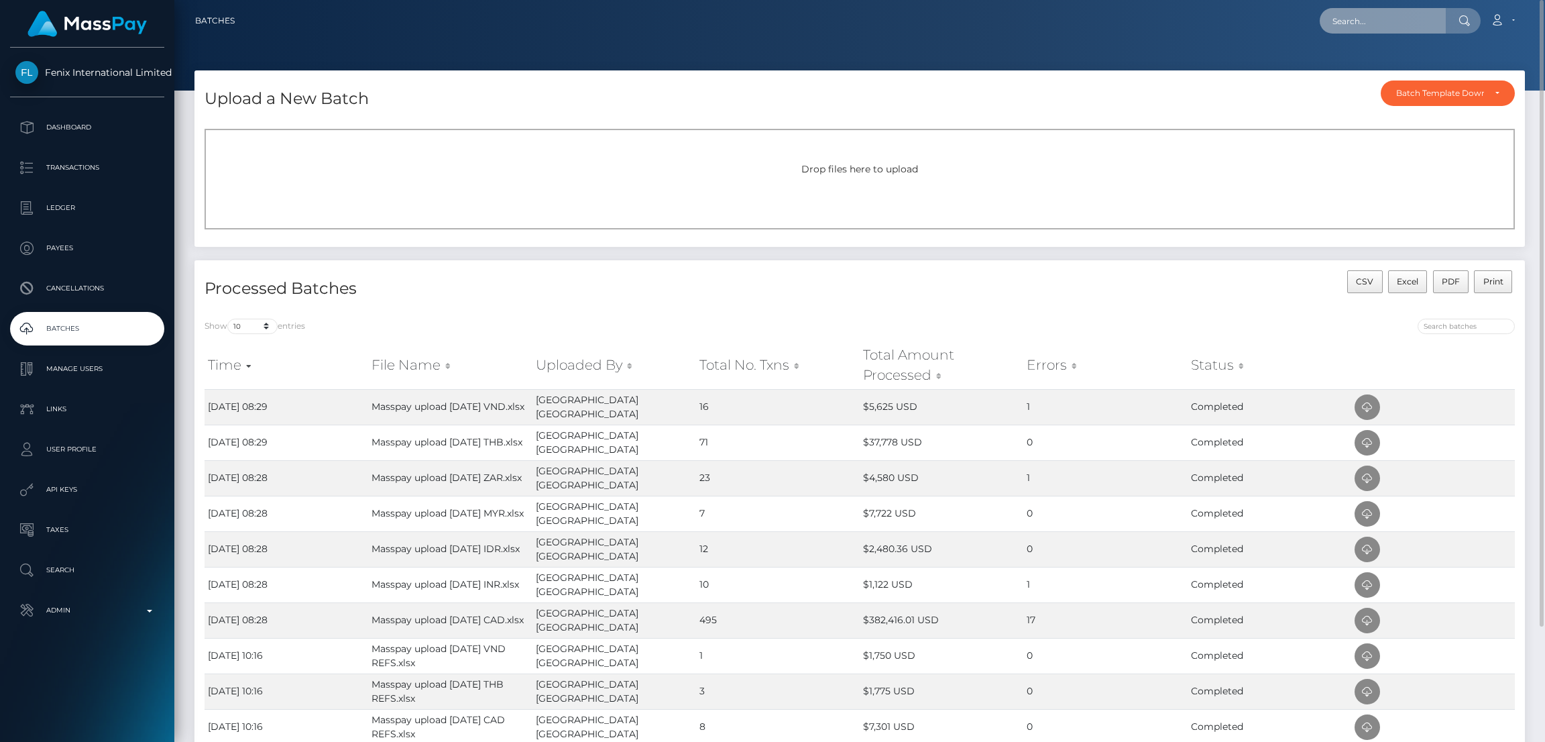
click at [1344, 9] on input "text" at bounding box center [1383, 20] width 126 height 25
paste input "367261649"
type input "367261649"
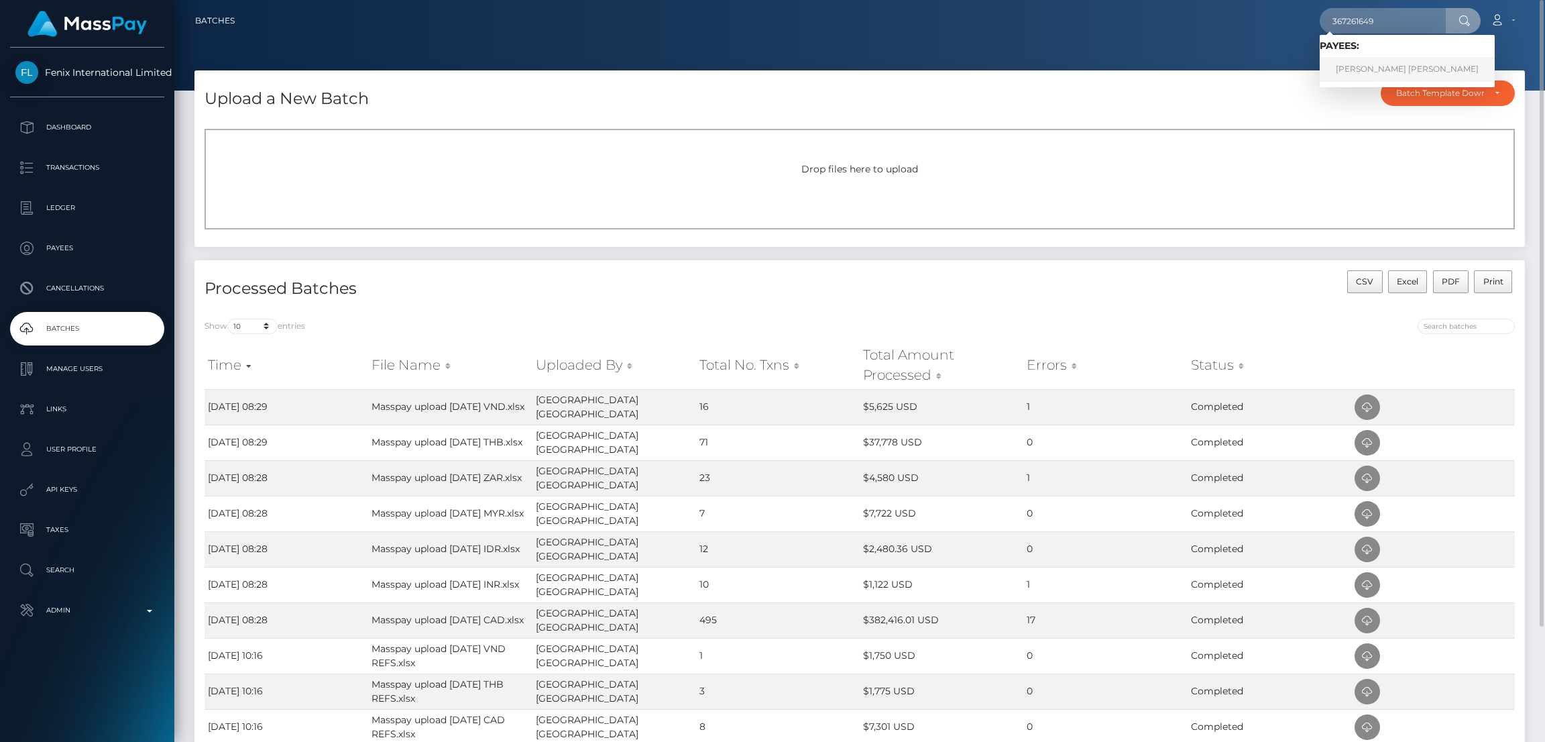
click at [1353, 66] on link "THI THUY VY NGUYEN" at bounding box center [1407, 69] width 175 height 25
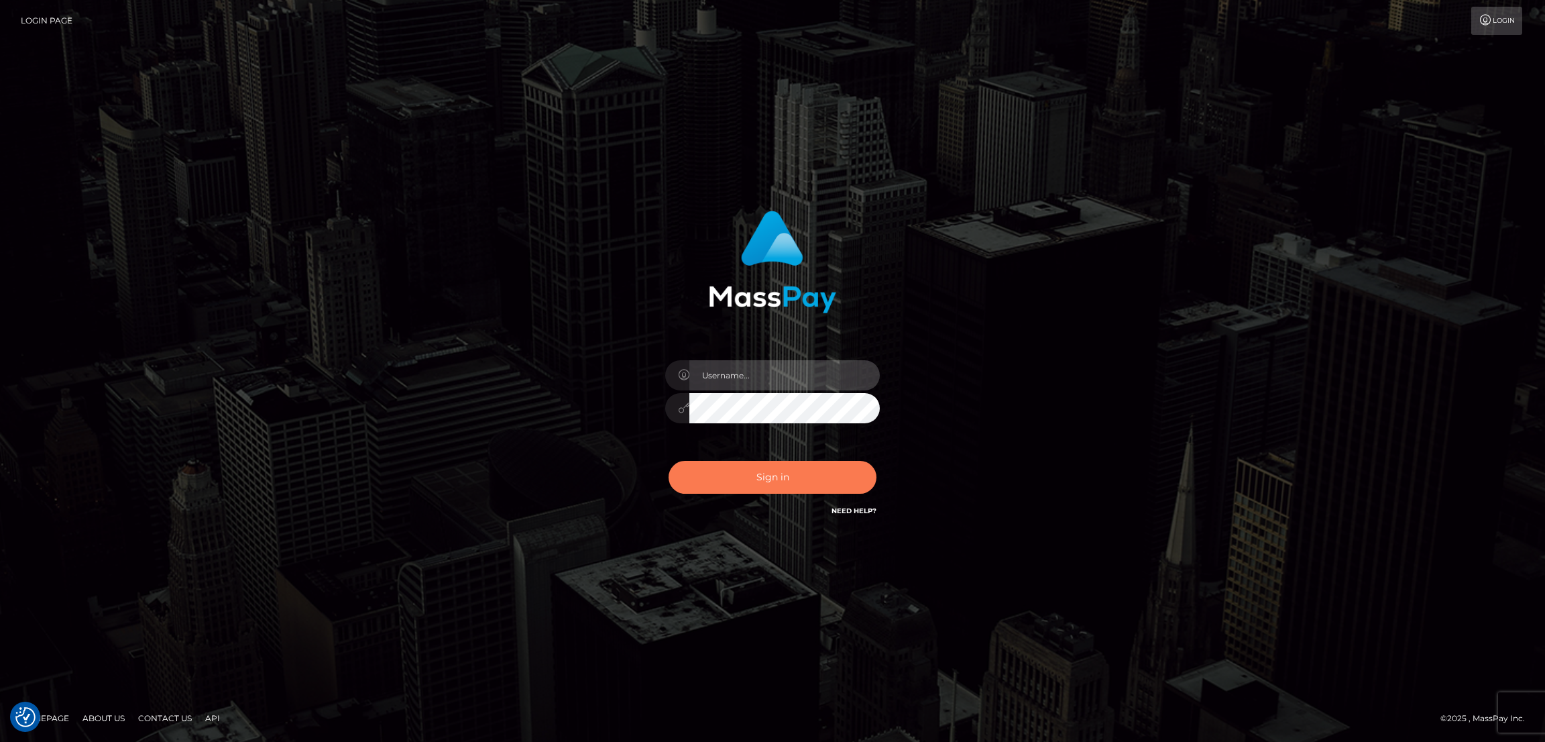
type input "alexstef"
click at [767, 476] on button "Sign in" at bounding box center [773, 477] width 208 height 33
type input "alexstef"
click at [774, 475] on button "Sign in" at bounding box center [773, 477] width 208 height 33
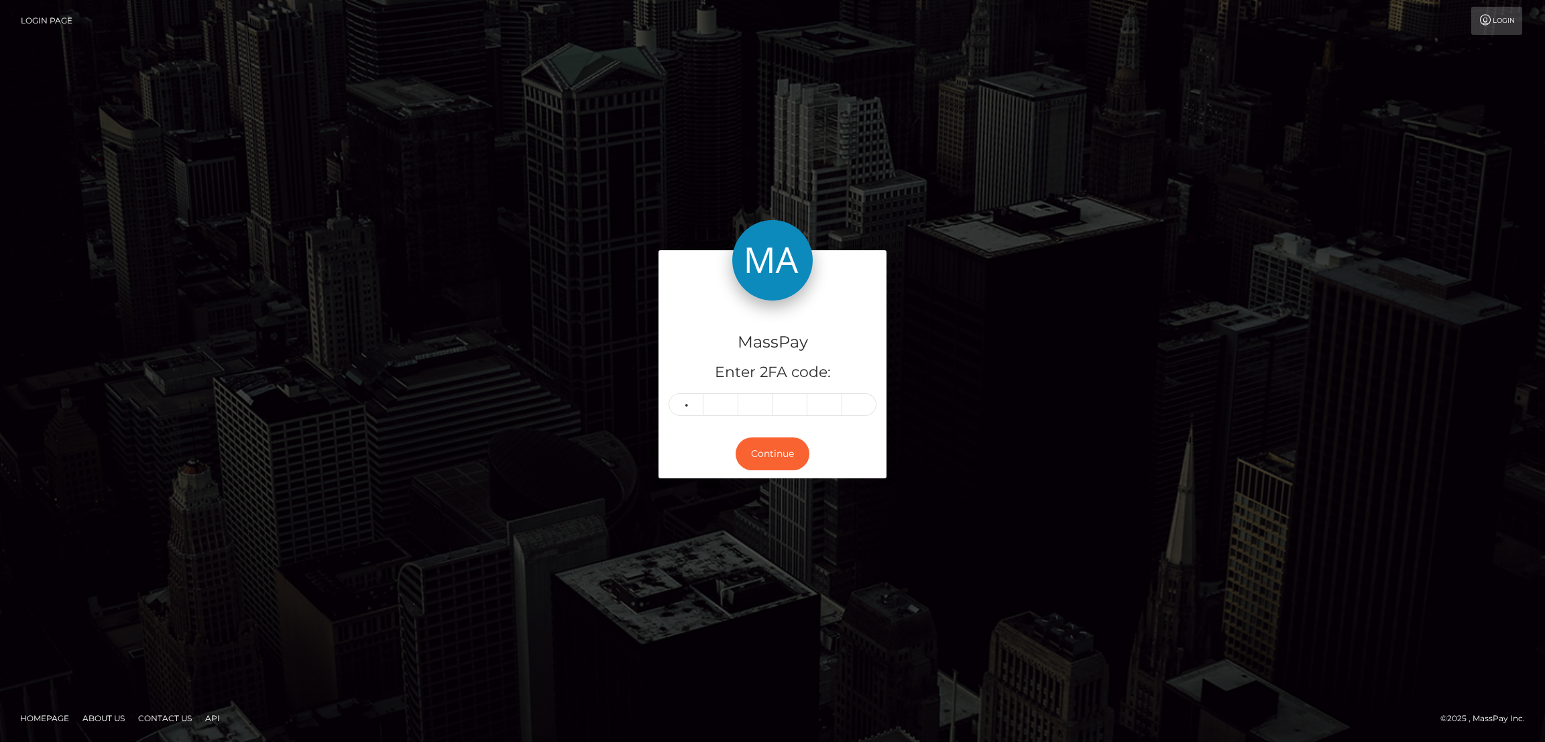
type input "8"
type input "3"
type input "6"
type input "8"
type input "2"
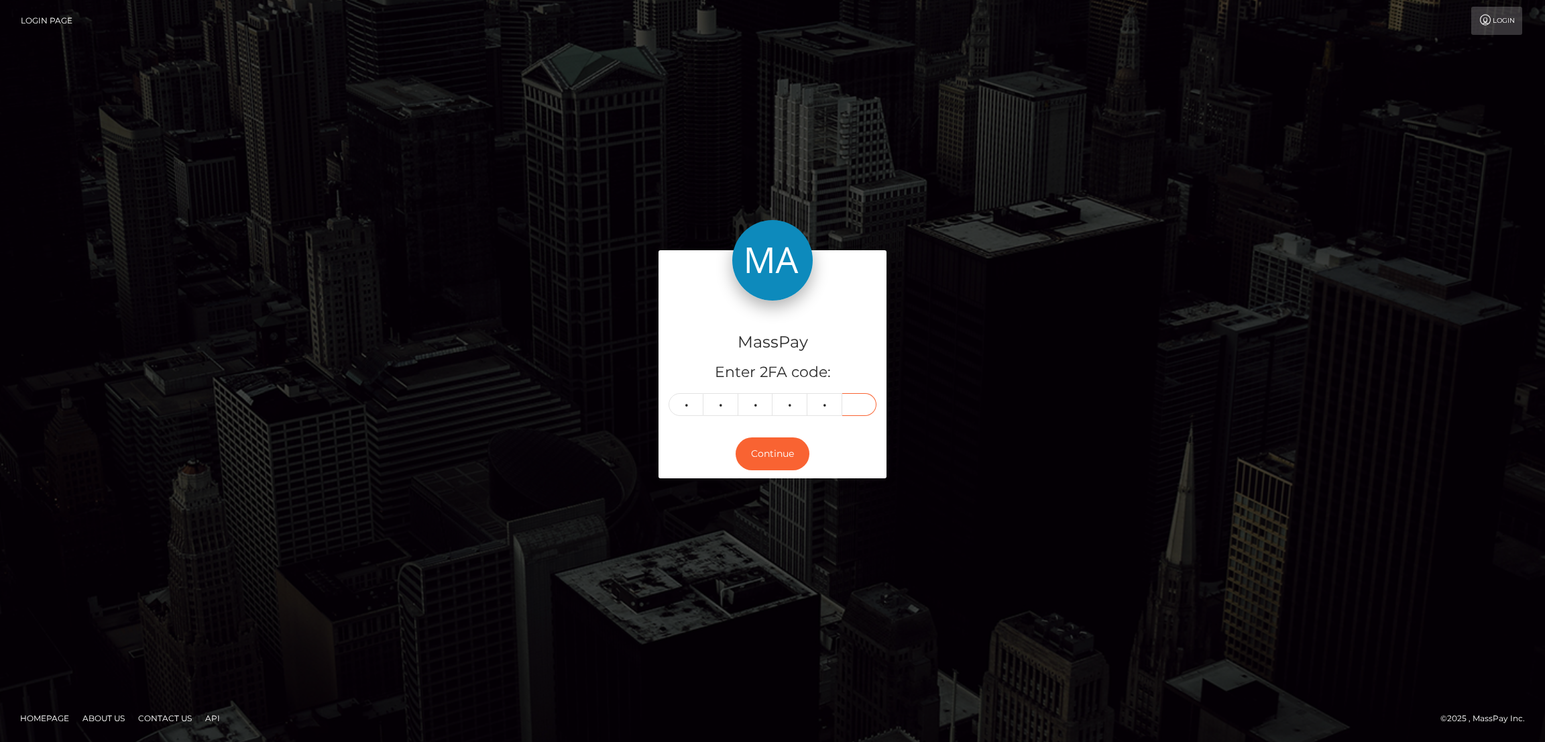
type input "1"
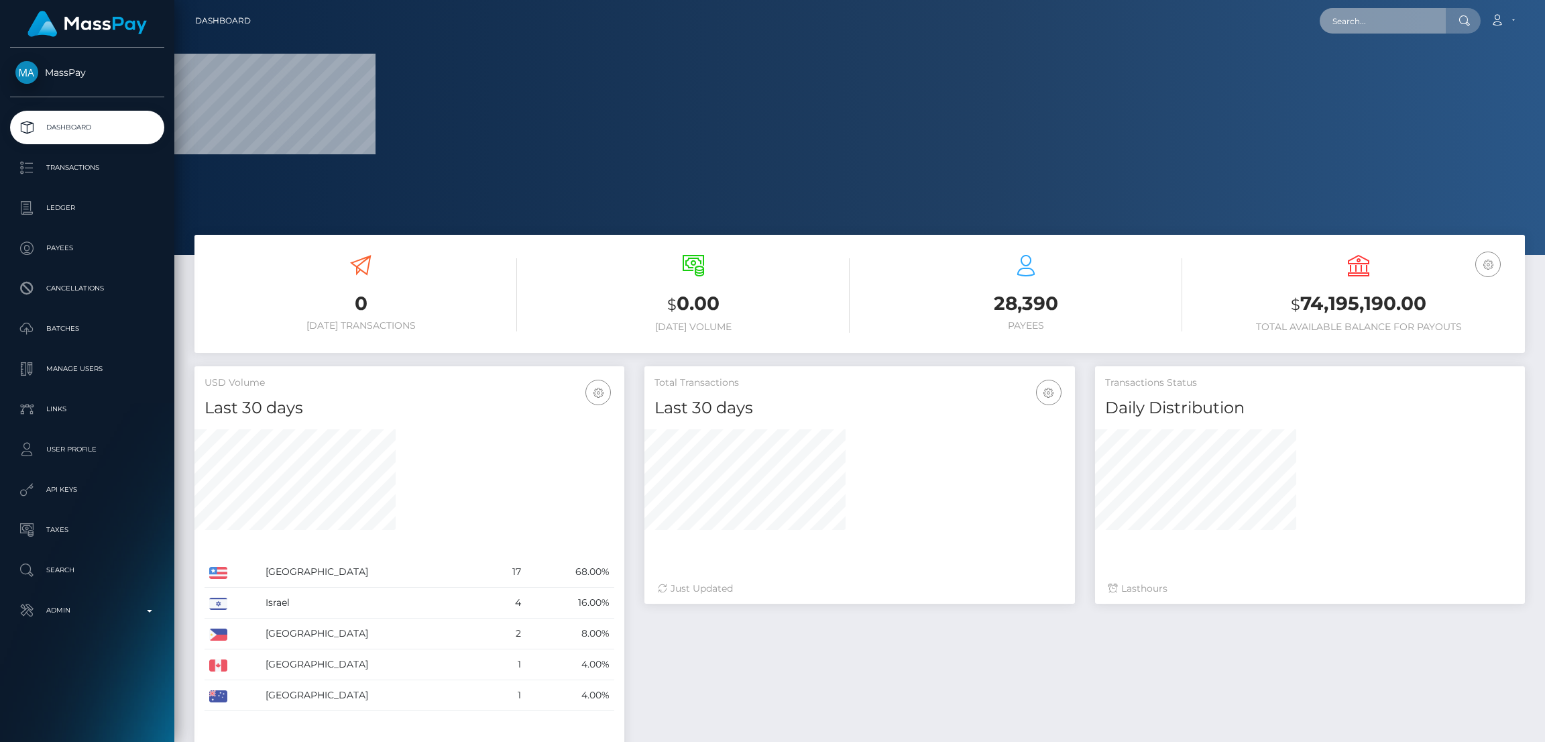
drag, startPoint x: 1365, startPoint y: 21, endPoint x: 1332, endPoint y: 21, distance: 32.2
click at [1365, 21] on input "text" at bounding box center [1383, 20] width 126 height 25
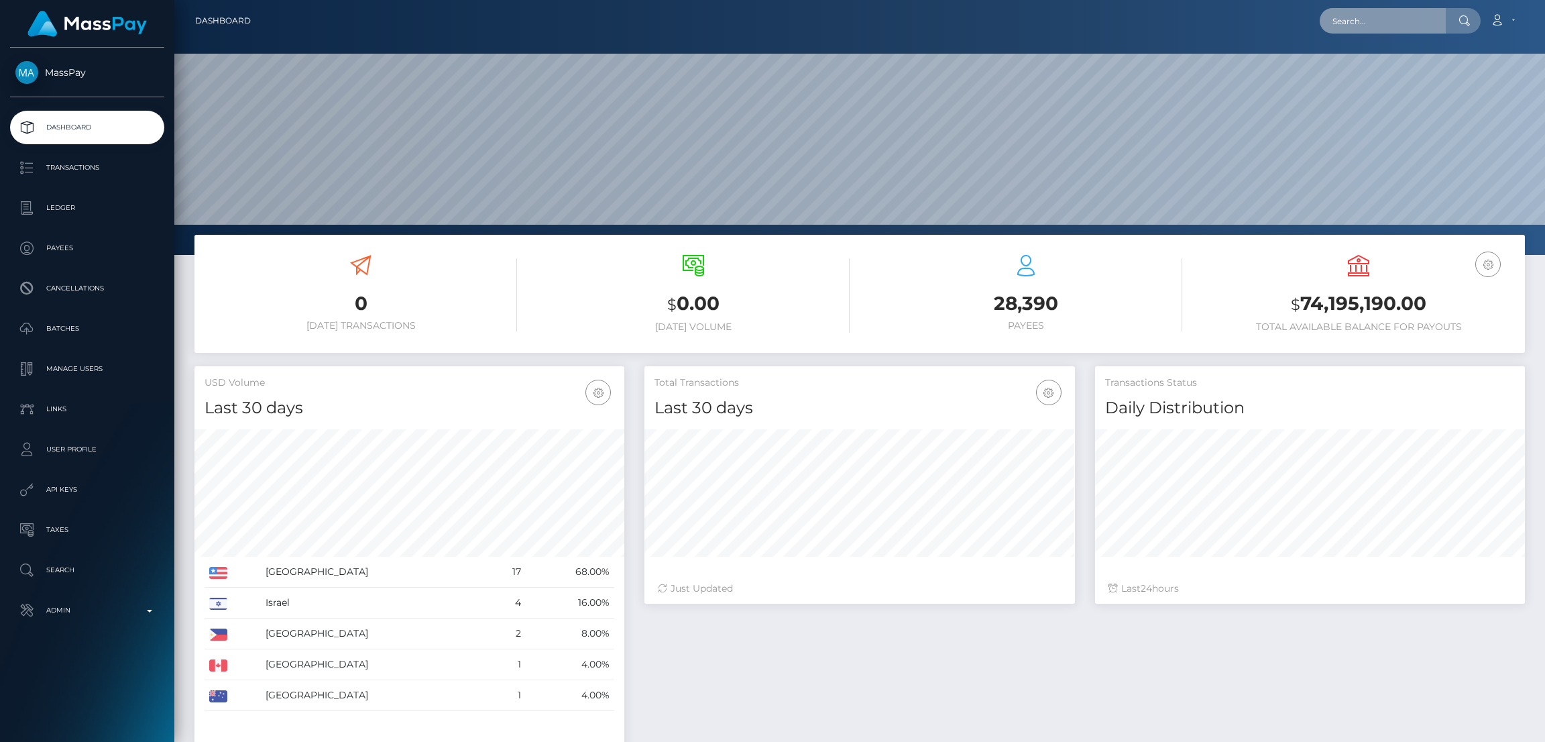
paste input "[EMAIL_ADDRESS][DOMAIN_NAME]"
type input "[EMAIL_ADDRESS][DOMAIN_NAME]"
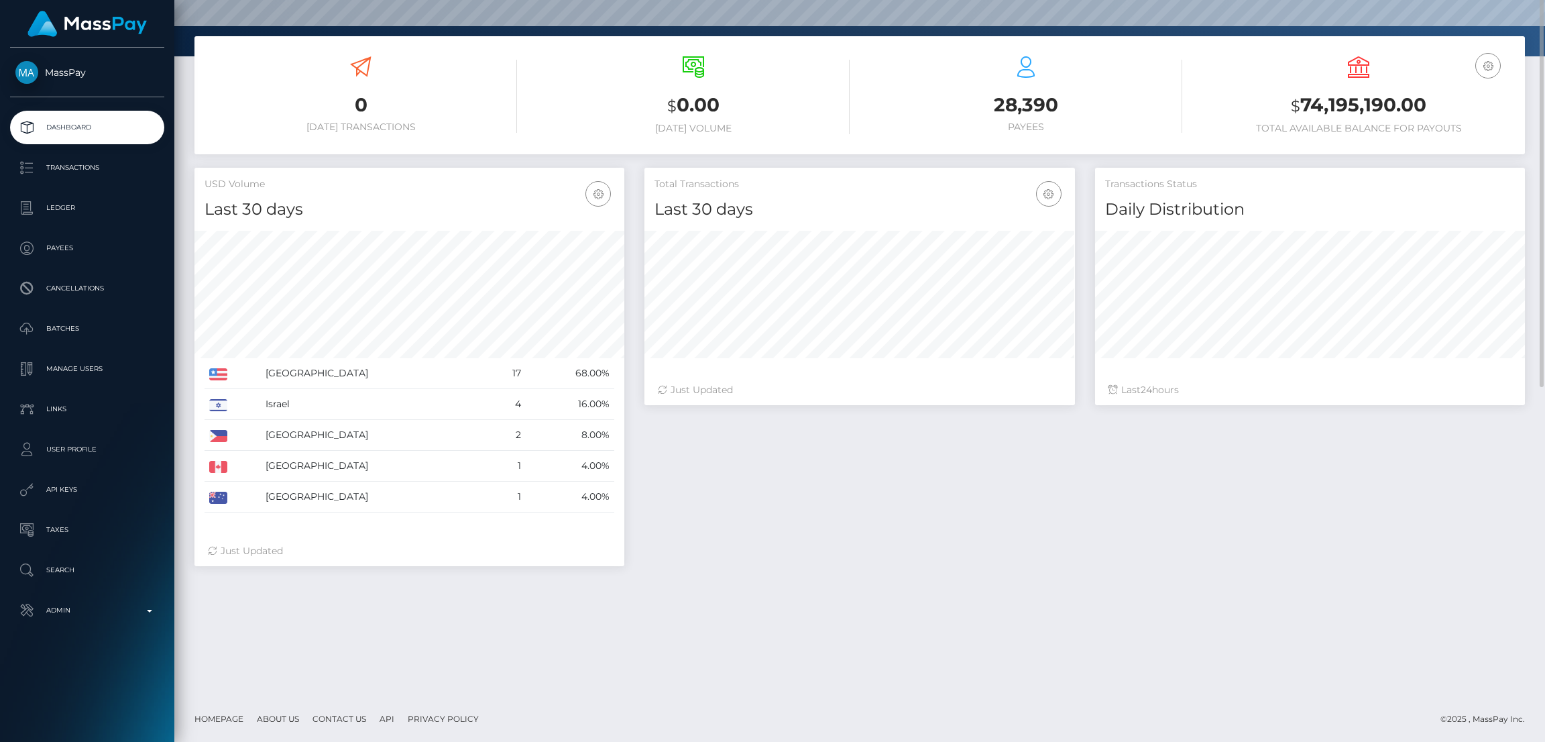
scroll to position [0, 0]
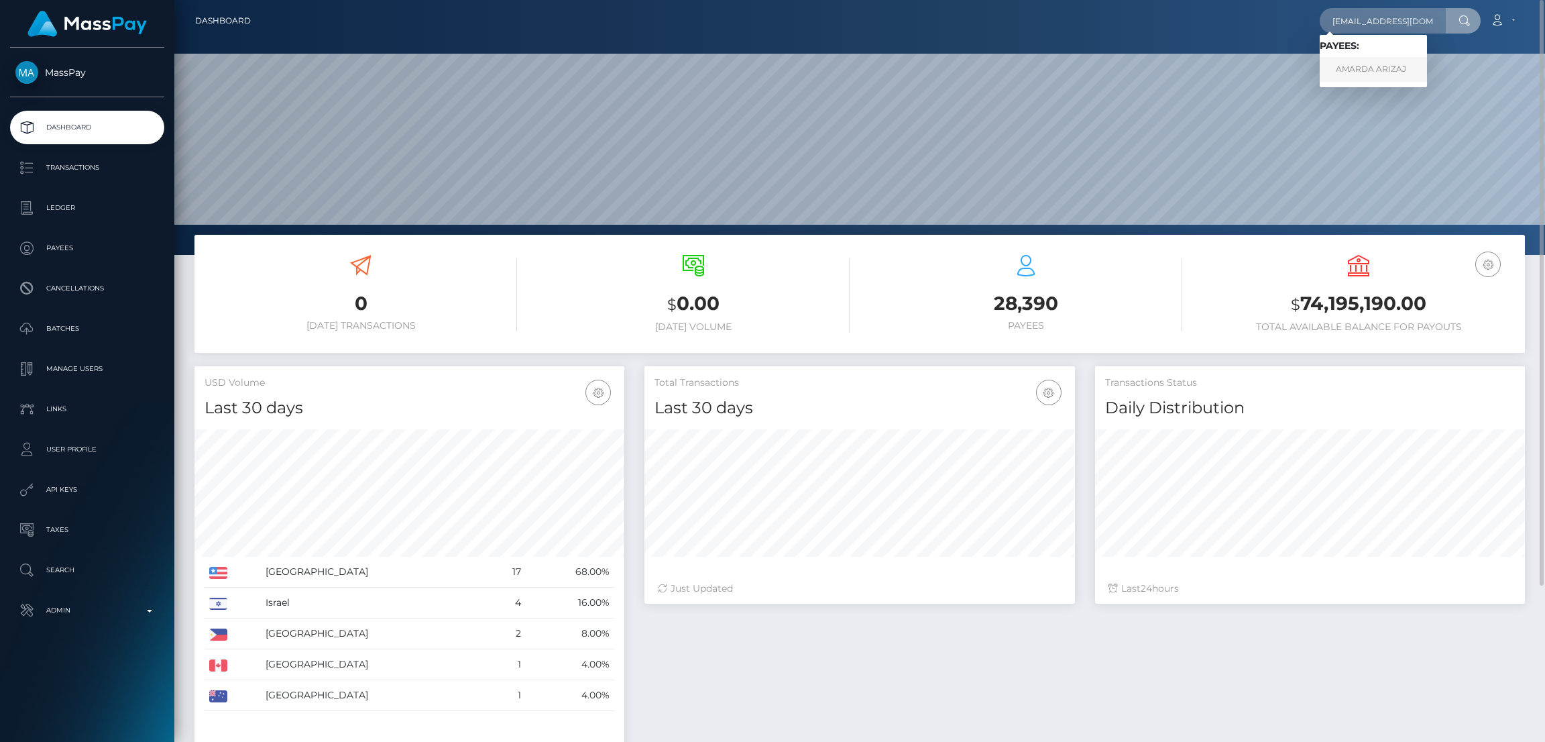
click at [1389, 68] on link "AMARDA ARIZAJ" at bounding box center [1373, 69] width 107 height 25
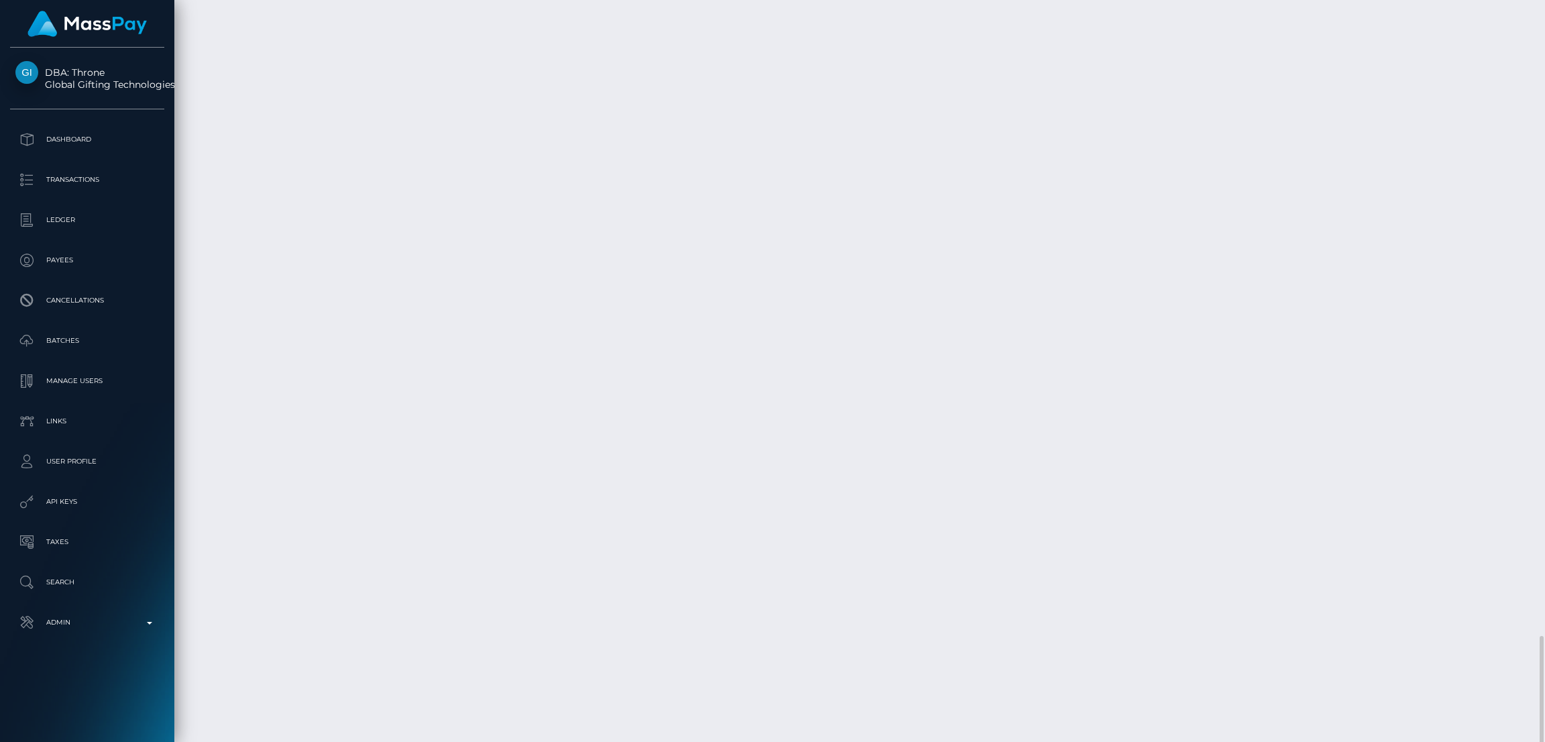
scroll to position [3541, 0]
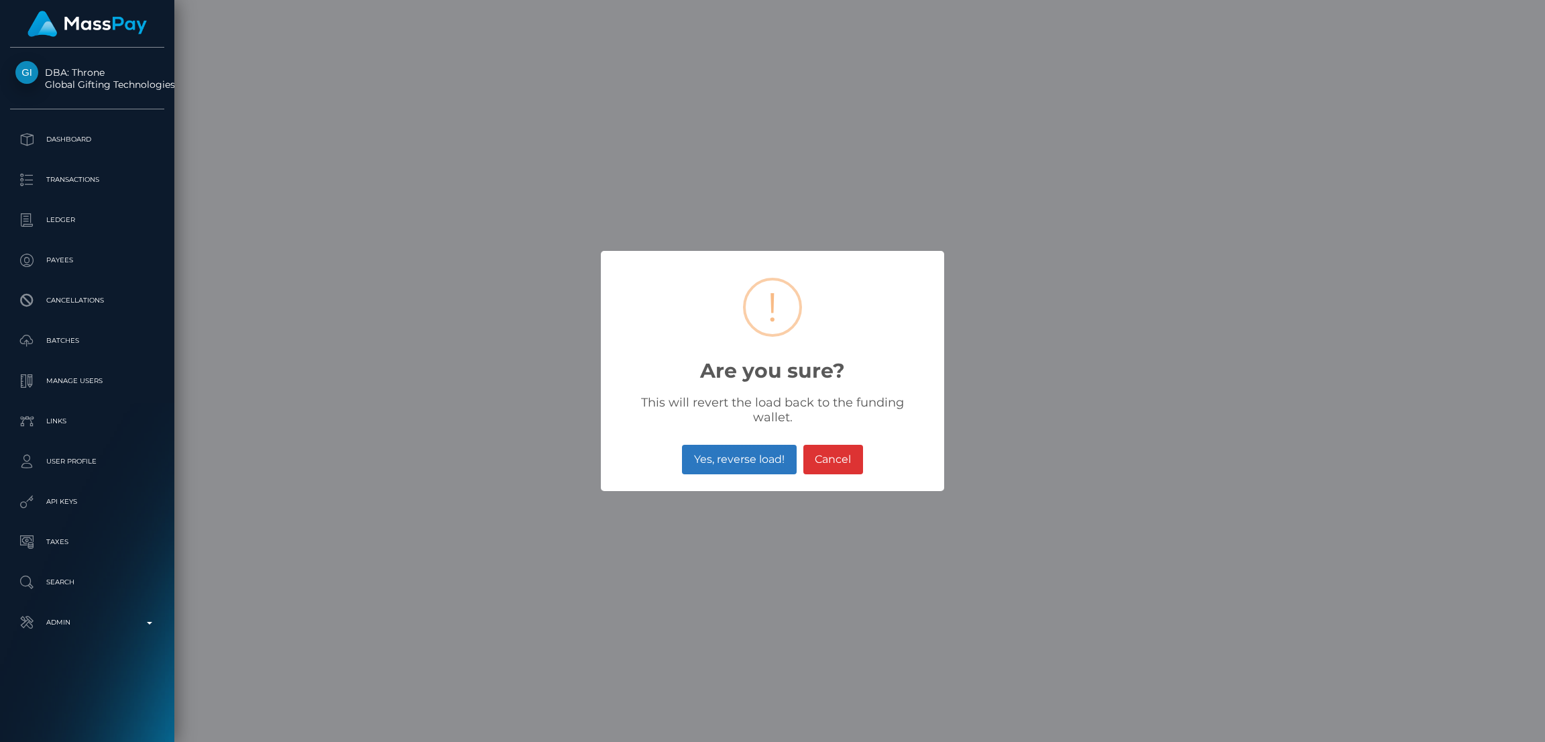
click at [724, 455] on button "Yes, reverse load!" at bounding box center [739, 460] width 114 height 30
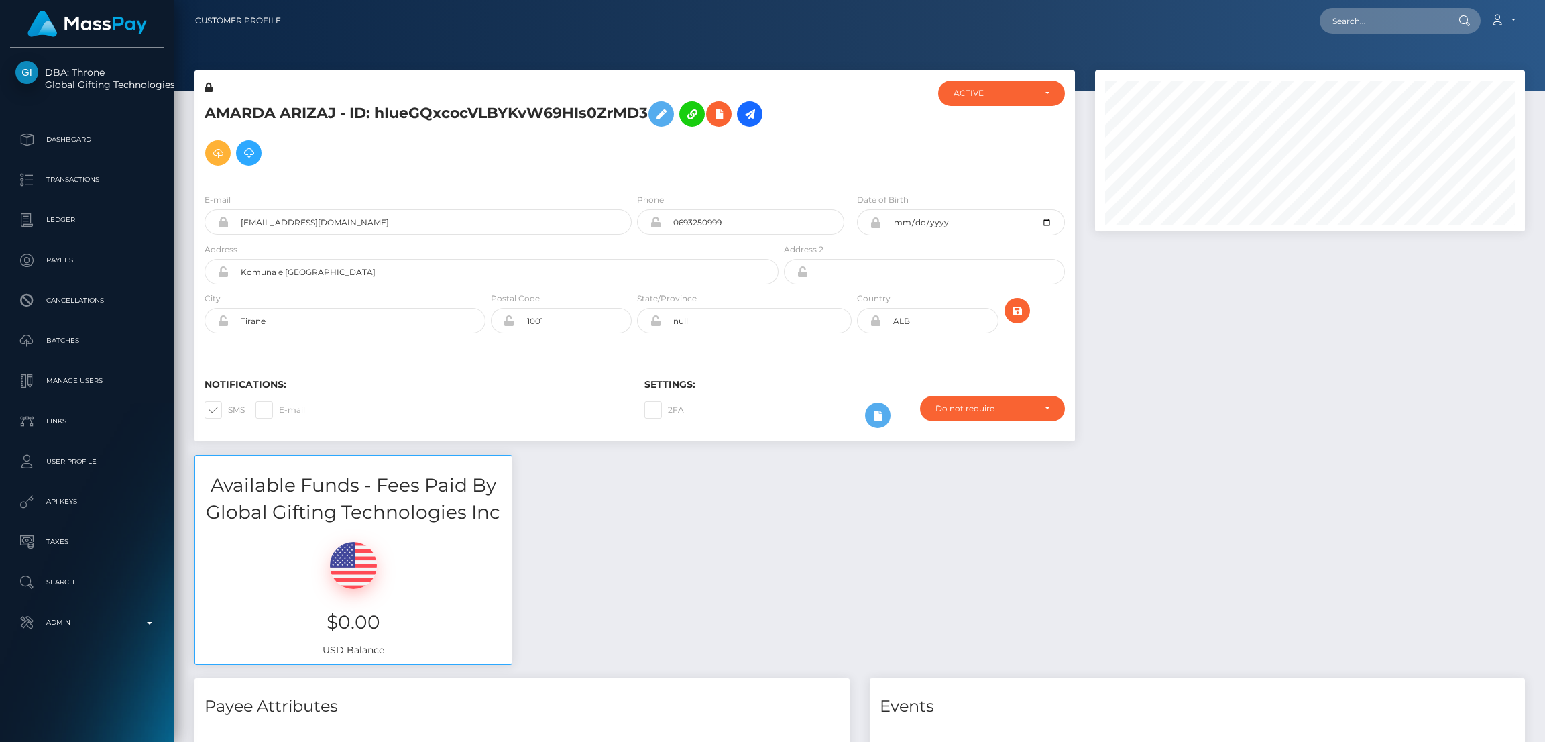
scroll to position [160, 430]
